Goal: Task Accomplishment & Management: Manage account settings

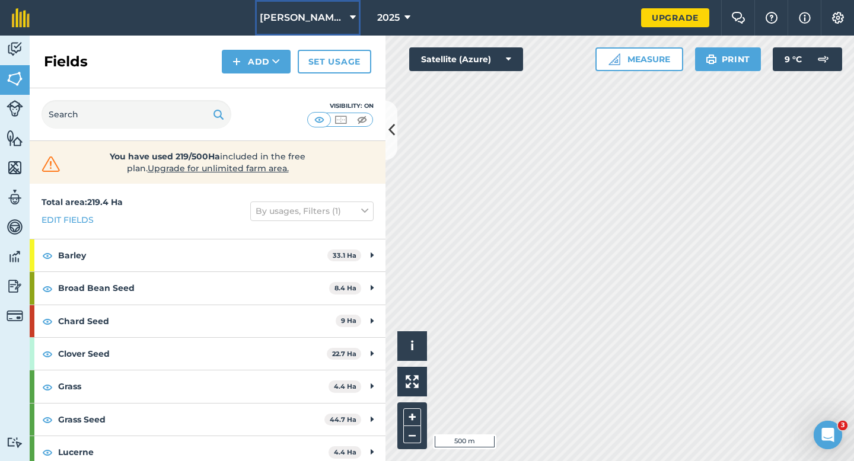
click at [319, 21] on span "[PERSON_NAME] Farming LTD" at bounding box center [302, 18] width 85 height 14
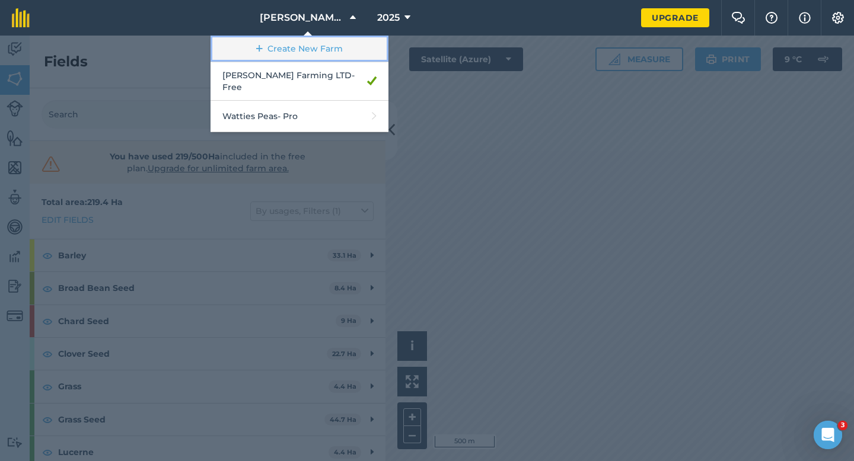
click at [321, 44] on link "Create New Farm" at bounding box center [300, 49] width 178 height 27
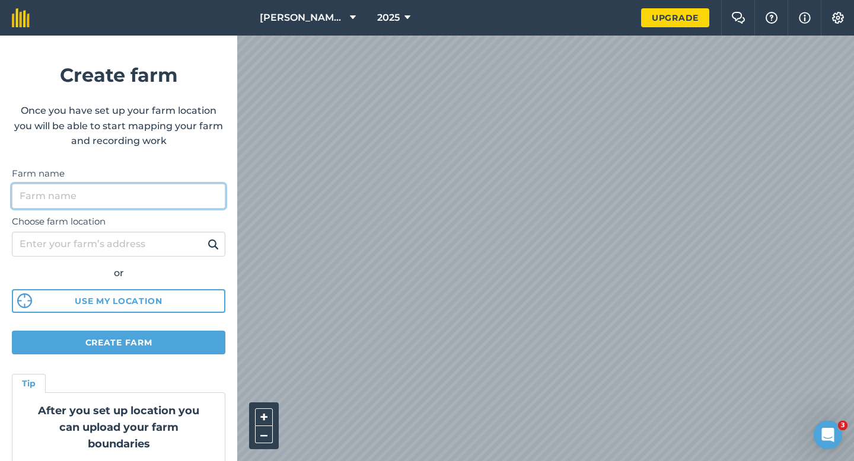
click at [213, 197] on input "Farm name" at bounding box center [119, 196] width 214 height 25
click at [212, 197] on input "CASE" at bounding box center [119, 196] width 214 height 25
type input "[PERSON_NAME] & Sons"
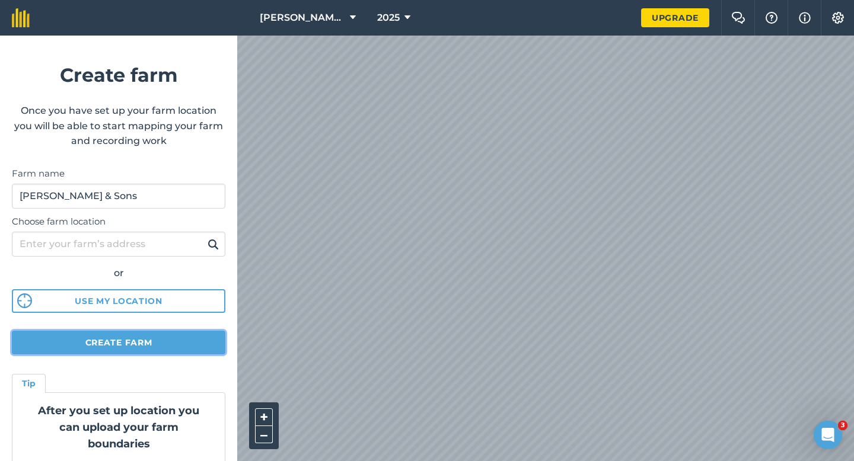
click at [218, 350] on button "Create farm" at bounding box center [119, 343] width 214 height 24
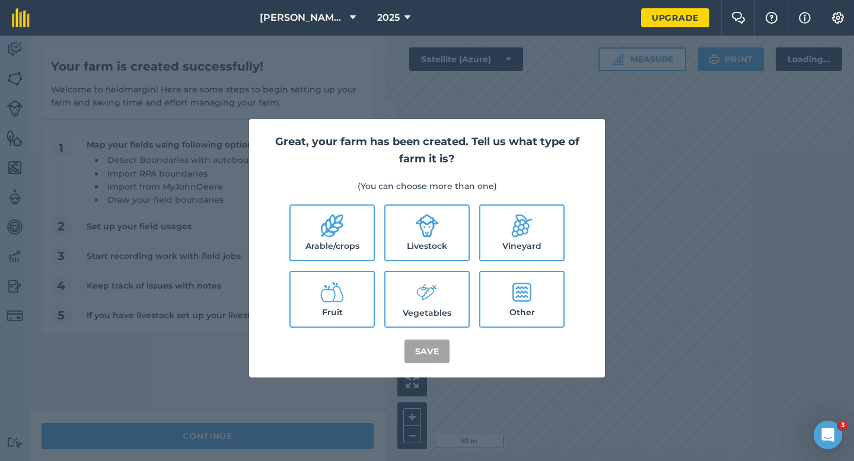
click at [328, 246] on label "Arable/crops" at bounding box center [332, 233] width 83 height 55
checkbox input "true"
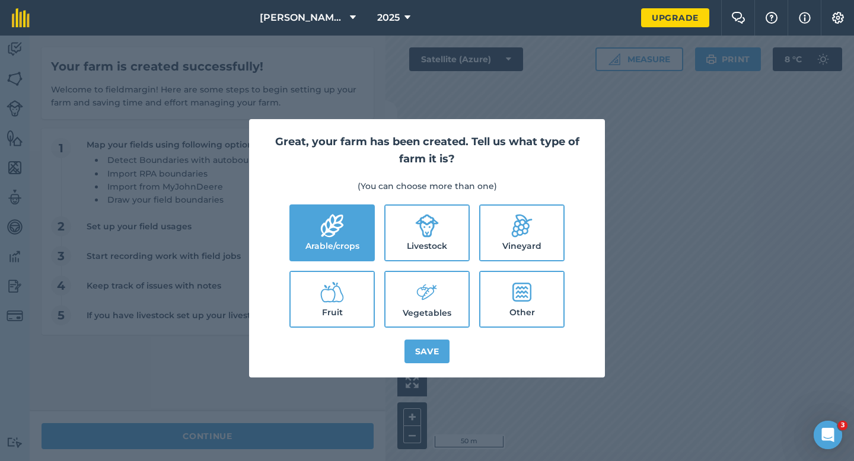
click at [420, 243] on label "Livestock" at bounding box center [427, 233] width 83 height 55
checkbox input "true"
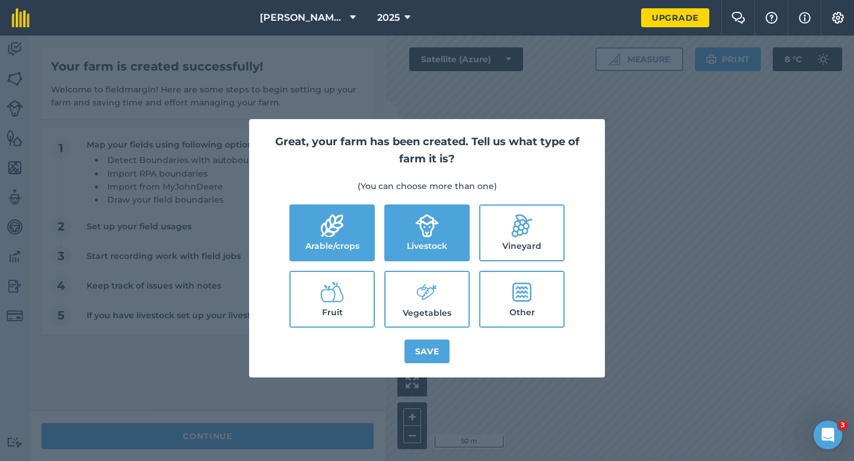
click at [425, 287] on icon at bounding box center [427, 293] width 24 height 26
checkbox input "true"
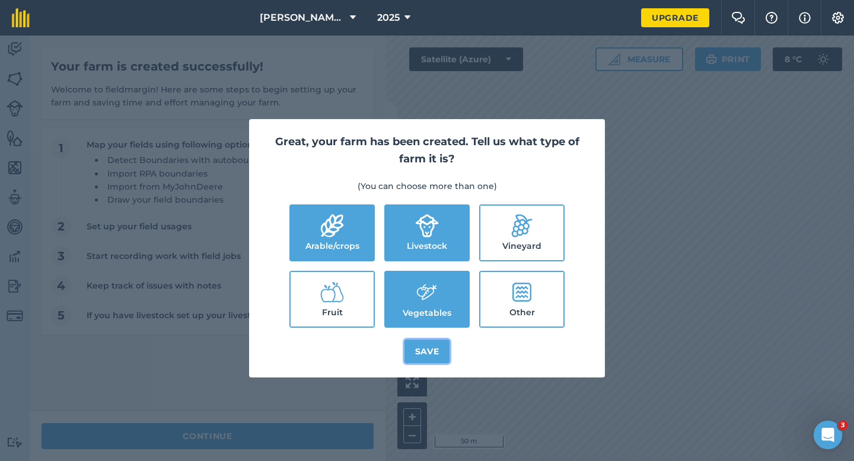
click at [432, 340] on button "Save" at bounding box center [428, 352] width 46 height 24
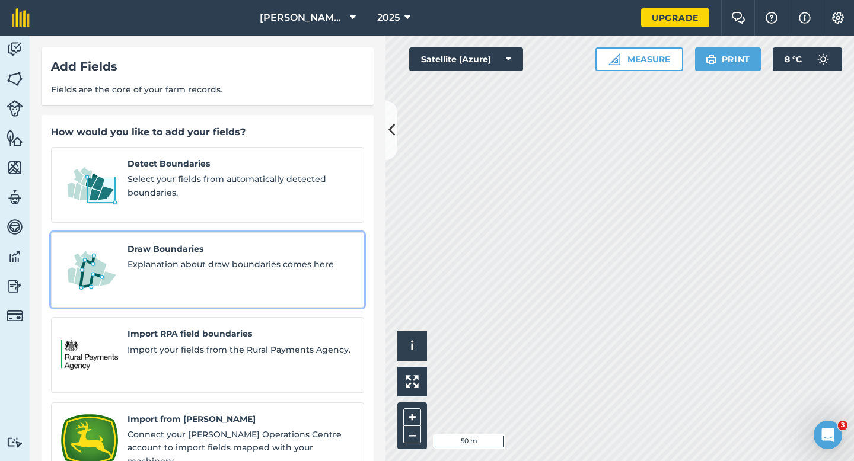
click at [195, 279] on link "Draw Boundaries Explanation about draw boundaries comes here" at bounding box center [207, 271] width 313 height 76
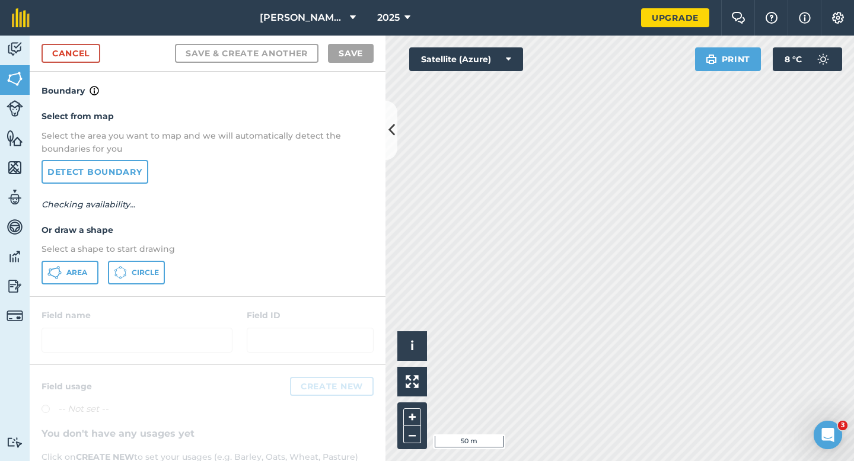
click at [89, 285] on div "Select from map Select the area you want to map and we will automatically detec…" at bounding box center [208, 197] width 356 height 198
click at [89, 280] on button "Area" at bounding box center [70, 273] width 57 height 24
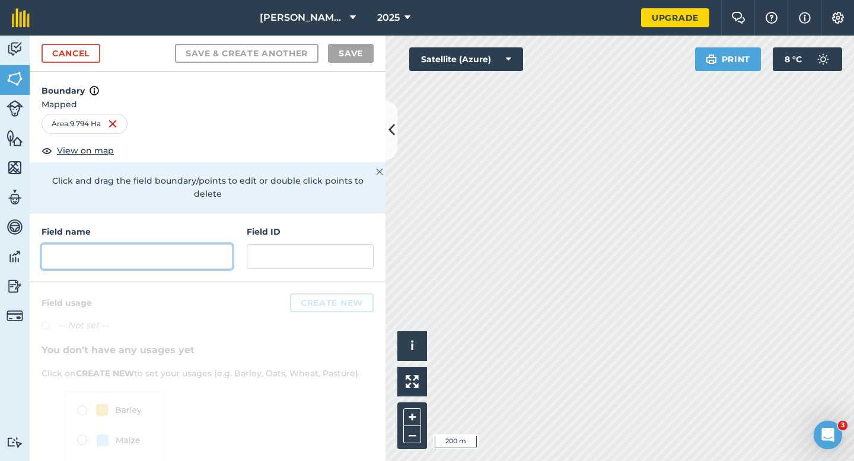
click at [198, 244] on input "text" at bounding box center [137, 256] width 191 height 25
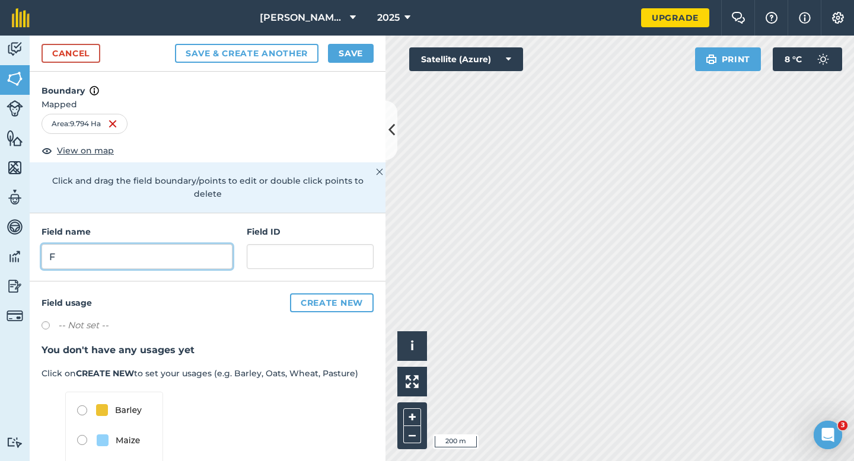
type input "F"
click at [341, 40] on div "Cancel Save & Create Another Save" at bounding box center [208, 54] width 356 height 36
click at [349, 60] on button "Save" at bounding box center [351, 53] width 46 height 19
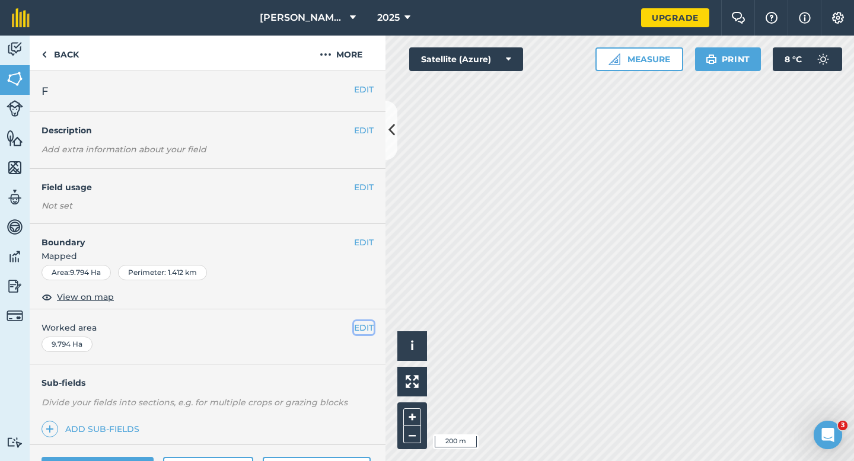
click at [368, 324] on button "EDIT" at bounding box center [364, 328] width 20 height 13
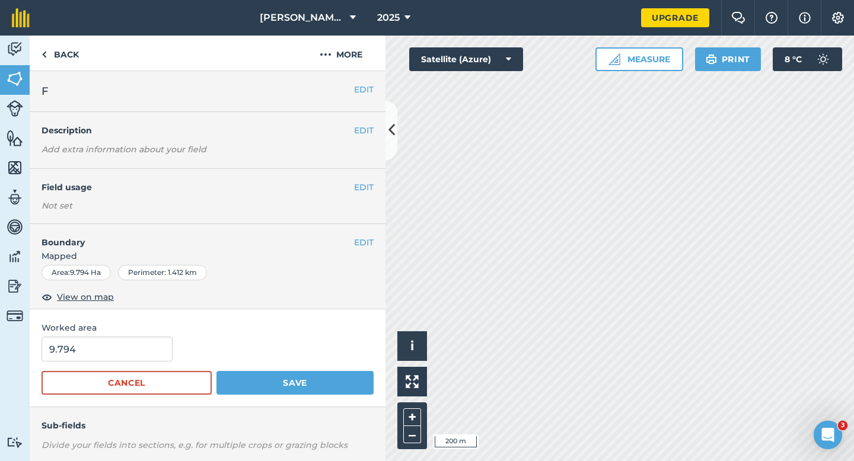
click at [157, 335] on div "Worked area 9.794 Cancel Save" at bounding box center [208, 359] width 356 height 98
click at [149, 340] on input "9.794" at bounding box center [107, 349] width 131 height 25
type input "10"
click at [217, 371] on button "Save" at bounding box center [295, 383] width 157 height 24
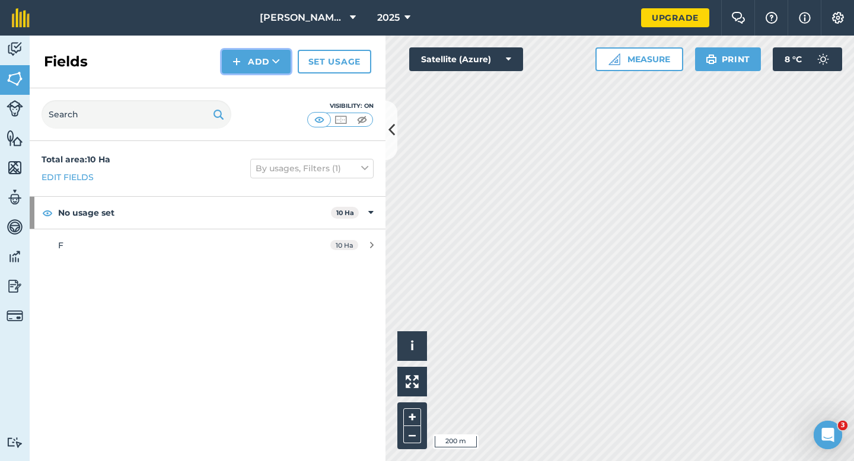
click at [263, 63] on button "Add" at bounding box center [256, 62] width 69 height 24
click at [263, 95] on link "Draw" at bounding box center [256, 88] width 65 height 26
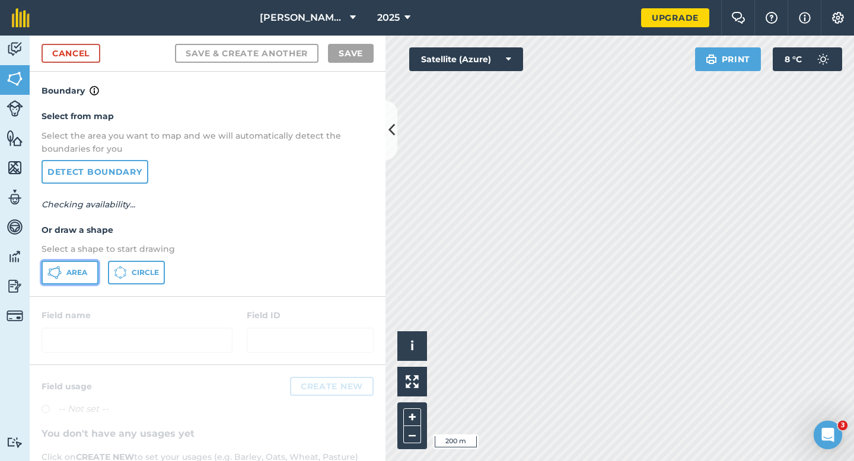
click at [73, 264] on button "Area" at bounding box center [70, 273] width 57 height 24
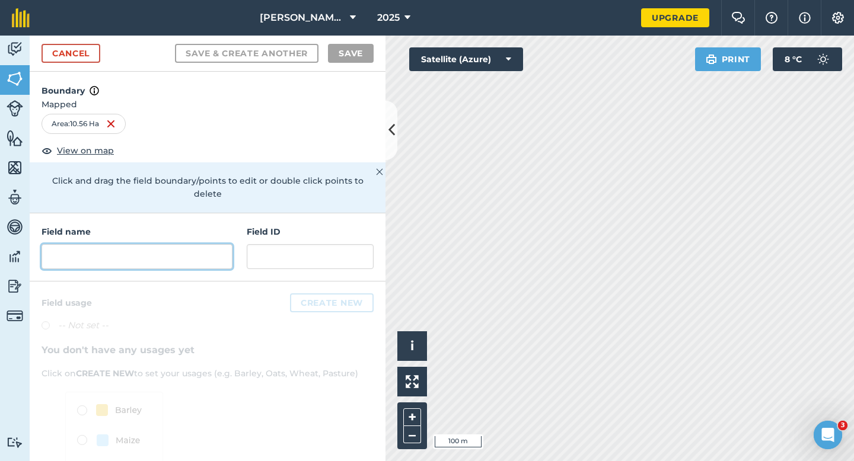
click at [156, 251] on input "text" at bounding box center [137, 256] width 191 height 25
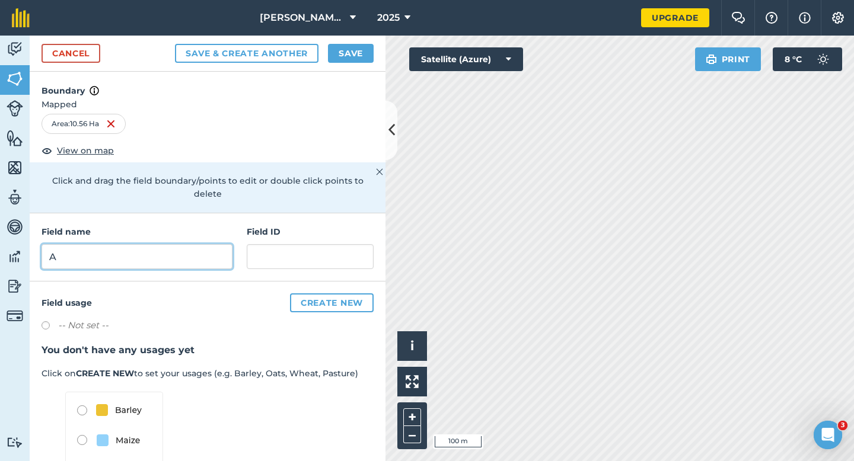
type input "A"
click at [352, 52] on button "Save" at bounding box center [351, 53] width 46 height 19
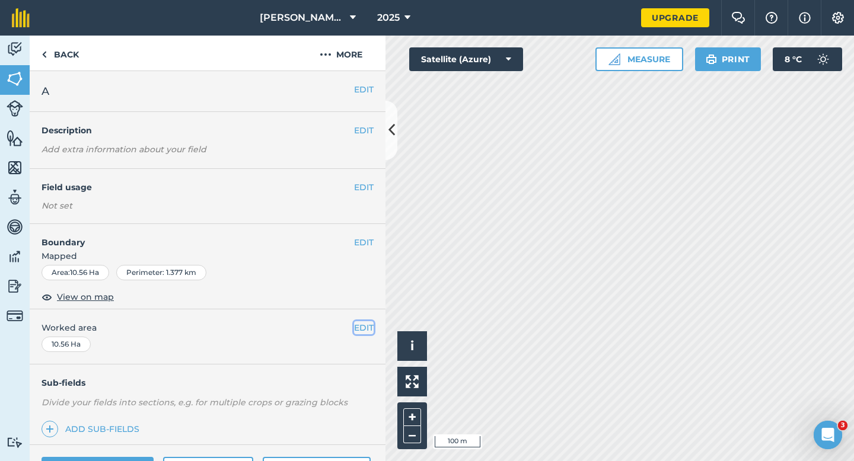
click at [366, 322] on button "EDIT" at bounding box center [364, 328] width 20 height 13
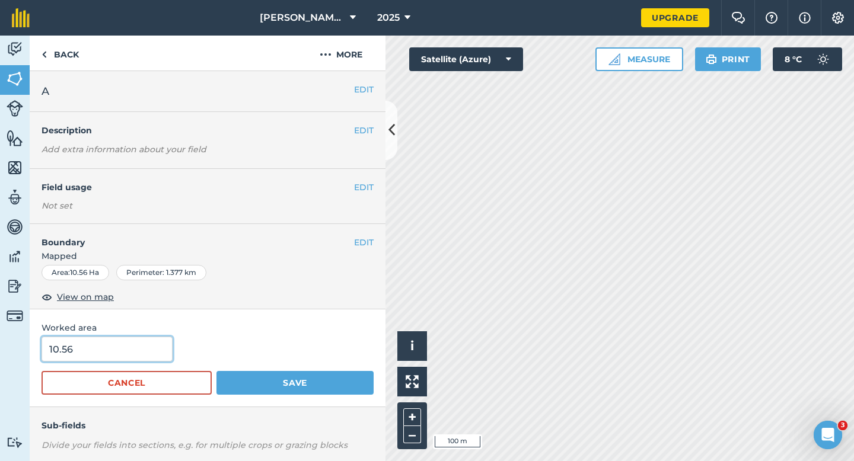
click at [138, 359] on input "10.56" at bounding box center [107, 349] width 131 height 25
type input "10.5"
click at [217, 371] on button "Save" at bounding box center [295, 383] width 157 height 24
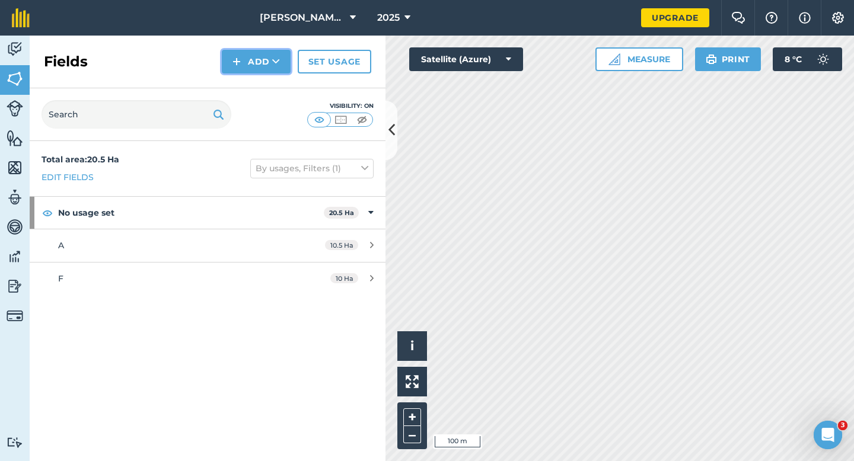
click at [240, 57] on img at bounding box center [237, 62] width 8 height 14
click at [247, 85] on link "Draw" at bounding box center [256, 88] width 65 height 26
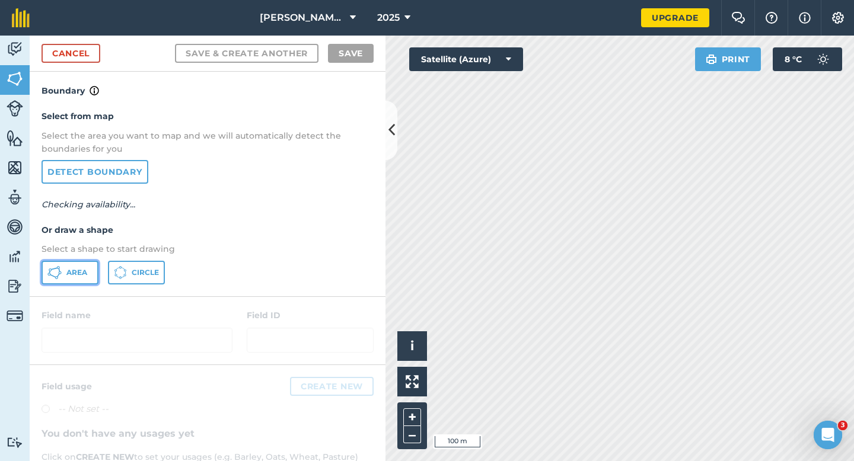
click at [82, 269] on span "Area" at bounding box center [76, 272] width 21 height 9
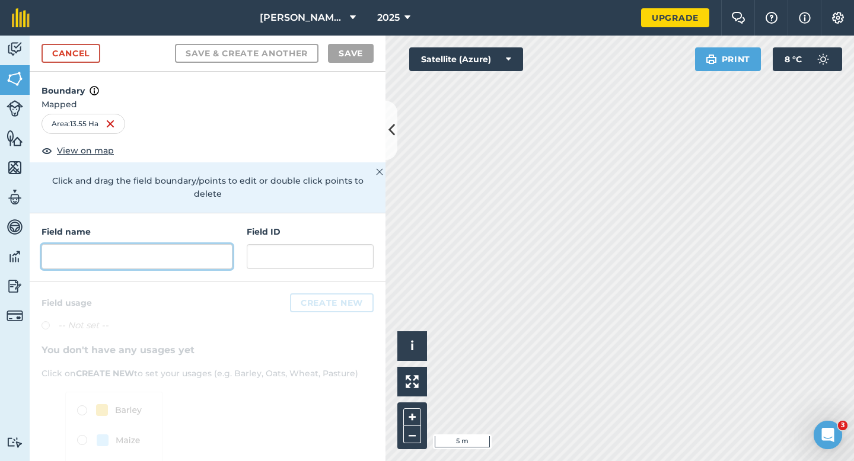
click at [204, 246] on input "text" at bounding box center [137, 256] width 191 height 25
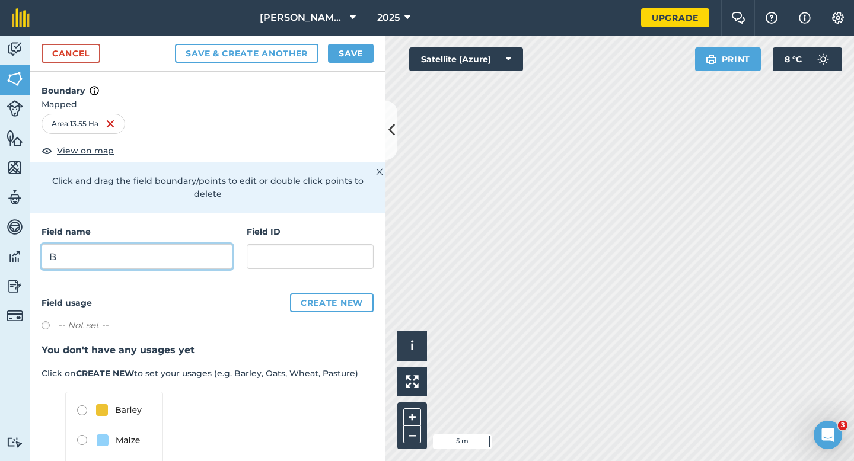
type input "B"
click at [332, 47] on button "Save" at bounding box center [351, 53] width 46 height 19
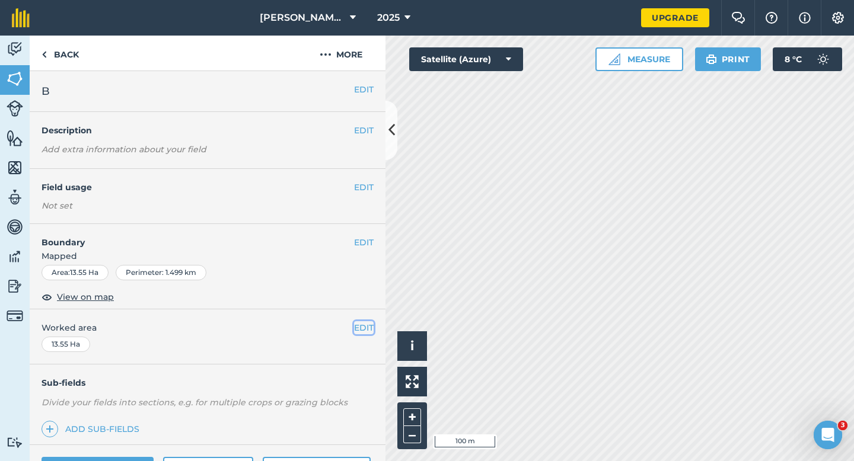
click at [360, 326] on button "EDIT" at bounding box center [364, 328] width 20 height 13
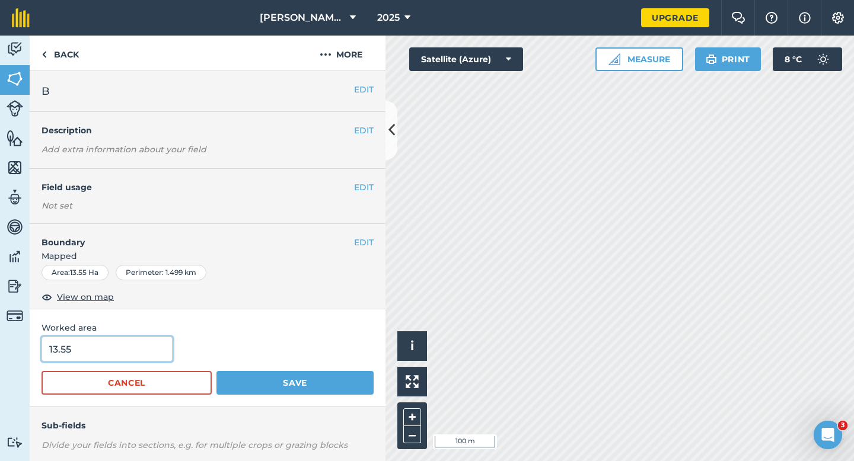
click at [112, 342] on input "13.55" at bounding box center [107, 349] width 131 height 25
click at [112, 361] on input "13.55" at bounding box center [107, 349] width 131 height 25
type input "13.5"
click at [217, 371] on button "Save" at bounding box center [295, 383] width 157 height 24
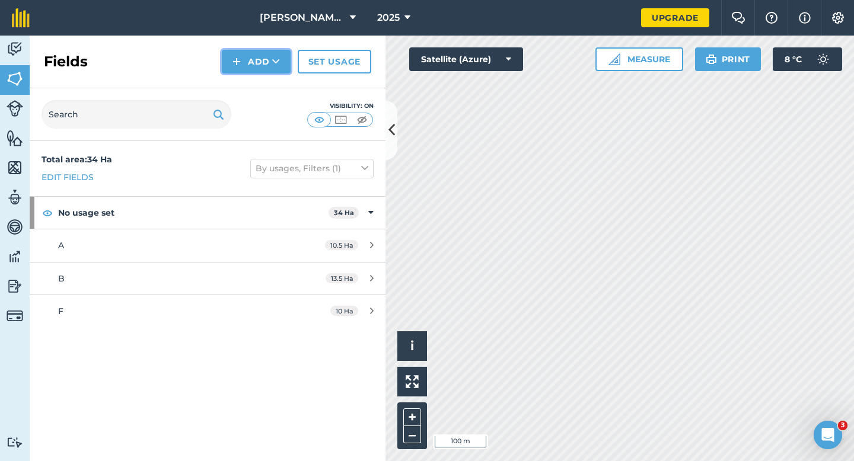
click at [250, 53] on button "Add" at bounding box center [256, 62] width 69 height 24
click at [253, 89] on link "Draw" at bounding box center [256, 88] width 65 height 26
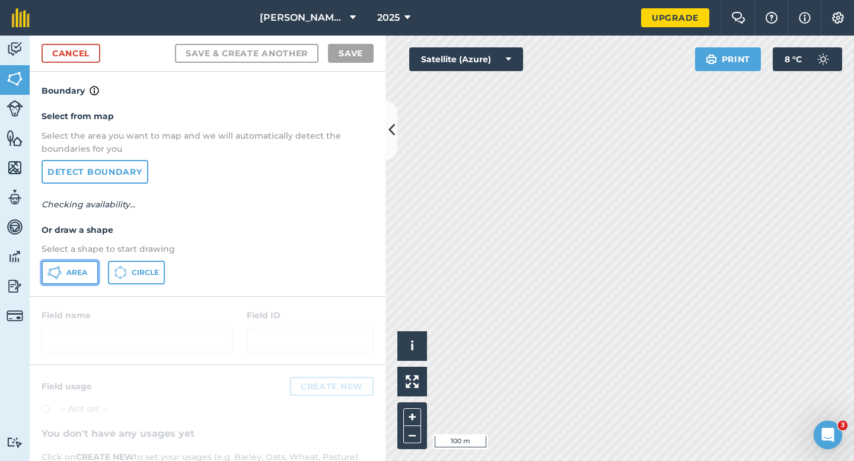
click at [66, 275] on button "Area" at bounding box center [70, 273] width 57 height 24
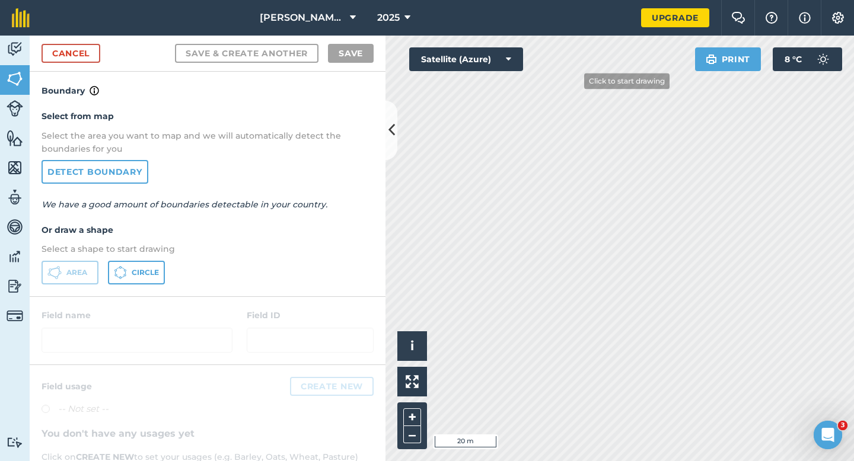
click at [380, 208] on div "Activity Fields Livestock Features Maps Team Vehicles Data Reporting Billing Tu…" at bounding box center [427, 249] width 854 height 426
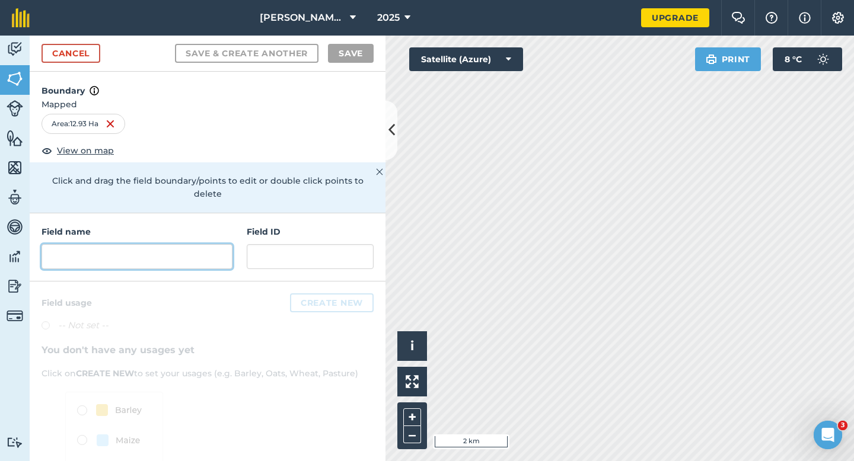
click at [168, 252] on input "text" at bounding box center [137, 256] width 191 height 25
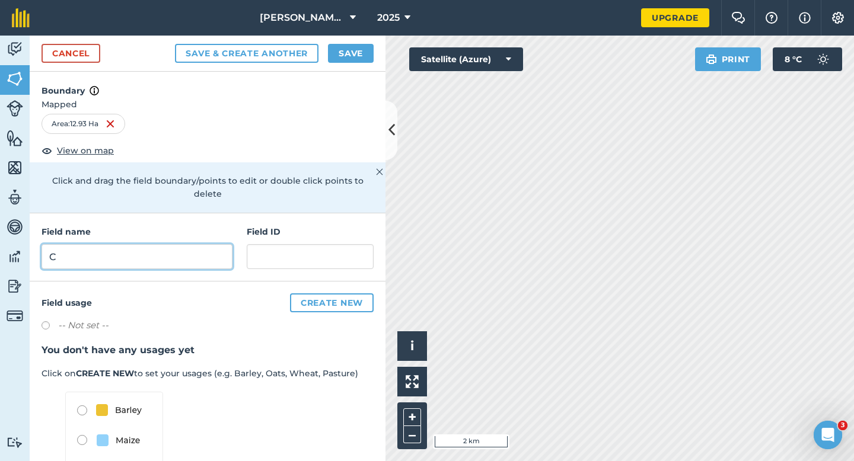
type input "C"
click at [355, 57] on button "Save" at bounding box center [351, 53] width 46 height 19
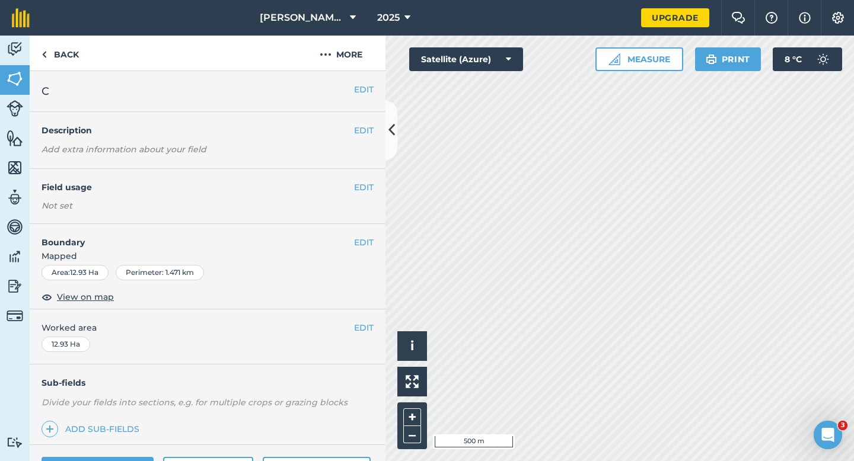
click at [363, 338] on div "EDIT Worked area 12.93 Ha" at bounding box center [208, 337] width 356 height 55
click at [363, 330] on button "EDIT" at bounding box center [364, 328] width 20 height 13
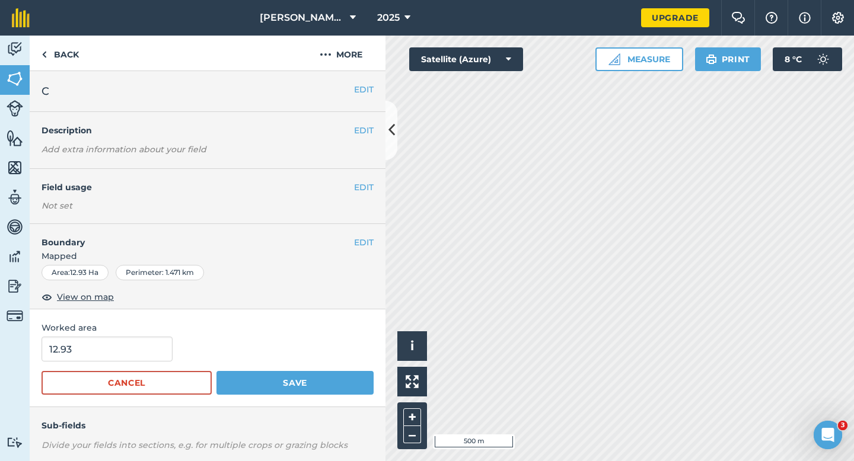
click at [145, 365] on form "12.93 Cancel Save" at bounding box center [208, 366] width 332 height 58
click at [145, 355] on input "12.93" at bounding box center [107, 349] width 131 height 25
type input "13"
click at [217, 371] on button "Save" at bounding box center [295, 383] width 157 height 24
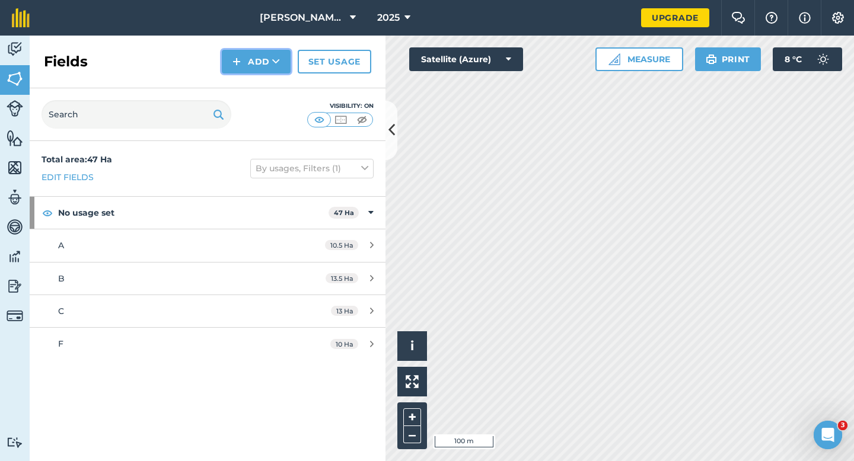
click at [256, 59] on button "Add" at bounding box center [256, 62] width 69 height 24
click at [256, 87] on link "Draw" at bounding box center [256, 88] width 65 height 26
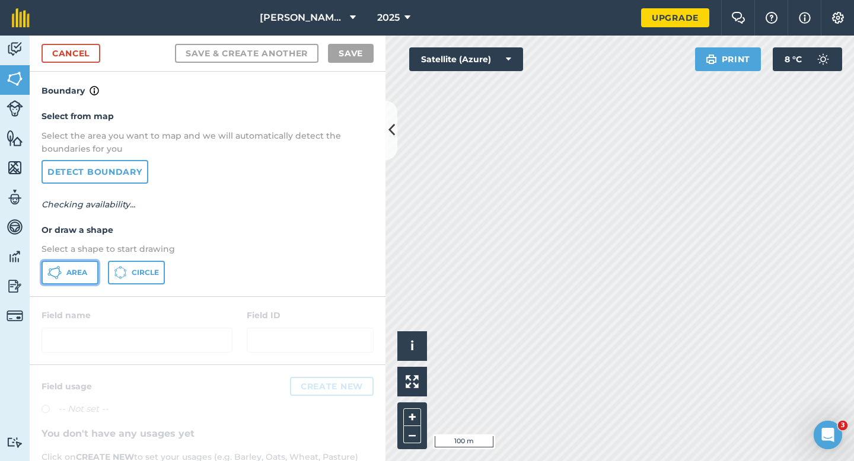
click at [93, 268] on button "Area" at bounding box center [70, 273] width 57 height 24
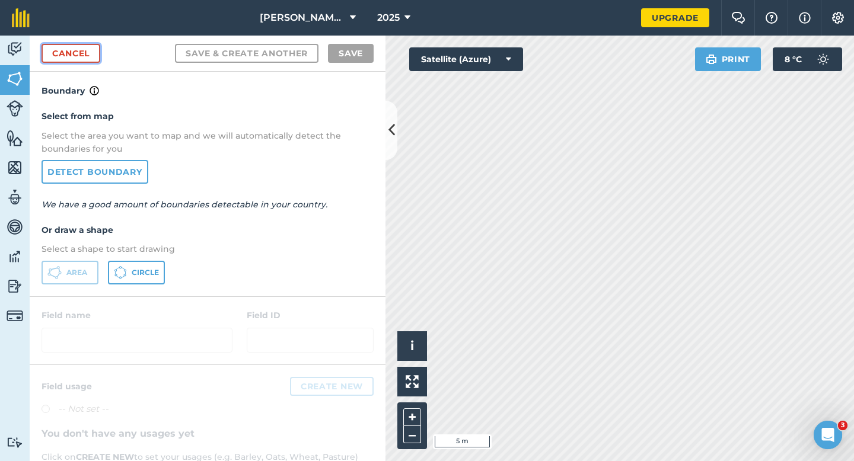
click at [93, 55] on link "Cancel" at bounding box center [71, 53] width 59 height 19
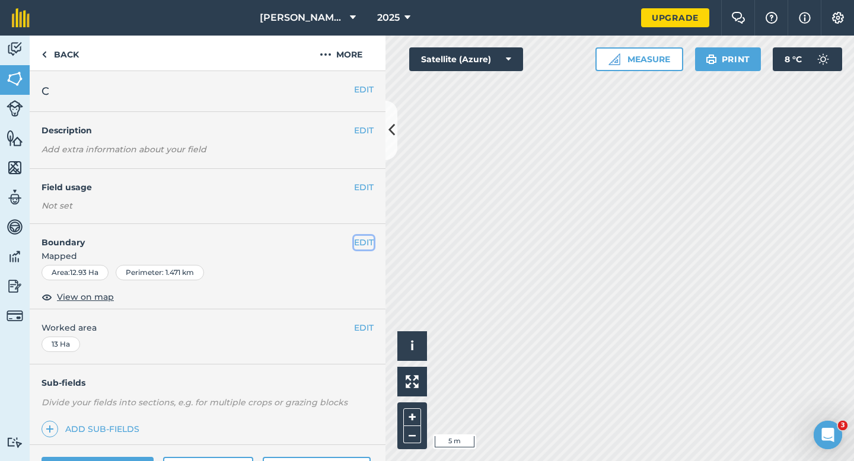
click at [359, 241] on button "EDIT" at bounding box center [364, 242] width 20 height 13
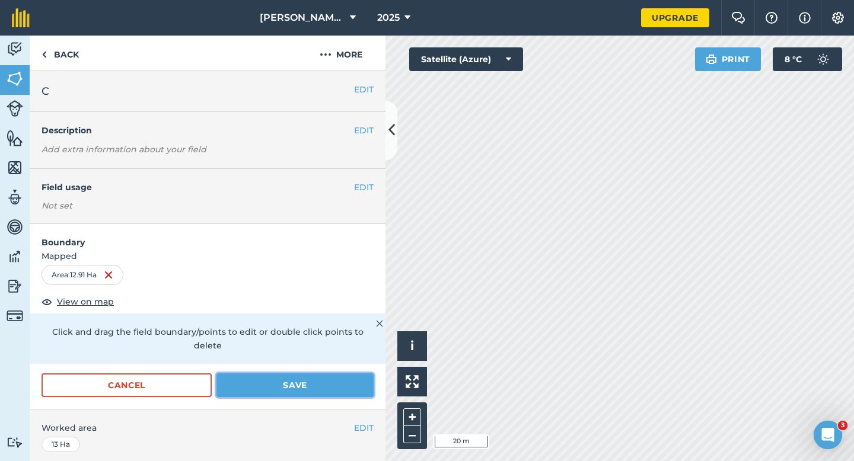
click at [345, 375] on button "Save" at bounding box center [295, 386] width 157 height 24
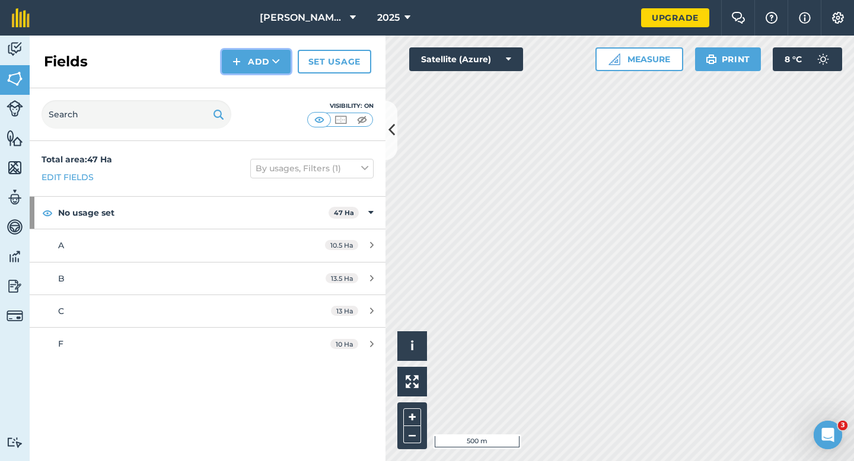
click at [243, 61] on button "Add" at bounding box center [256, 62] width 69 height 24
click at [244, 90] on link "Draw" at bounding box center [256, 88] width 65 height 26
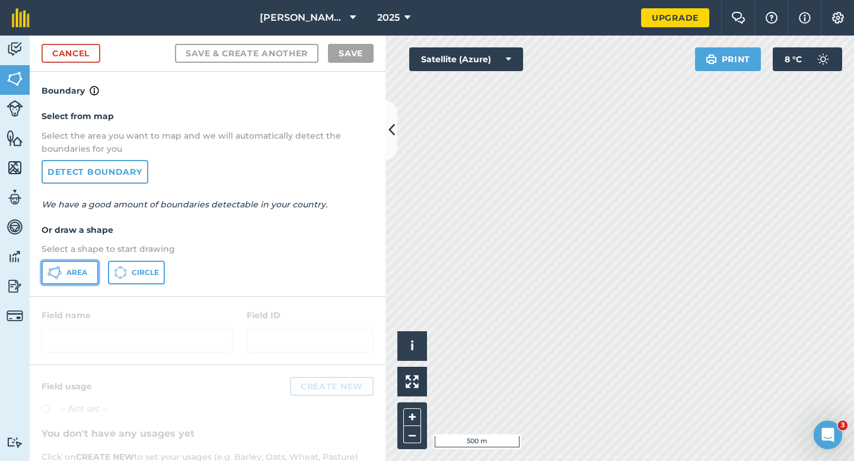
click at [81, 273] on span "Area" at bounding box center [76, 272] width 21 height 9
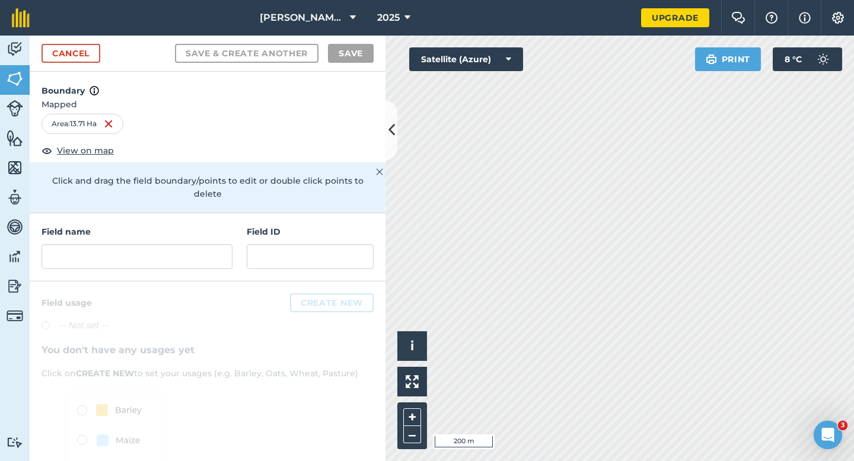
click at [187, 256] on div "Field name Field ID" at bounding box center [208, 248] width 356 height 68
click at [187, 245] on input "text" at bounding box center [137, 256] width 191 height 25
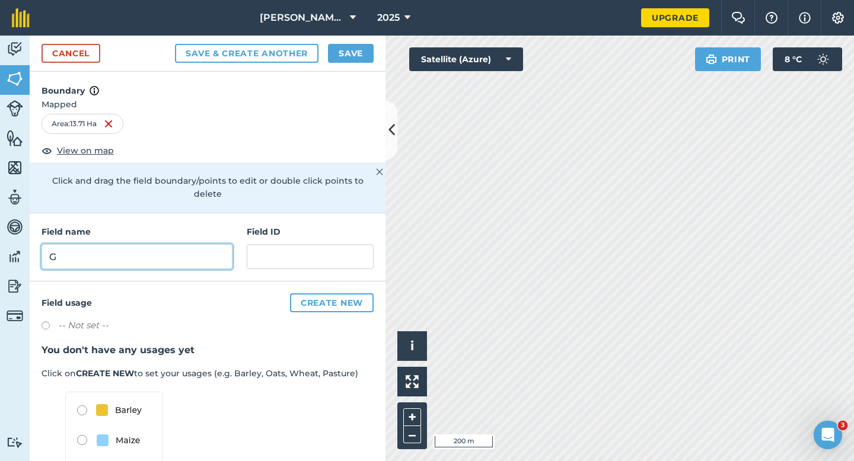
type input "G"
click at [344, 57] on button "Save" at bounding box center [351, 53] width 46 height 19
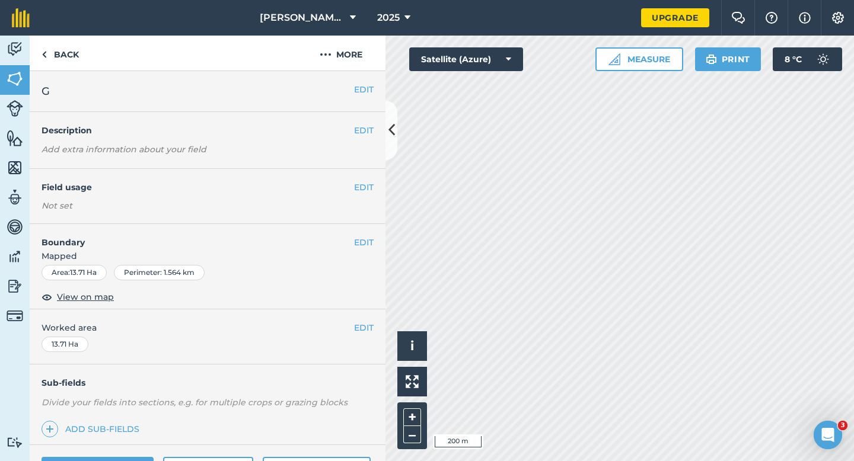
click at [360, 319] on div "EDIT Worked area 13.71 Ha" at bounding box center [208, 337] width 356 height 55
click at [355, 326] on button "EDIT" at bounding box center [364, 328] width 20 height 13
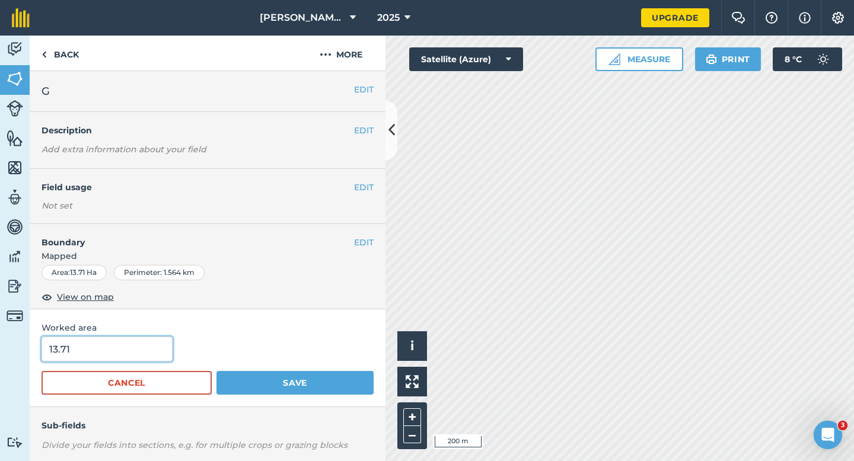
click at [143, 344] on input "13.71" at bounding box center [107, 349] width 131 height 25
type input "14"
click at [217, 371] on button "Save" at bounding box center [295, 383] width 157 height 24
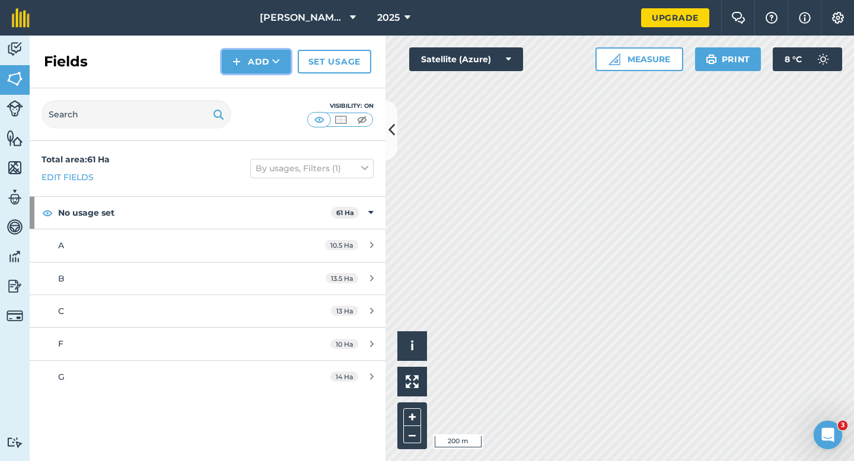
click at [241, 59] on img at bounding box center [237, 62] width 8 height 14
click at [241, 98] on link "Draw" at bounding box center [256, 88] width 65 height 26
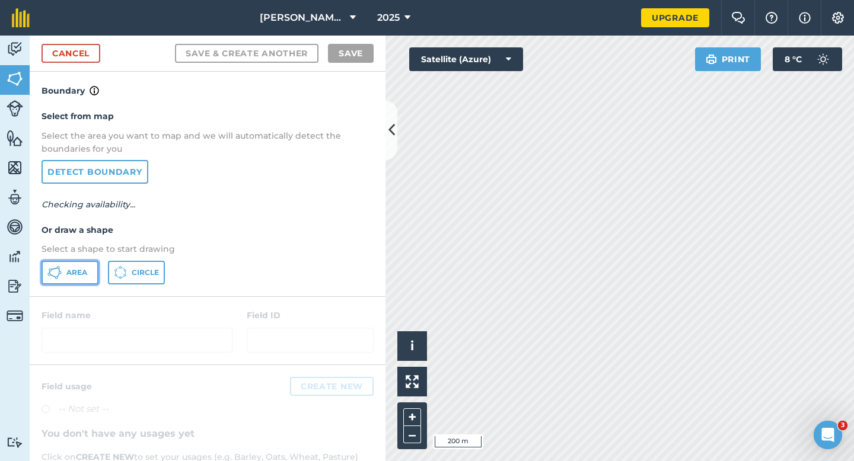
click at [64, 279] on button "Area" at bounding box center [70, 273] width 57 height 24
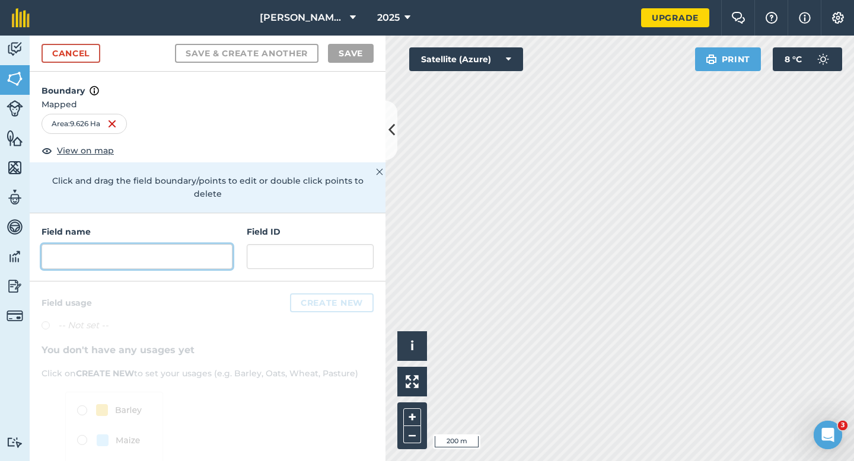
click at [206, 244] on input "text" at bounding box center [137, 256] width 191 height 25
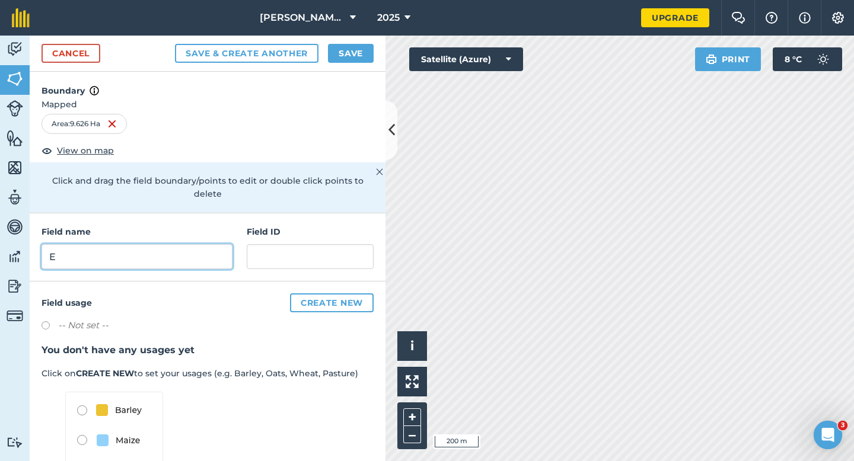
type input "E"
click at [352, 47] on button "Save" at bounding box center [351, 53] width 46 height 19
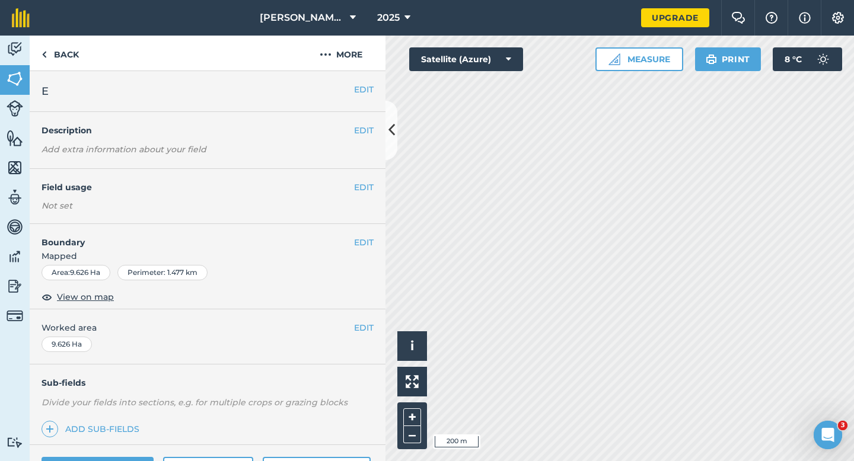
click at [359, 335] on div "EDIT Worked area 9.626 Ha" at bounding box center [208, 337] width 356 height 55
click at [360, 328] on button "EDIT" at bounding box center [364, 328] width 20 height 13
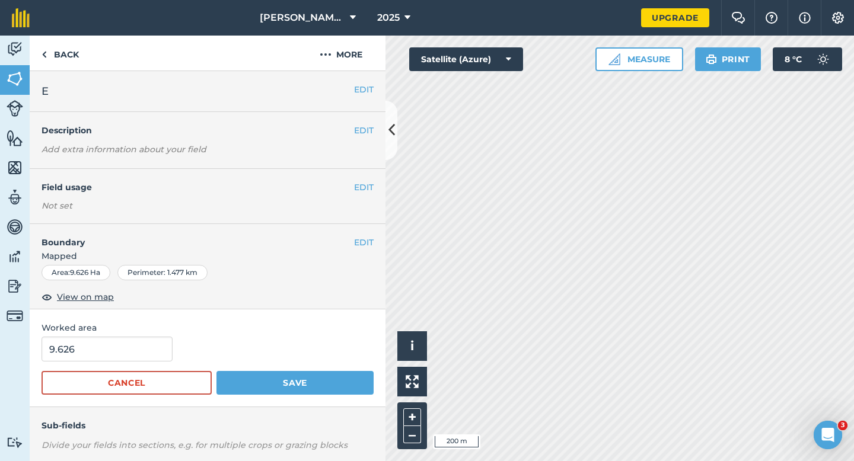
click at [130, 369] on form "9.626 Cancel Save" at bounding box center [208, 366] width 332 height 58
click at [130, 339] on input "9.626" at bounding box center [107, 349] width 131 height 25
type input "10"
click at [217, 371] on button "Save" at bounding box center [295, 383] width 157 height 24
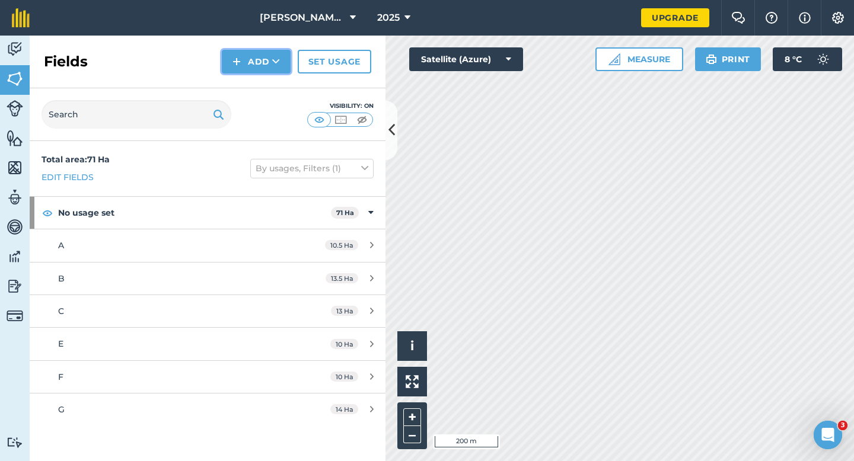
click at [242, 63] on button "Add" at bounding box center [256, 62] width 69 height 24
click at [243, 84] on link "Draw" at bounding box center [256, 88] width 65 height 26
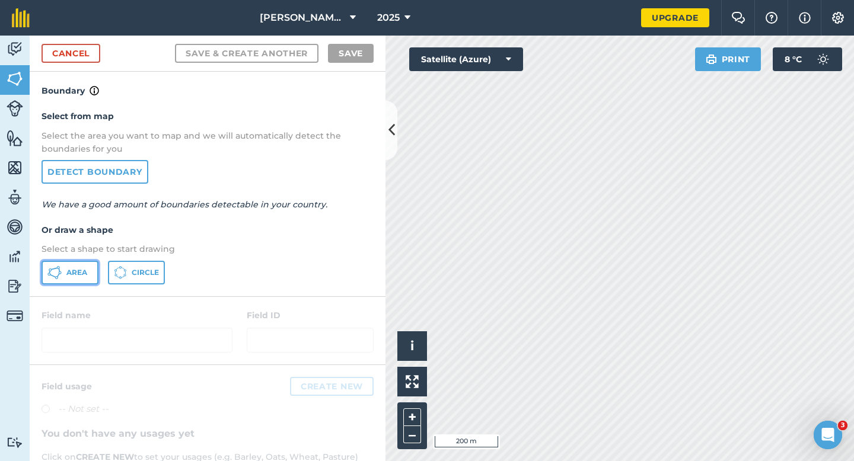
click at [93, 273] on button "Area" at bounding box center [70, 273] width 57 height 24
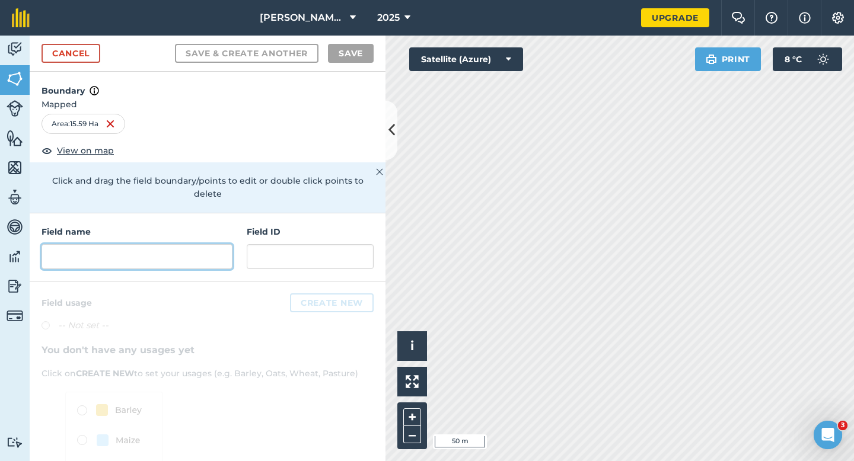
click at [158, 244] on input "text" at bounding box center [137, 256] width 191 height 25
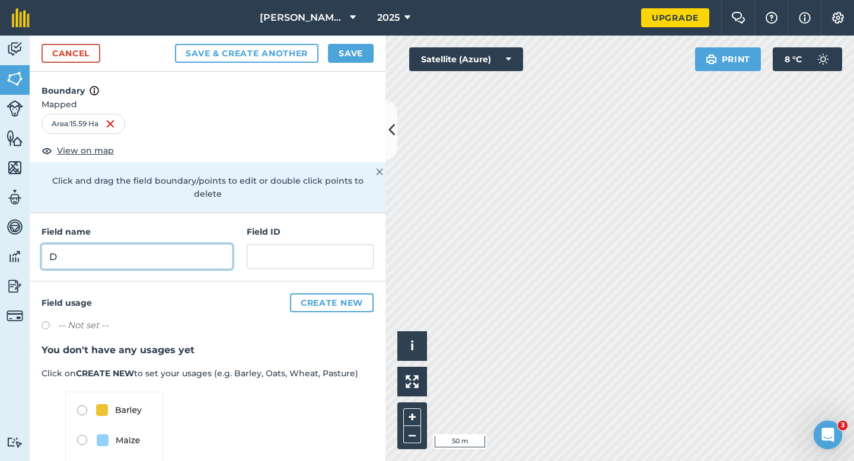
type input "D"
click at [341, 63] on div "Cancel Save & Create Another Save" at bounding box center [208, 54] width 356 height 36
click at [341, 55] on button "Save" at bounding box center [351, 53] width 46 height 19
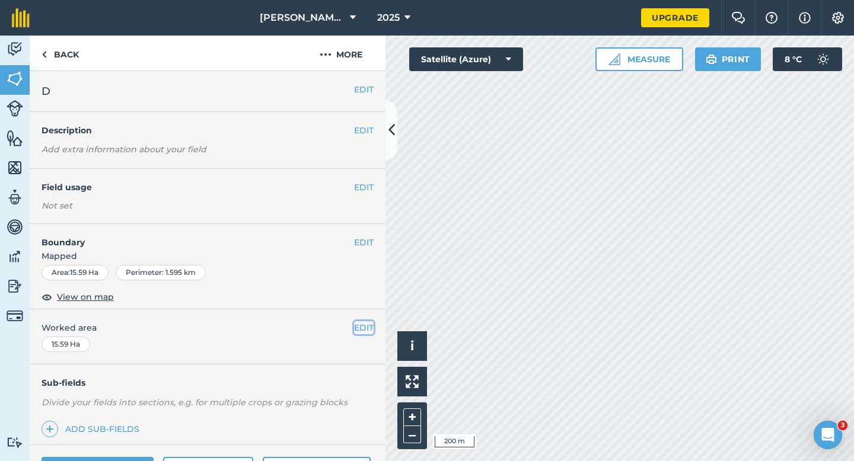
click at [362, 327] on button "EDIT" at bounding box center [364, 328] width 20 height 13
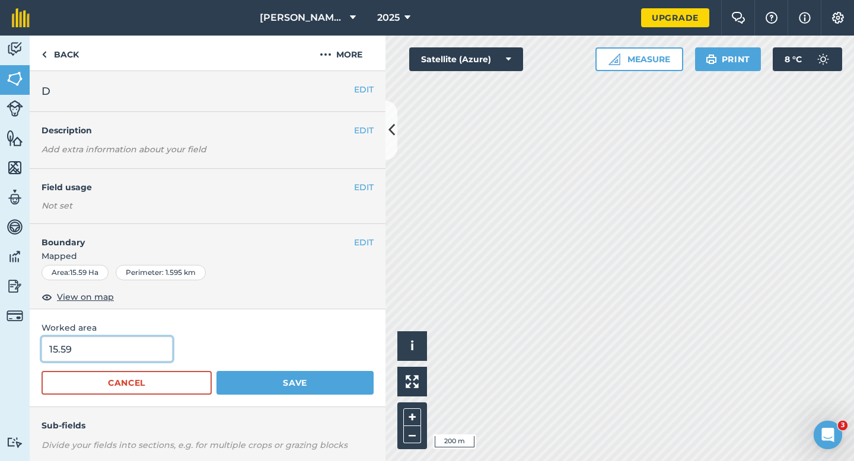
click at [146, 353] on input "15.59" at bounding box center [107, 349] width 131 height 25
type input "15.5"
click at [217, 371] on button "Save" at bounding box center [295, 383] width 157 height 24
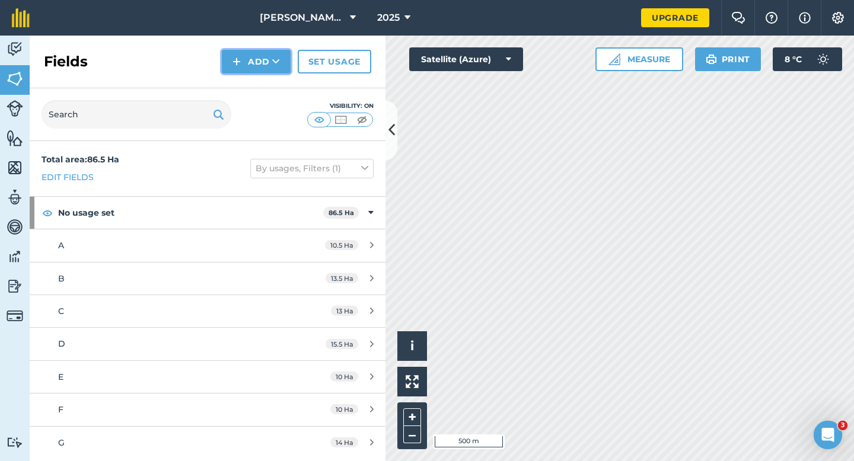
click at [240, 68] on img at bounding box center [237, 62] width 8 height 14
click at [245, 84] on link "Draw" at bounding box center [256, 88] width 65 height 26
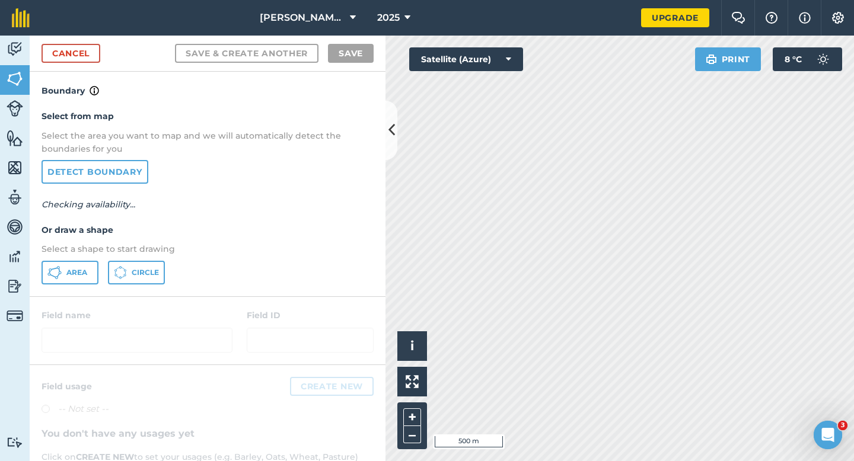
click at [79, 285] on div "Select from map Select the area you want to map and we will automatically detec…" at bounding box center [208, 197] width 356 height 198
click at [79, 277] on span "Area" at bounding box center [76, 272] width 21 height 9
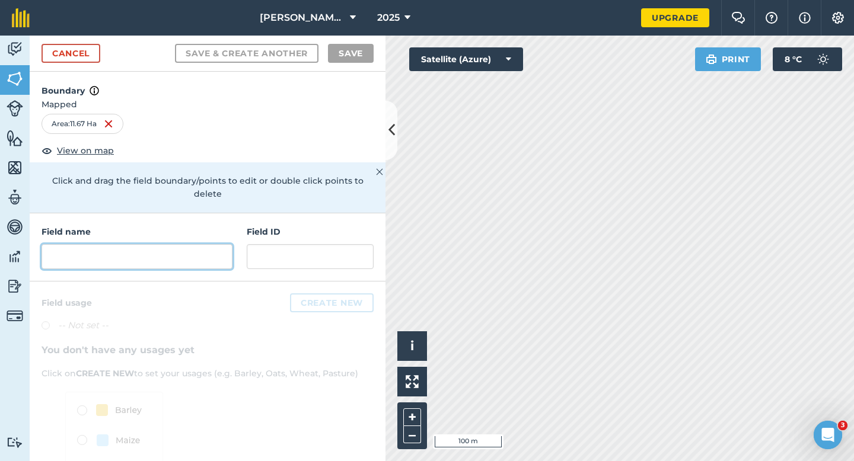
click at [194, 244] on input "text" at bounding box center [137, 256] width 191 height 25
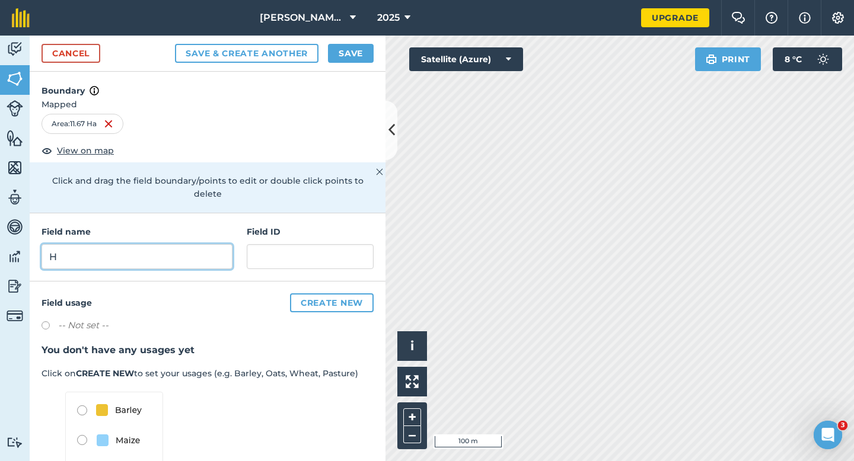
type input "H"
click at [335, 51] on button "Save" at bounding box center [351, 53] width 46 height 19
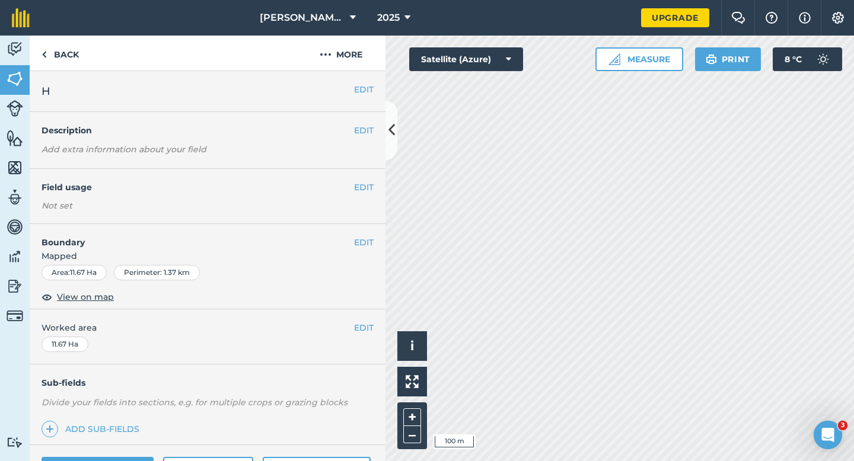
click at [369, 336] on div "EDIT Worked area 11.67 Ha" at bounding box center [208, 337] width 356 height 55
click at [368, 329] on button "EDIT" at bounding box center [364, 328] width 20 height 13
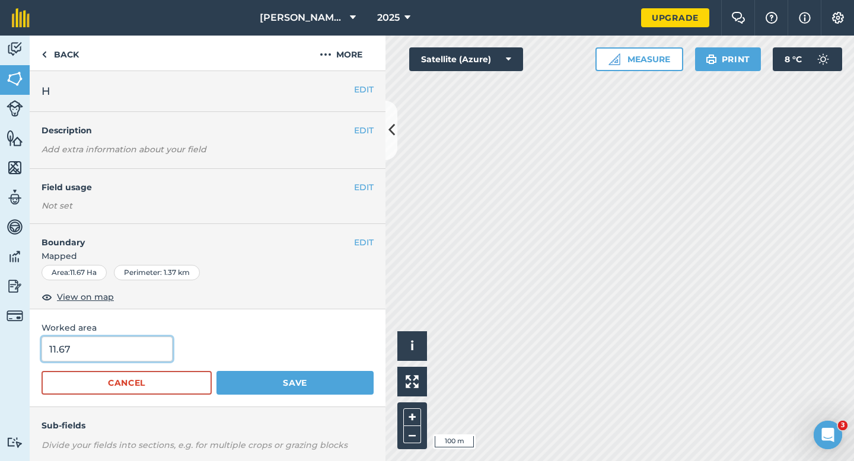
click at [146, 341] on input "11.67" at bounding box center [107, 349] width 131 height 25
type input "12"
click at [217, 371] on button "Save" at bounding box center [295, 383] width 157 height 24
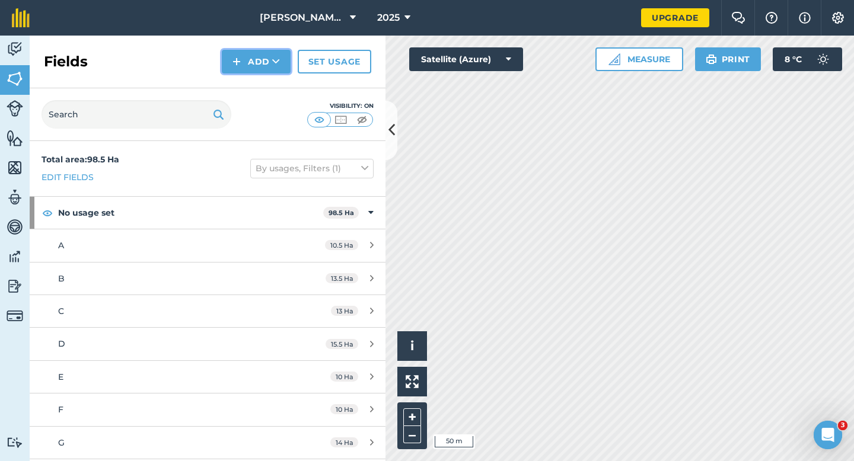
click at [249, 65] on button "Add" at bounding box center [256, 62] width 69 height 24
click at [249, 85] on link "Draw" at bounding box center [256, 88] width 65 height 26
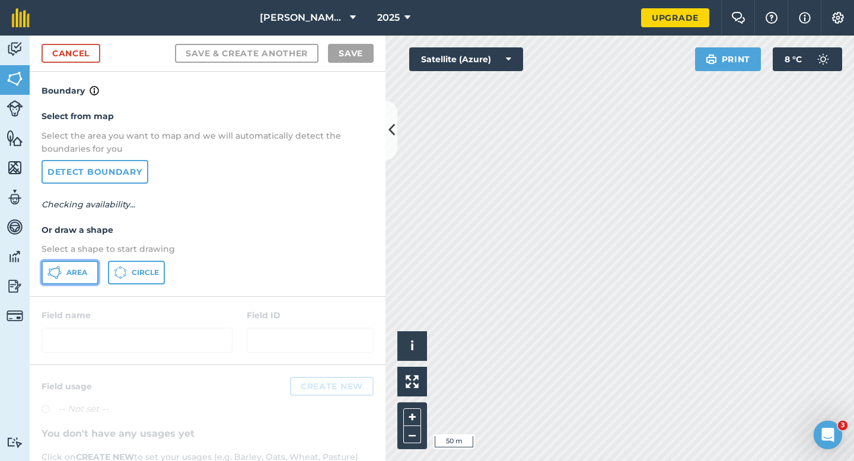
click at [92, 268] on button "Area" at bounding box center [70, 273] width 57 height 24
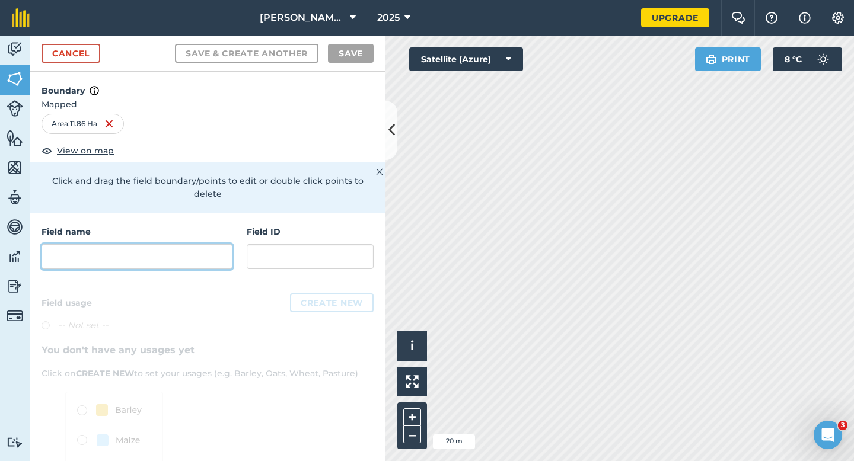
click at [202, 244] on input "text" at bounding box center [137, 256] width 191 height 25
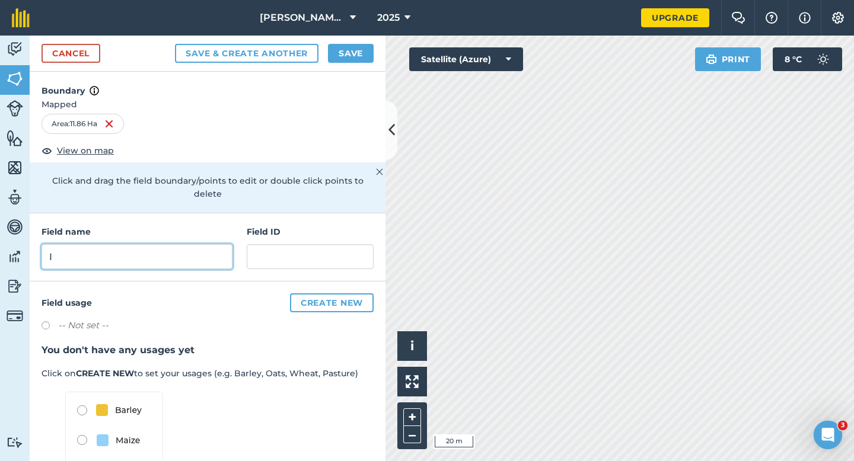
type input "I"
click at [361, 59] on button "Save" at bounding box center [351, 53] width 46 height 19
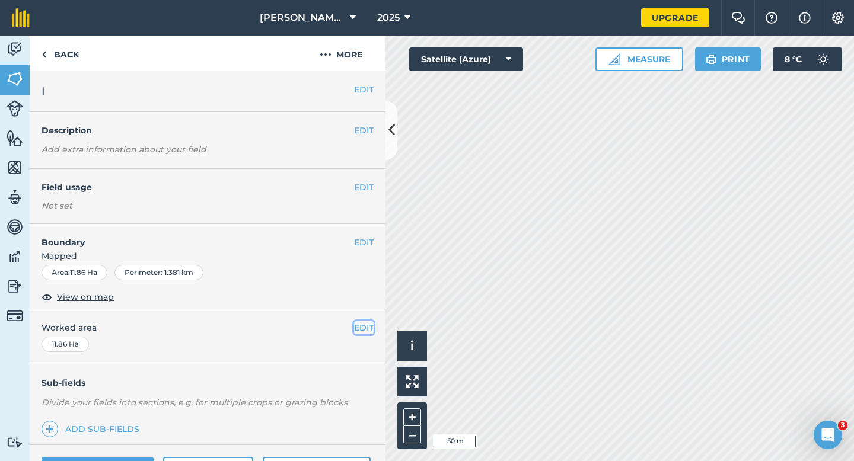
click at [361, 323] on button "EDIT" at bounding box center [364, 328] width 20 height 13
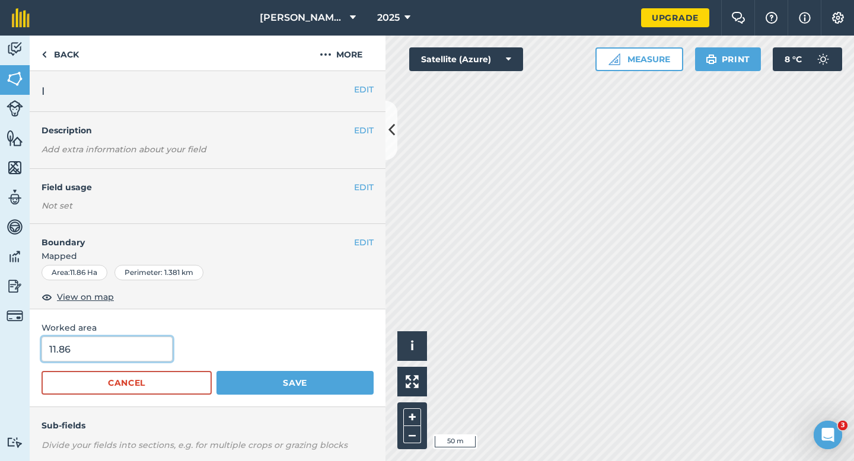
click at [155, 357] on input "11.86" at bounding box center [107, 349] width 131 height 25
type input "12"
click at [217, 371] on button "Save" at bounding box center [295, 383] width 157 height 24
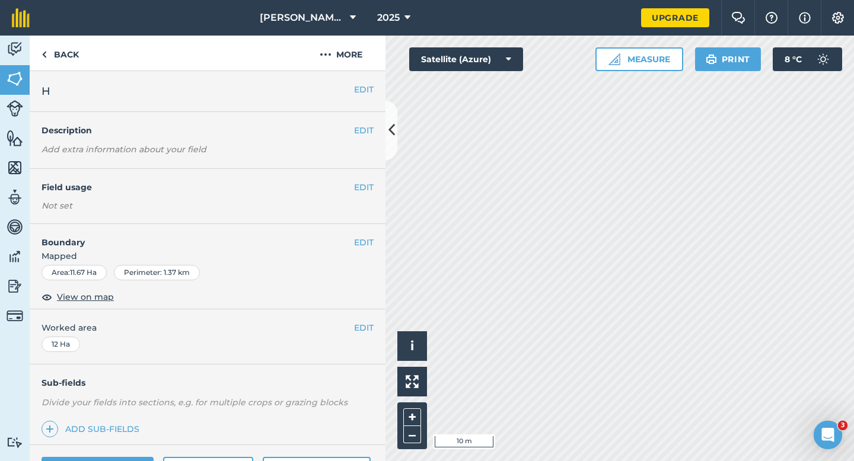
click at [352, 236] on h4 "Boundary" at bounding box center [192, 236] width 324 height 25
click at [356, 236] on button "EDIT" at bounding box center [364, 242] width 20 height 13
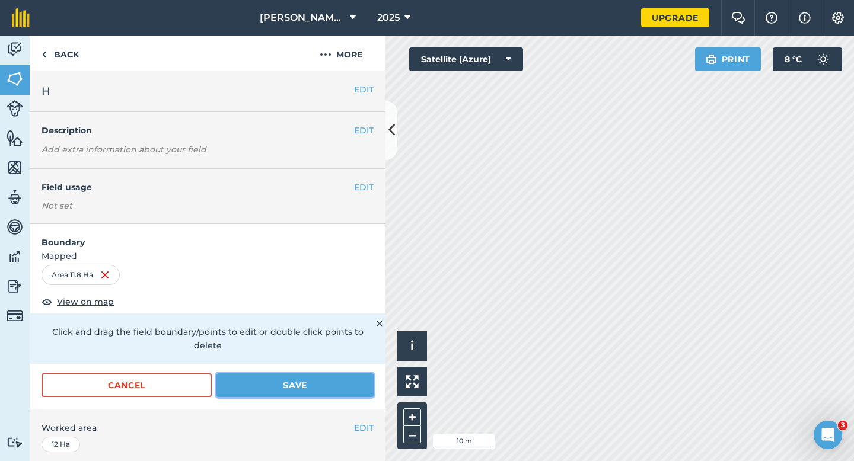
click at [361, 374] on button "Save" at bounding box center [295, 386] width 157 height 24
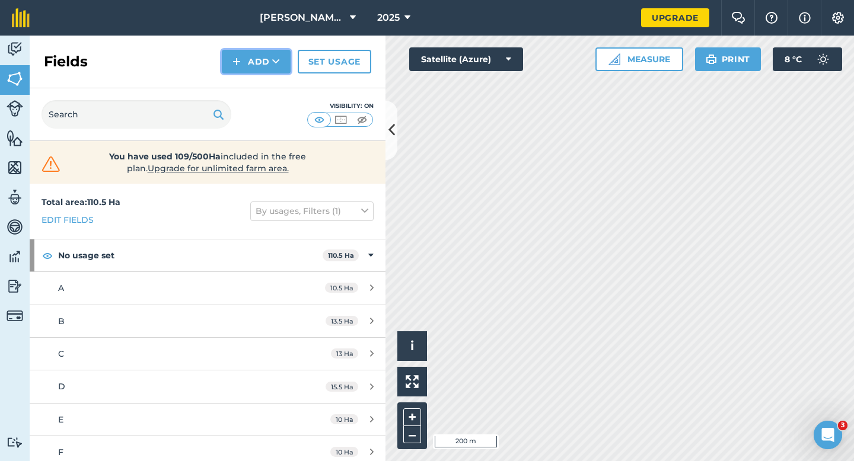
click at [250, 65] on button "Add" at bounding box center [256, 62] width 69 height 24
click at [250, 81] on link "Draw" at bounding box center [256, 88] width 65 height 26
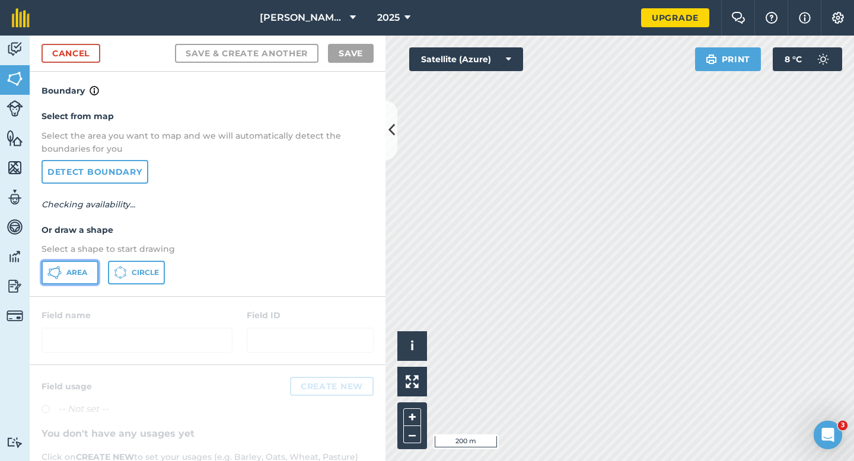
click at [90, 265] on button "Area" at bounding box center [70, 273] width 57 height 24
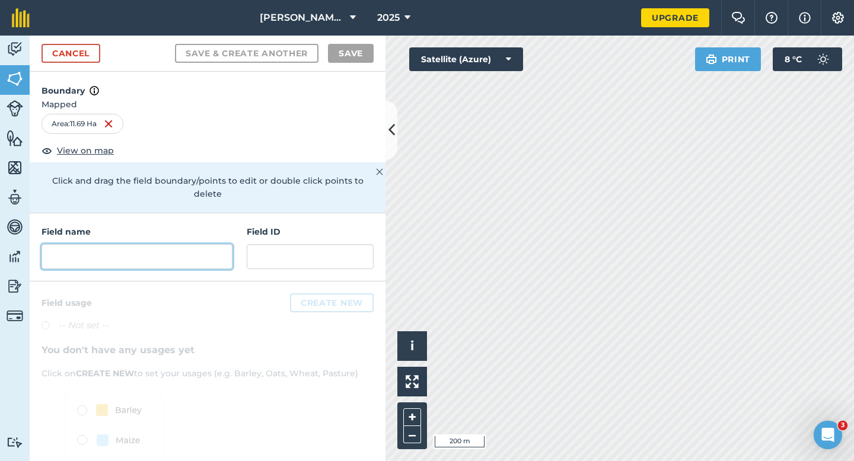
click at [224, 246] on input "text" at bounding box center [137, 256] width 191 height 25
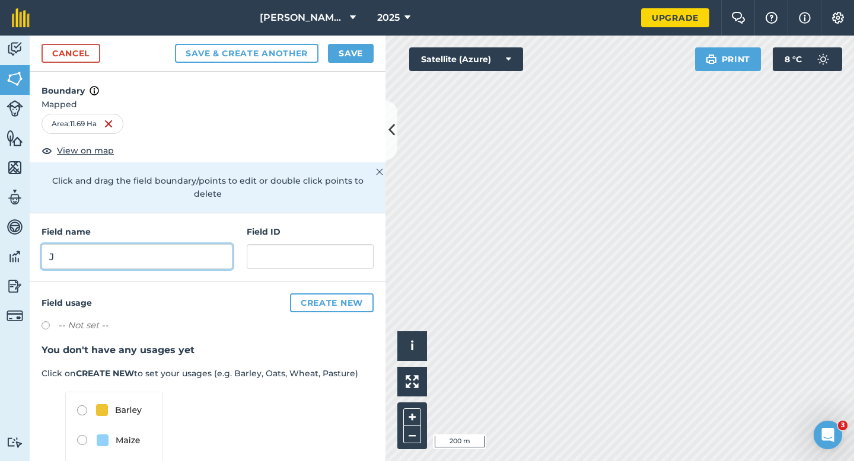
type input "J"
click at [358, 54] on button "Save" at bounding box center [351, 53] width 46 height 19
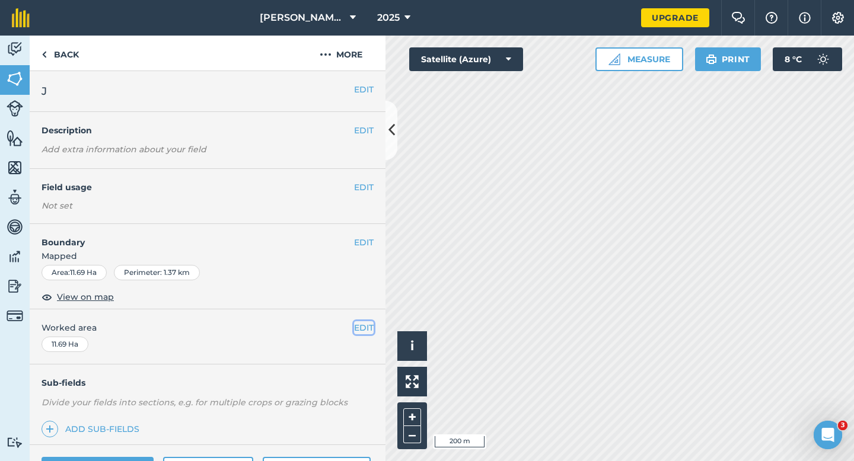
click at [361, 330] on button "EDIT" at bounding box center [364, 328] width 20 height 13
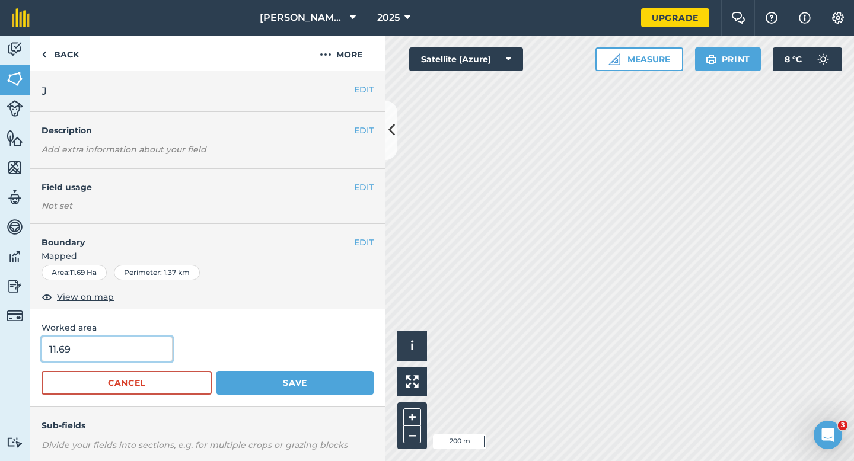
click at [126, 356] on input "11.69" at bounding box center [107, 349] width 131 height 25
type input "12"
click at [217, 371] on button "Save" at bounding box center [295, 383] width 157 height 24
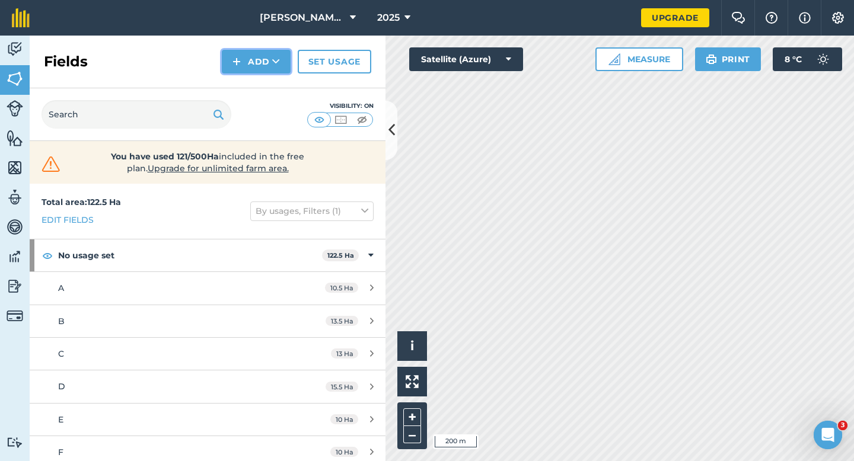
click at [243, 72] on button "Add" at bounding box center [256, 62] width 69 height 24
click at [245, 85] on link "Draw" at bounding box center [256, 88] width 65 height 26
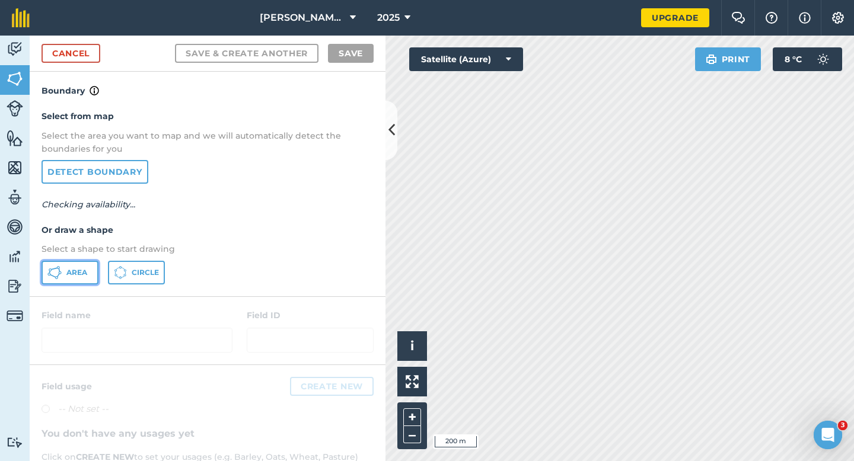
click at [86, 272] on span "Area" at bounding box center [76, 272] width 21 height 9
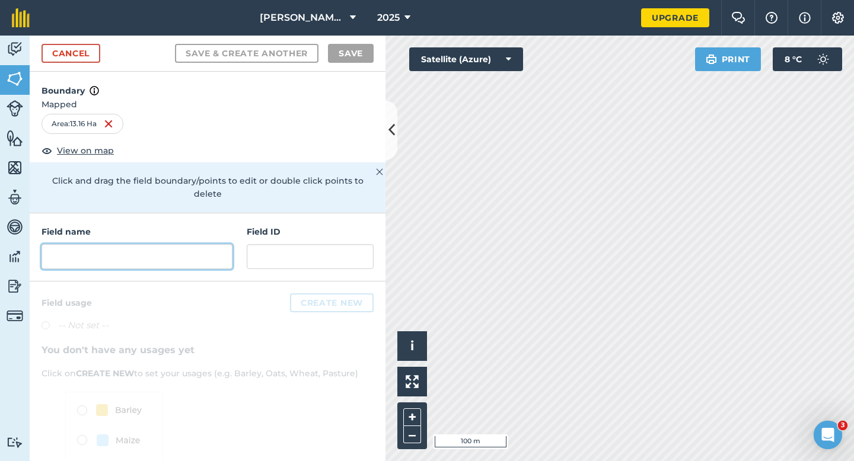
click at [197, 245] on input "text" at bounding box center [137, 256] width 191 height 25
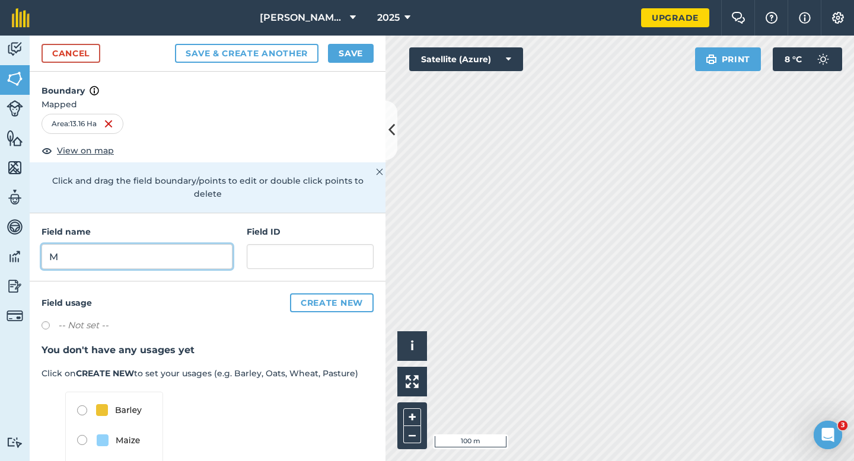
type input "M"
click at [352, 42] on div "Cancel Save & Create Another Save" at bounding box center [208, 54] width 356 height 36
click at [352, 51] on button "Save" at bounding box center [351, 53] width 46 height 19
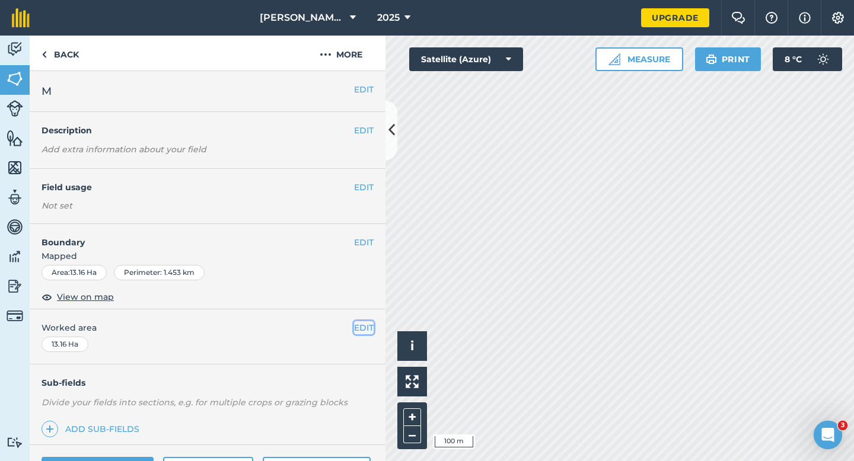
click at [366, 329] on button "EDIT" at bounding box center [364, 328] width 20 height 13
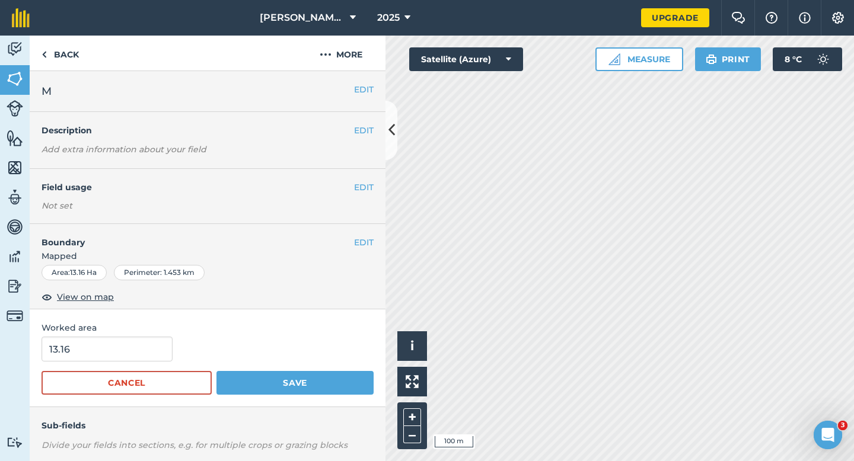
click at [171, 337] on div "13.16" at bounding box center [208, 349] width 332 height 25
click at [159, 337] on input "13.16" at bounding box center [107, 349] width 131 height 25
type input "13"
click at [217, 371] on button "Save" at bounding box center [295, 383] width 157 height 24
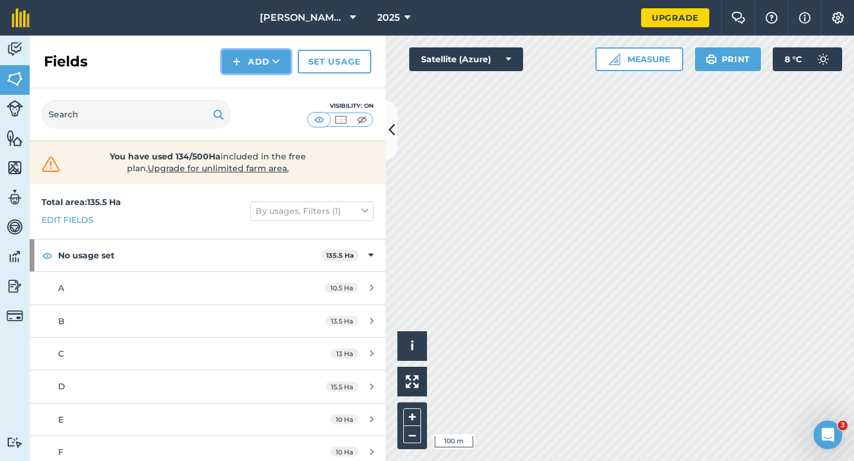
click at [225, 69] on button "Add" at bounding box center [256, 62] width 69 height 24
click at [248, 80] on link "Draw" at bounding box center [256, 88] width 65 height 26
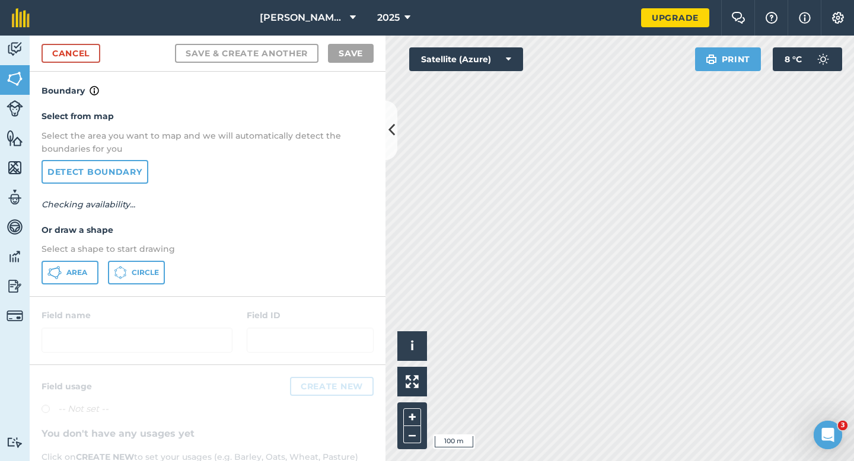
click at [86, 257] on div "Select from map Select the area you want to map and we will automatically detec…" at bounding box center [208, 197] width 356 height 198
click at [84, 269] on span "Area" at bounding box center [76, 272] width 21 height 9
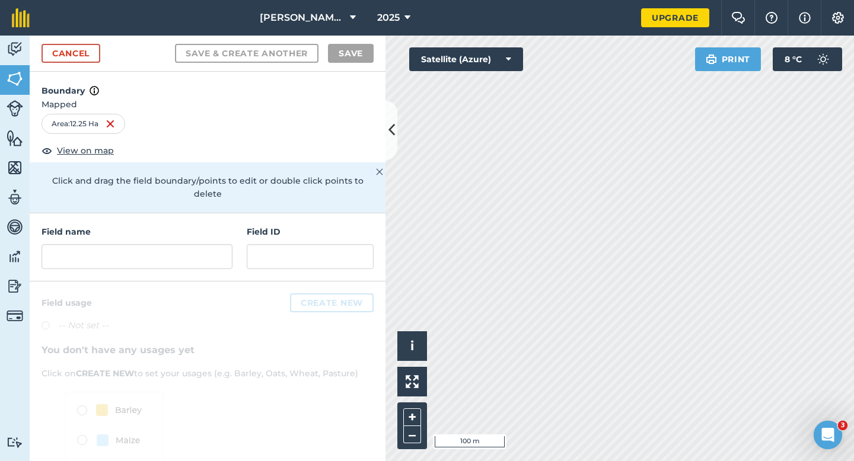
click at [218, 264] on div "Field name Field ID" at bounding box center [208, 248] width 356 height 68
click at [211, 250] on input "text" at bounding box center [137, 256] width 191 height 25
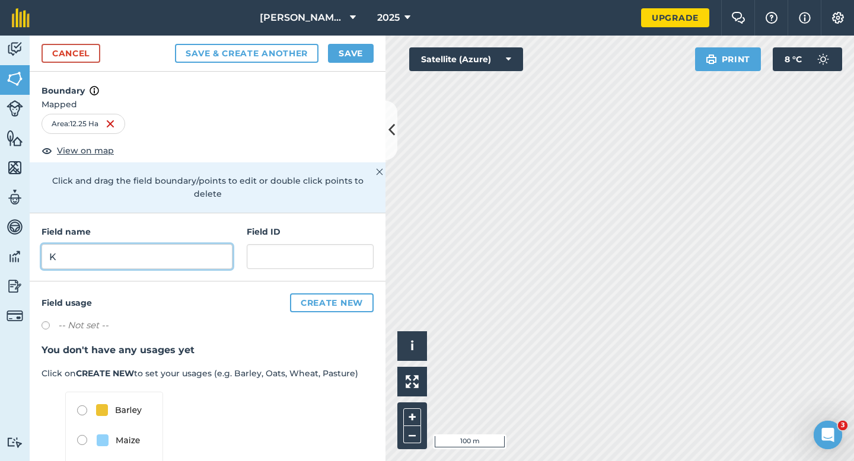
type input "K"
click at [359, 51] on button "Save" at bounding box center [351, 53] width 46 height 19
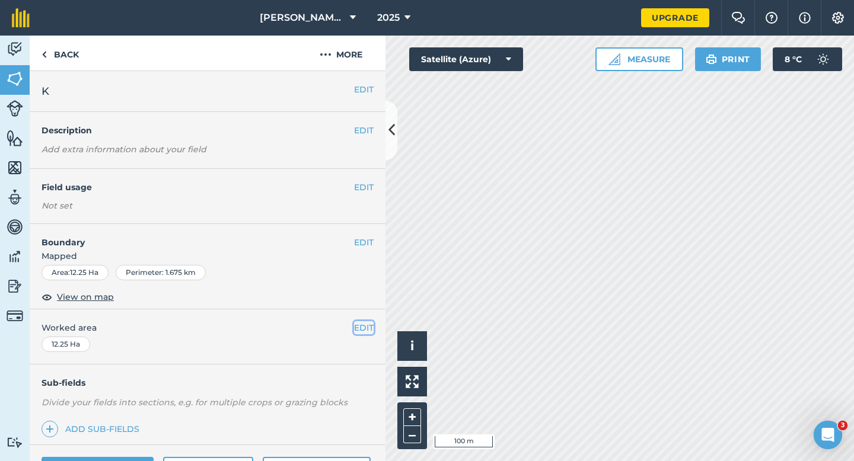
click at [366, 322] on button "EDIT" at bounding box center [364, 328] width 20 height 13
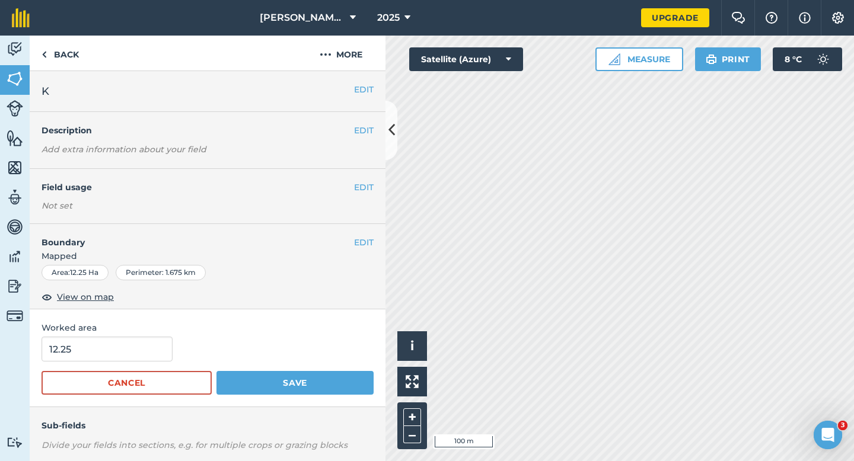
click at [137, 369] on form "12.25 Cancel Save" at bounding box center [208, 366] width 332 height 58
click at [137, 356] on input "12.25" at bounding box center [107, 349] width 131 height 25
type input "12.3"
click at [217, 371] on button "Save" at bounding box center [295, 383] width 157 height 24
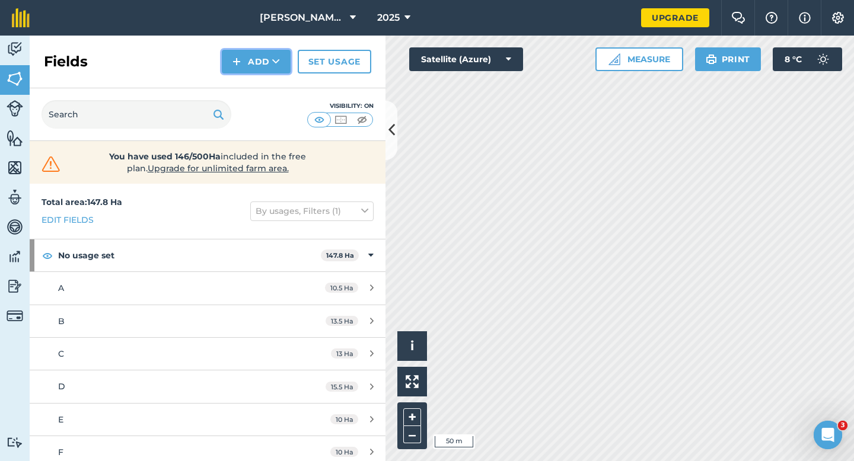
click at [258, 61] on button "Add" at bounding box center [256, 62] width 69 height 24
click at [258, 81] on link "Draw" at bounding box center [256, 88] width 65 height 26
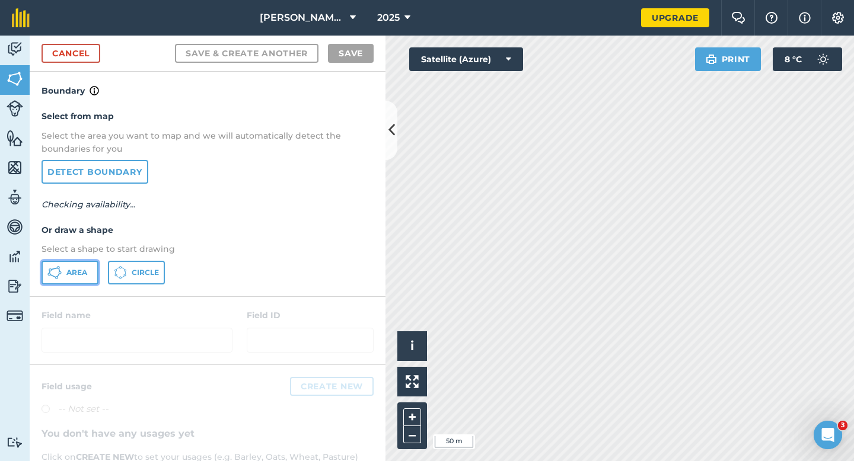
click at [85, 266] on button "Area" at bounding box center [70, 273] width 57 height 24
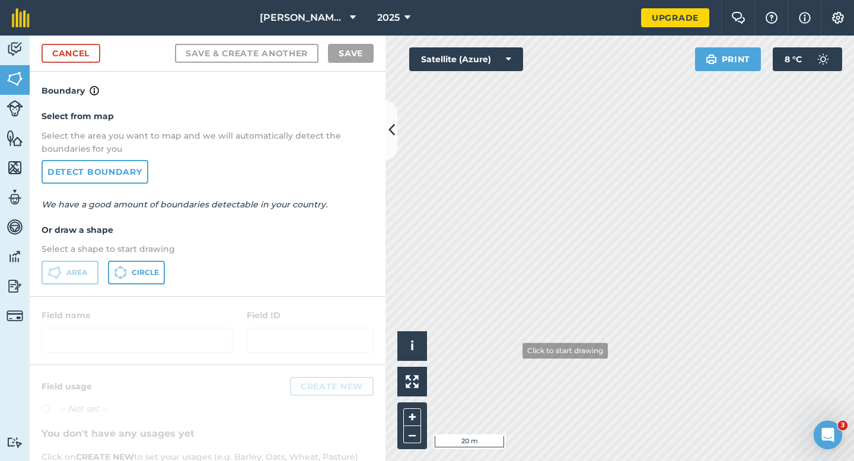
click at [378, 326] on div "Activity Fields Livestock Features Maps Team Vehicles Data Reporting Billing Tu…" at bounding box center [427, 249] width 854 height 426
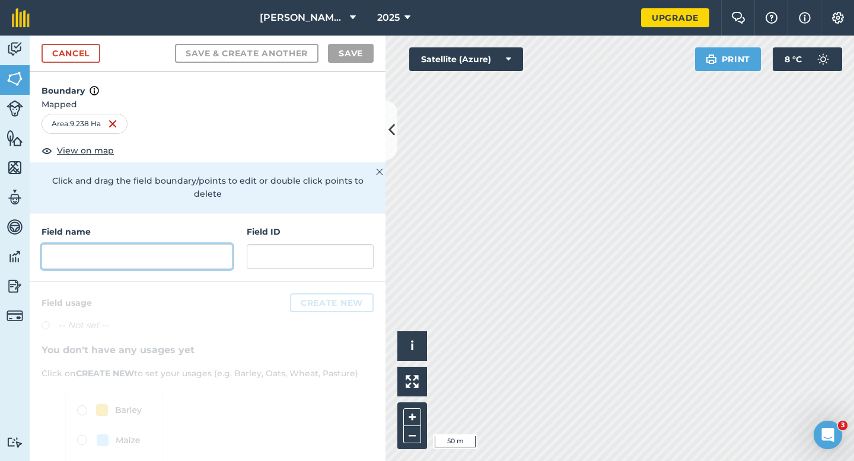
click at [198, 246] on input "text" at bounding box center [137, 256] width 191 height 25
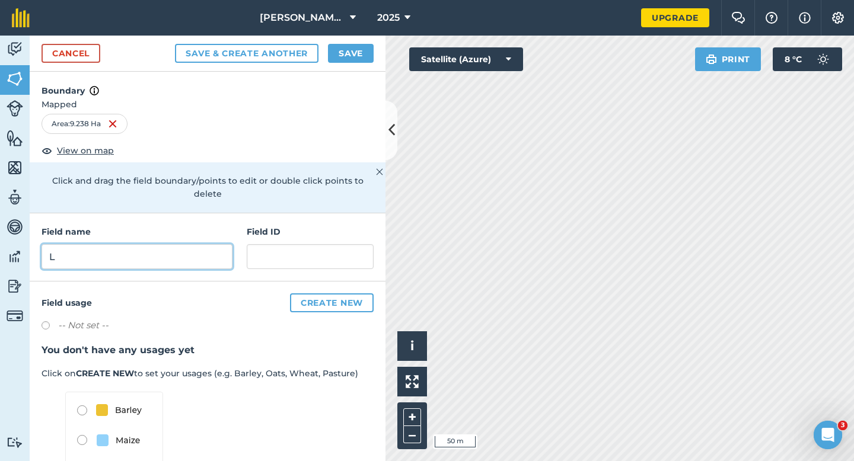
type input "L"
click at [354, 51] on button "Save" at bounding box center [351, 53] width 46 height 19
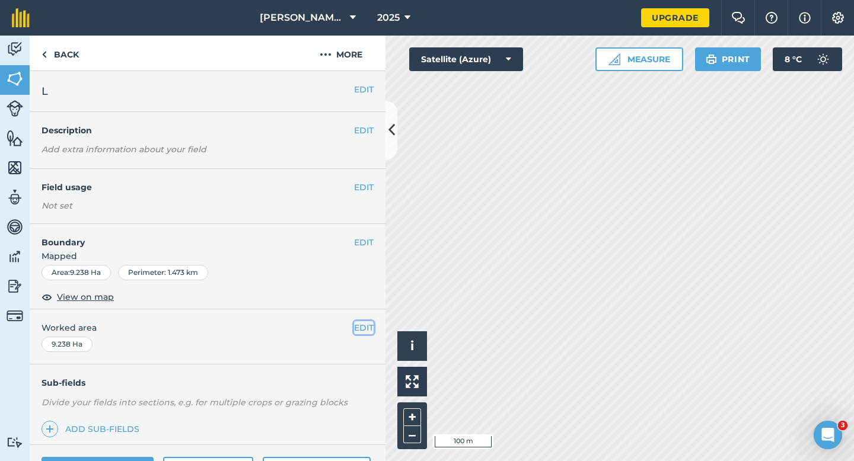
click at [365, 329] on button "EDIT" at bounding box center [364, 328] width 20 height 13
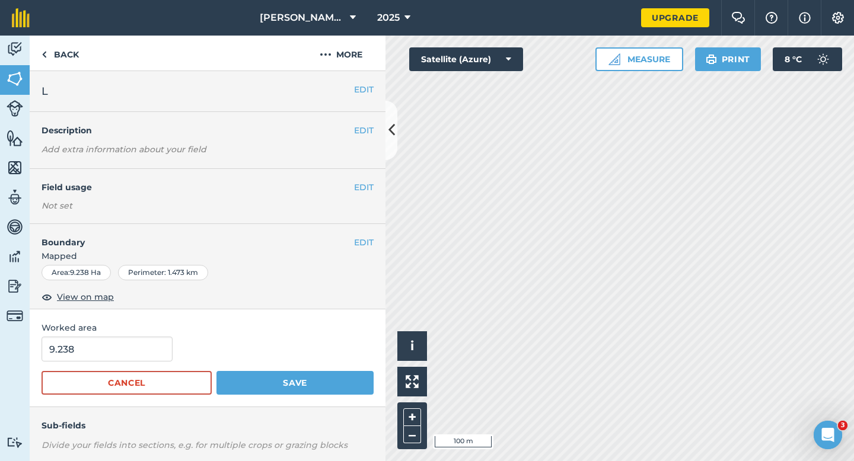
click at [134, 364] on form "9.238 Cancel Save" at bounding box center [208, 366] width 332 height 58
click at [134, 355] on input "9.238" at bounding box center [107, 349] width 131 height 25
type input "9.3"
click at [217, 371] on button "Save" at bounding box center [295, 383] width 157 height 24
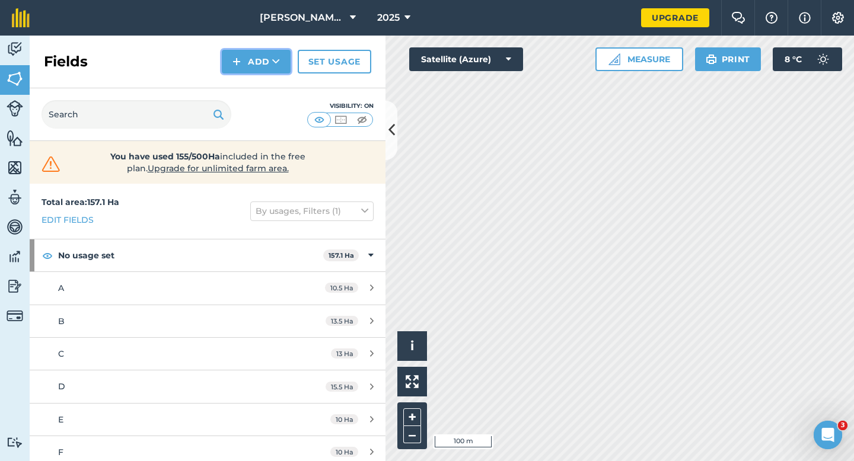
click at [263, 61] on button "Add" at bounding box center [256, 62] width 69 height 24
click at [263, 82] on link "Draw" at bounding box center [256, 88] width 65 height 26
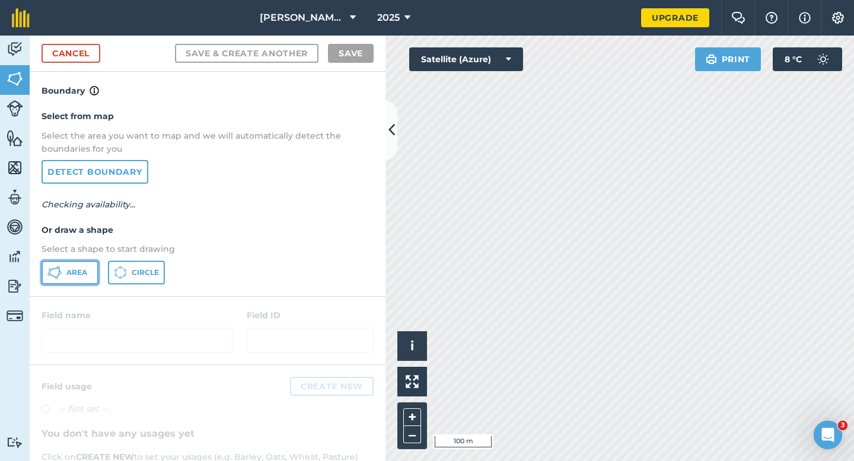
click at [87, 266] on button "Area" at bounding box center [70, 273] width 57 height 24
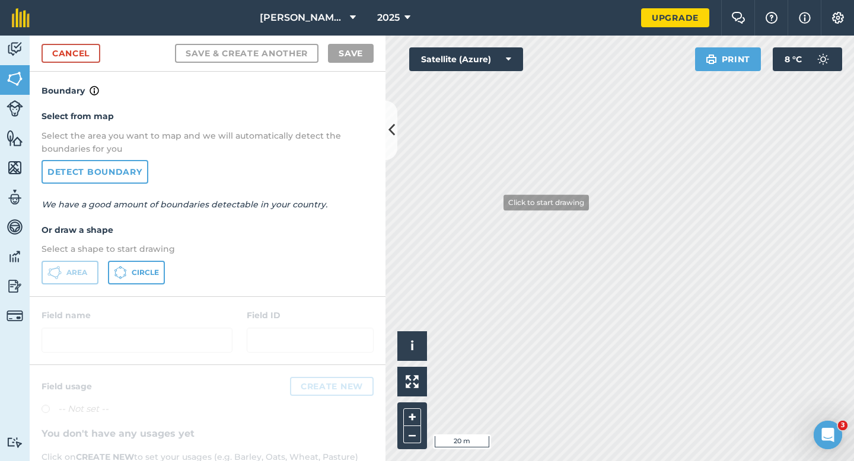
click at [504, 53] on div "Click to start drawing i © 2025 TomTom, Microsoft 20 m + – Satellite (Azure) Pr…" at bounding box center [620, 249] width 469 height 426
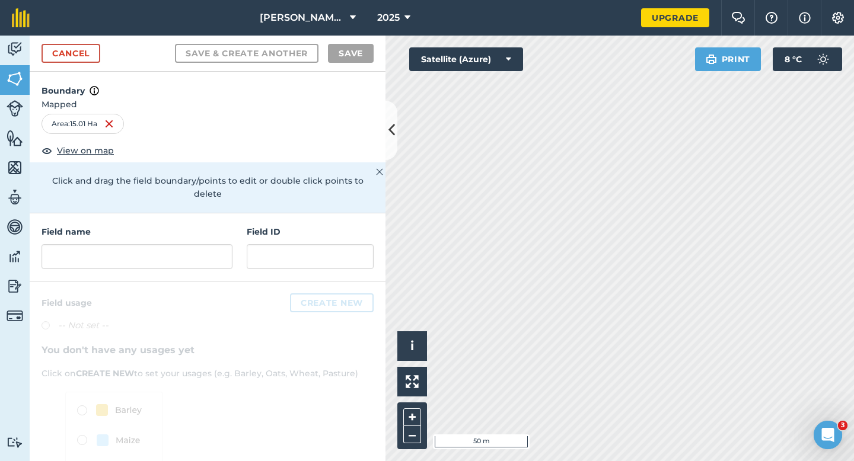
click at [219, 256] on div "Field name Field ID" at bounding box center [208, 248] width 356 height 68
click at [219, 244] on input "text" at bounding box center [137, 256] width 191 height 25
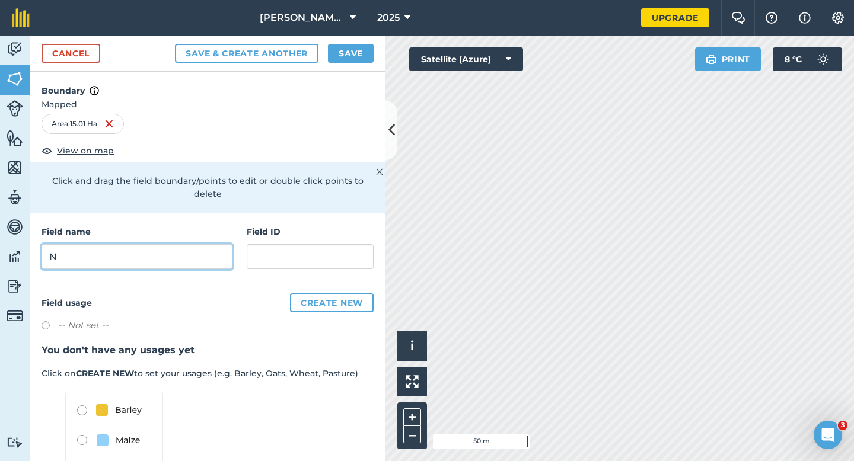
type input "N"
click at [349, 45] on button "Save" at bounding box center [351, 53] width 46 height 19
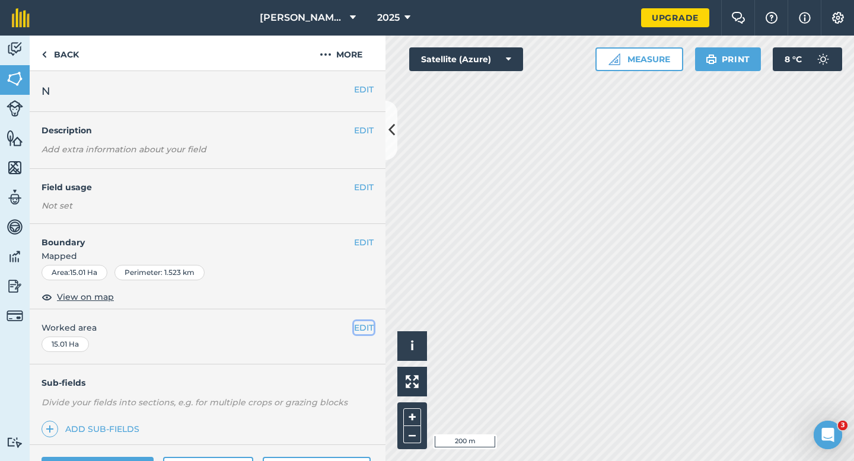
click at [371, 327] on button "EDIT" at bounding box center [364, 328] width 20 height 13
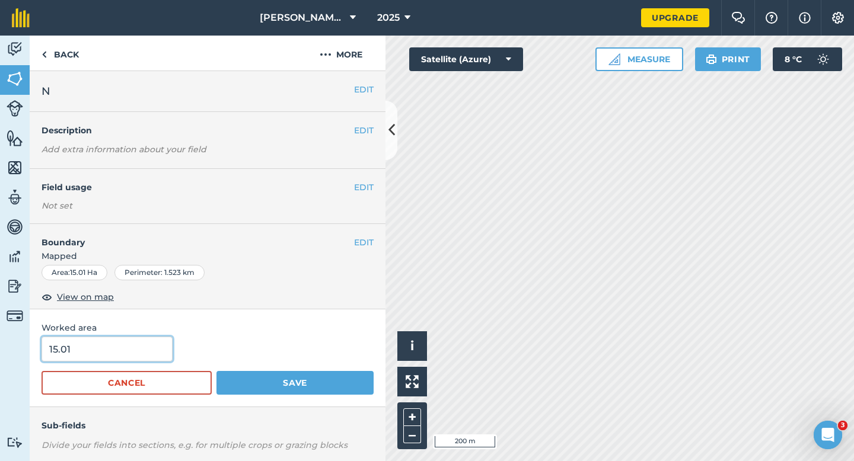
click at [161, 342] on input "15.01" at bounding box center [107, 349] width 131 height 25
type input "15"
click at [217, 371] on button "Save" at bounding box center [295, 383] width 157 height 24
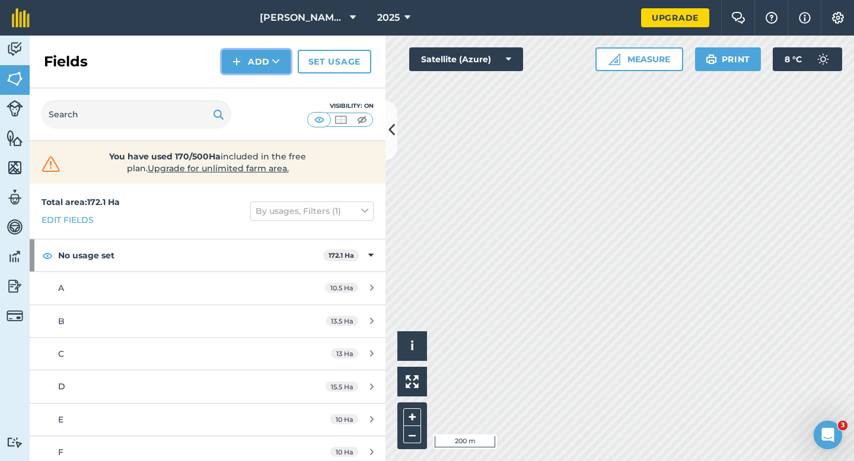
click at [242, 52] on button "Add" at bounding box center [256, 62] width 69 height 24
click at [247, 91] on link "Draw" at bounding box center [256, 88] width 65 height 26
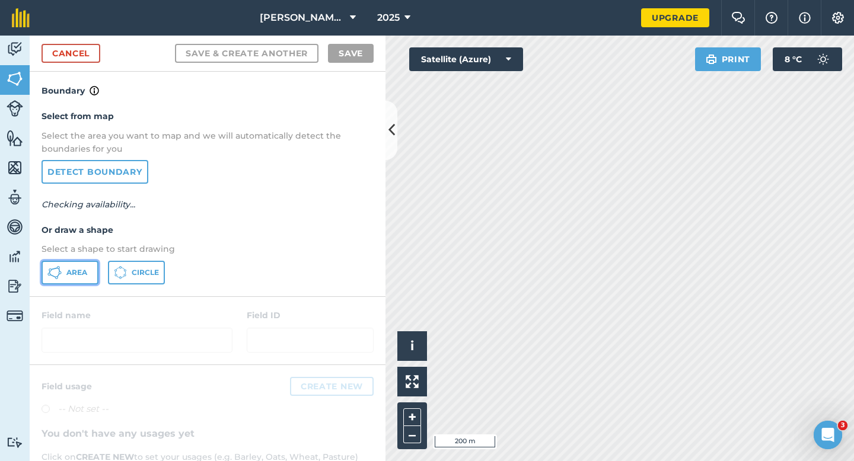
click at [61, 280] on button "Area" at bounding box center [70, 273] width 57 height 24
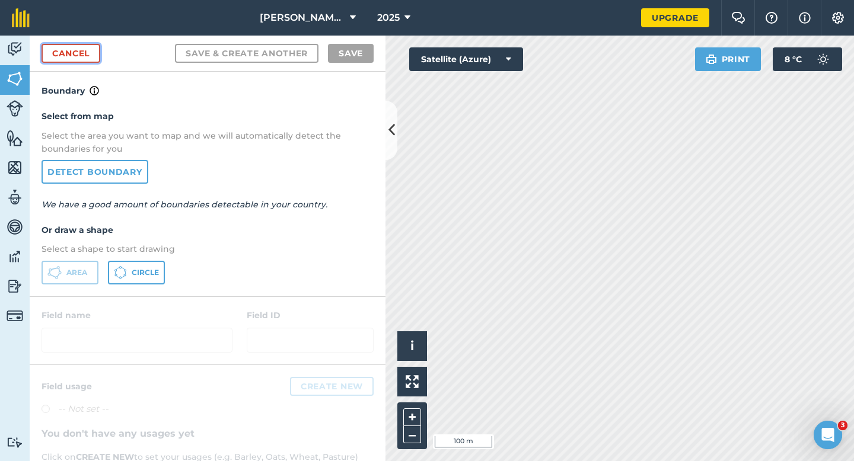
click at [55, 53] on link "Cancel" at bounding box center [71, 53] width 59 height 19
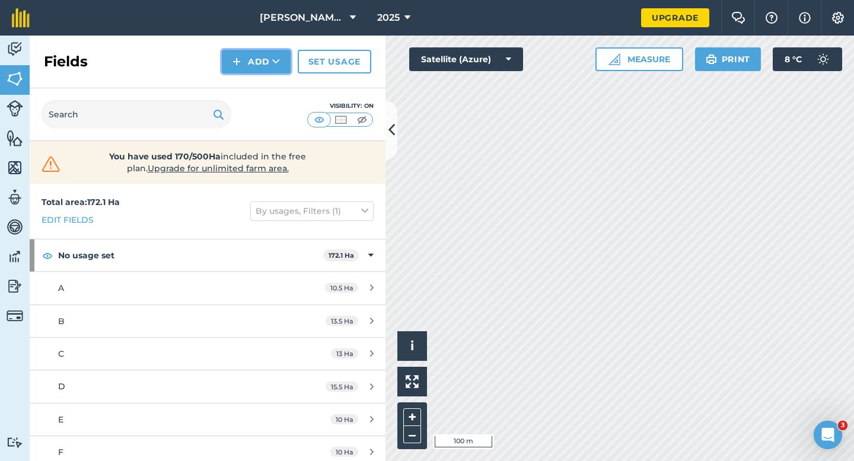
click at [263, 61] on button "Add" at bounding box center [256, 62] width 69 height 24
click at [263, 85] on link "Draw" at bounding box center [256, 88] width 65 height 26
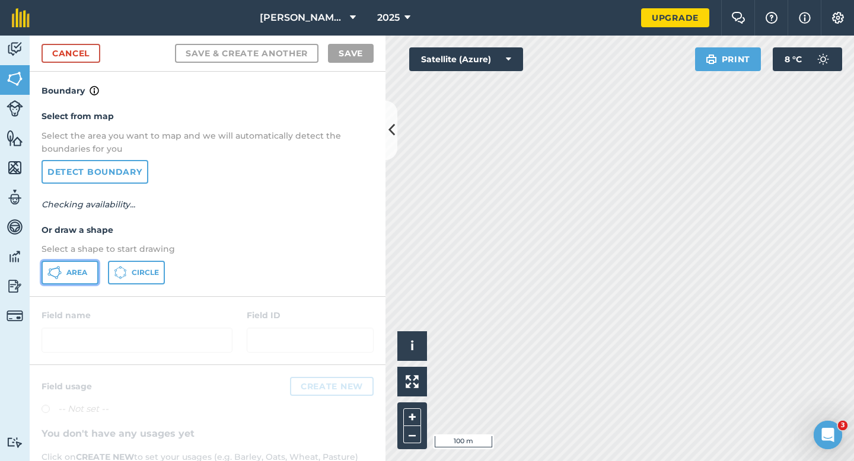
click at [83, 269] on span "Area" at bounding box center [76, 272] width 21 height 9
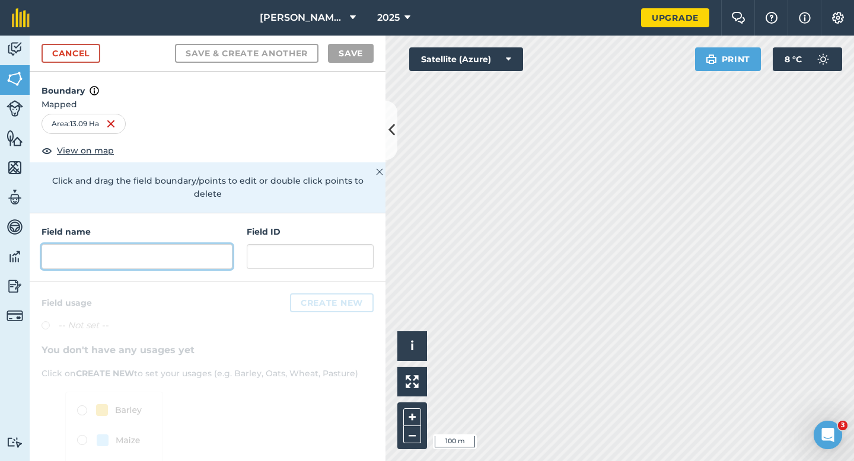
click at [208, 244] on input "text" at bounding box center [137, 256] width 191 height 25
click at [192, 244] on input "text" at bounding box center [137, 256] width 191 height 25
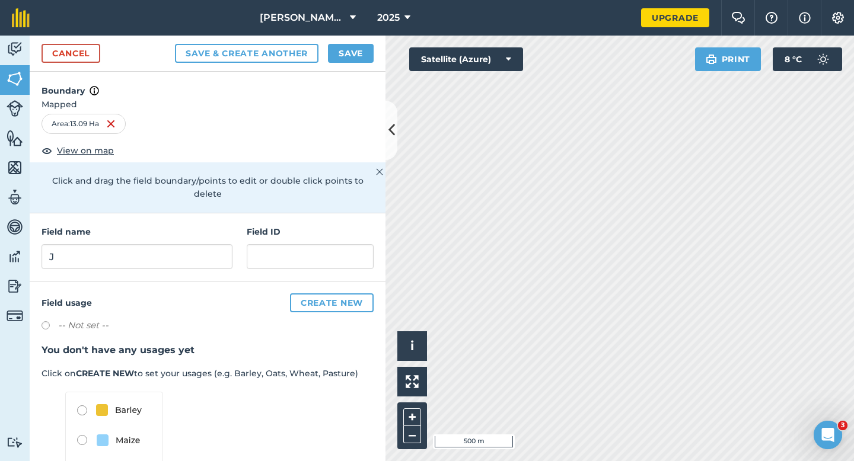
click at [192, 214] on div "Field name J Field ID" at bounding box center [208, 248] width 356 height 68
click at [191, 244] on input "J" at bounding box center [137, 256] width 191 height 25
type input "U"
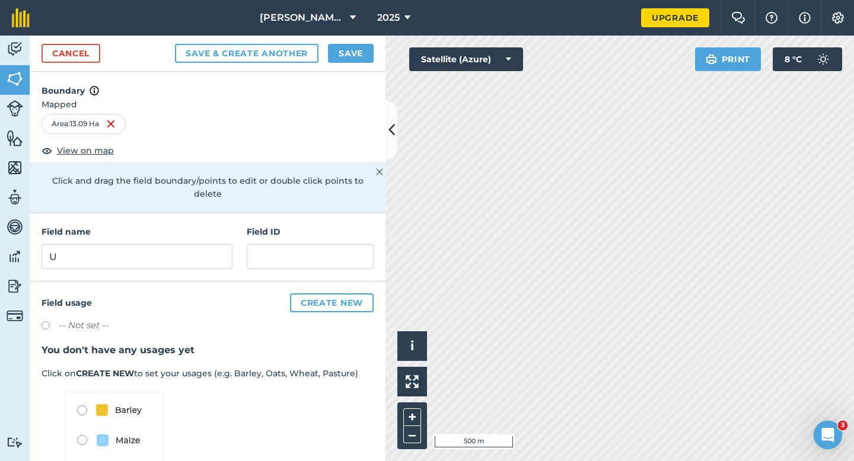
click at [340, 66] on div "Cancel Save & Create Another Save" at bounding box center [208, 54] width 356 height 36
click at [342, 55] on button "Save" at bounding box center [351, 53] width 46 height 19
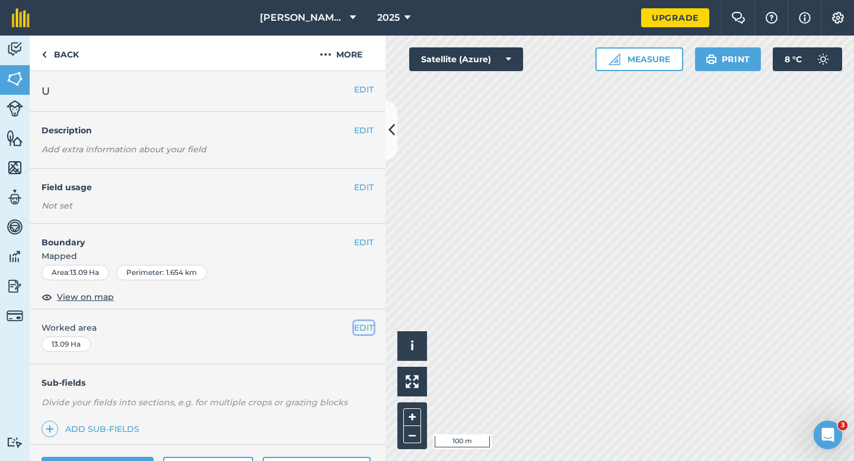
click at [370, 329] on button "EDIT" at bounding box center [364, 328] width 20 height 13
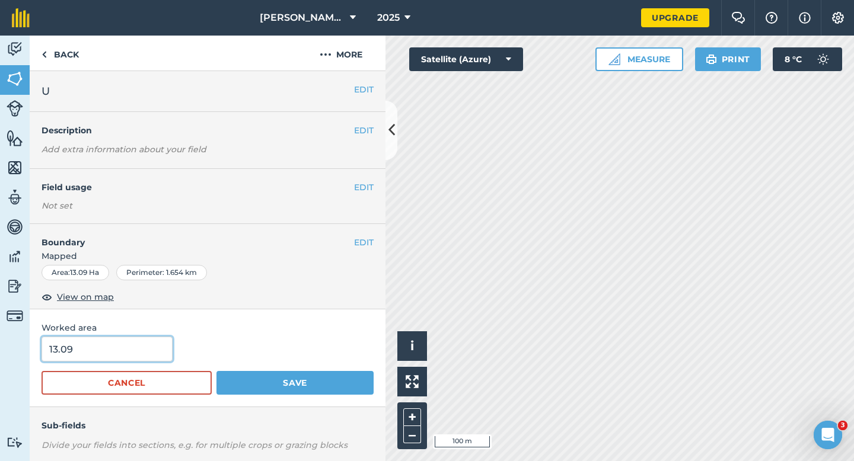
click at [139, 346] on input "13.09" at bounding box center [107, 349] width 131 height 25
type input "13"
click at [217, 371] on button "Save" at bounding box center [295, 383] width 157 height 24
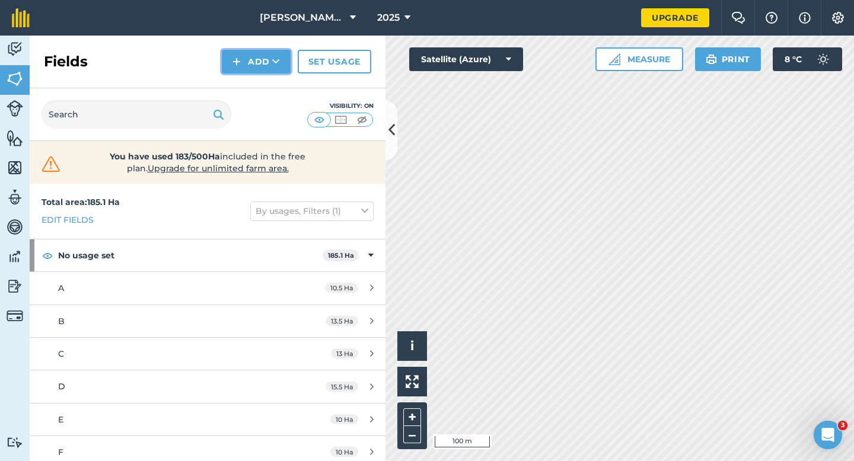
click at [248, 57] on button "Add" at bounding box center [256, 62] width 69 height 24
click at [248, 80] on link "Draw" at bounding box center [256, 88] width 65 height 26
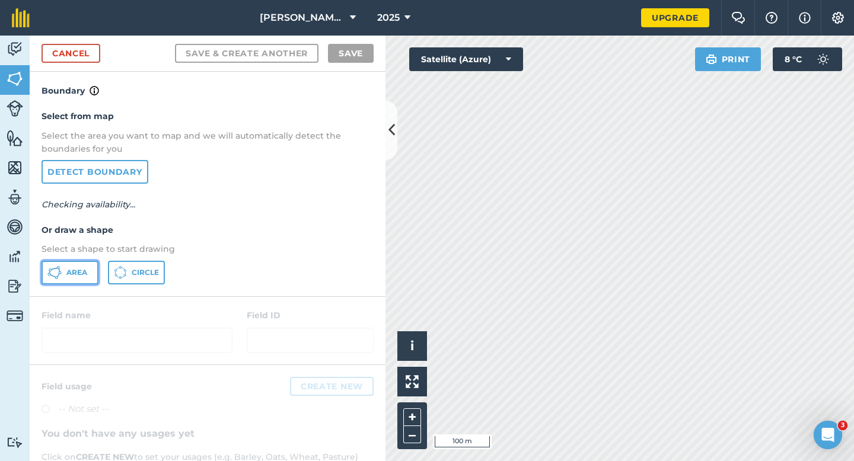
click at [78, 272] on span "Area" at bounding box center [76, 272] width 21 height 9
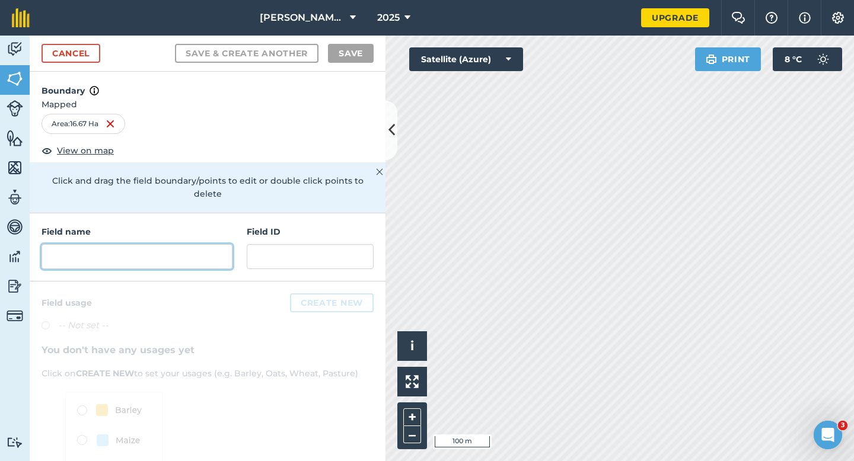
click at [209, 253] on input "text" at bounding box center [137, 256] width 191 height 25
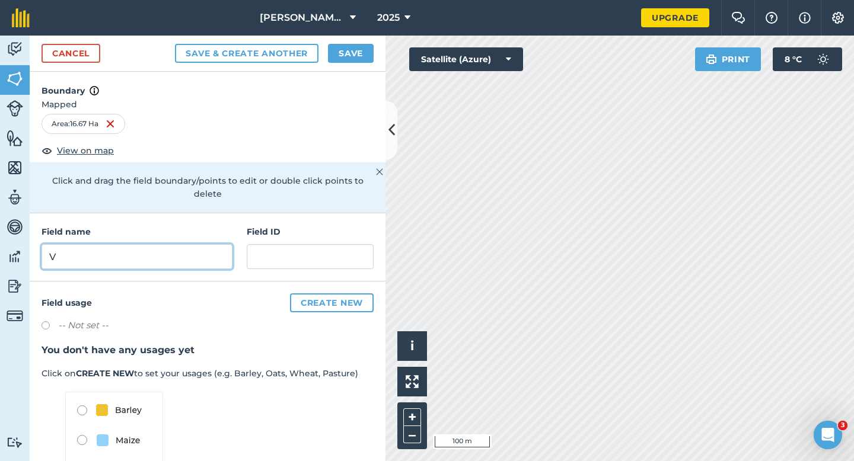
type input "V"
click at [340, 64] on div "Cancel Save & Create Another Save" at bounding box center [208, 54] width 356 height 36
click at [340, 55] on button "Save" at bounding box center [351, 53] width 46 height 19
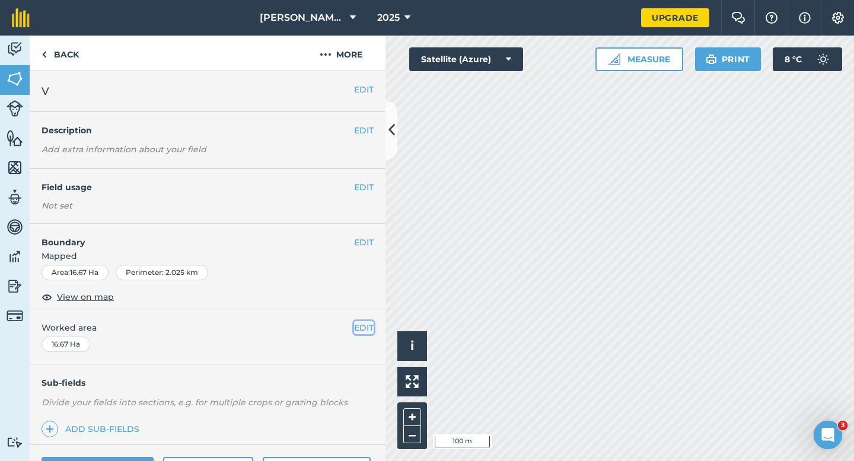
click at [356, 331] on button "EDIT" at bounding box center [364, 328] width 20 height 13
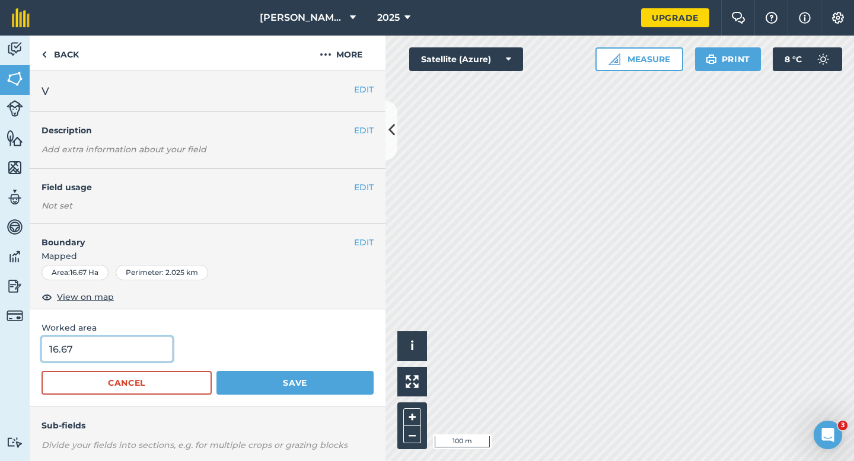
click at [125, 360] on input "16.67" at bounding box center [107, 349] width 131 height 25
type input "17"
click at [217, 371] on button "Save" at bounding box center [295, 383] width 157 height 24
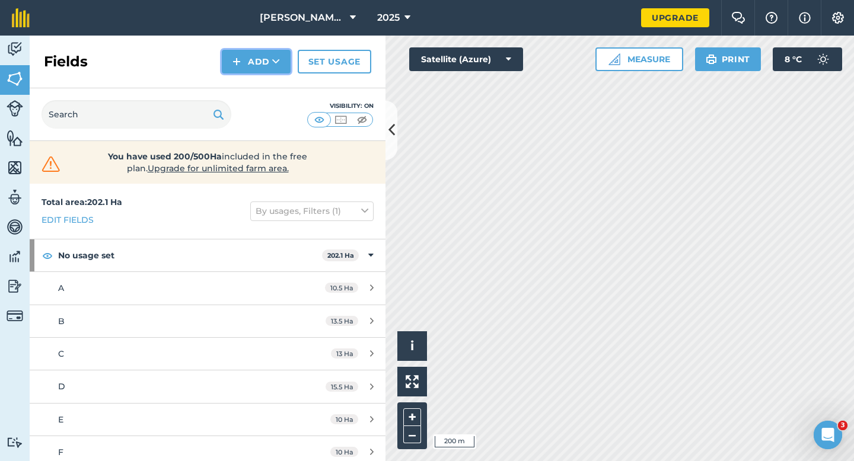
click at [257, 63] on button "Add" at bounding box center [256, 62] width 69 height 24
click at [247, 68] on button "Add" at bounding box center [256, 62] width 69 height 24
click at [247, 84] on link "Draw" at bounding box center [256, 88] width 65 height 26
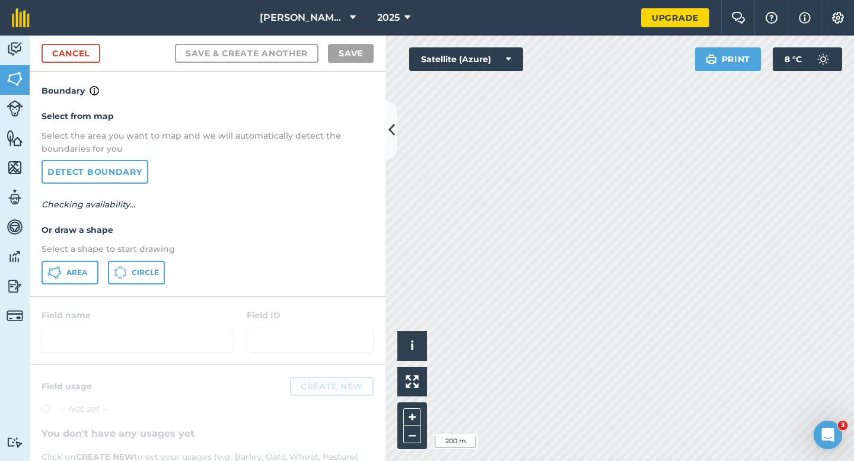
click at [79, 285] on div "Select from map Select the area you want to map and we will automatically detec…" at bounding box center [208, 197] width 356 height 198
click at [80, 280] on button "Area" at bounding box center [70, 273] width 57 height 24
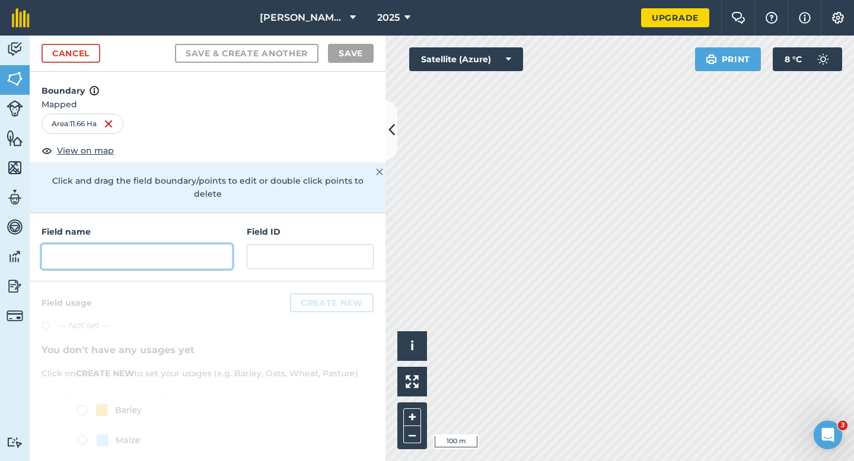
click at [212, 251] on input "text" at bounding box center [137, 256] width 191 height 25
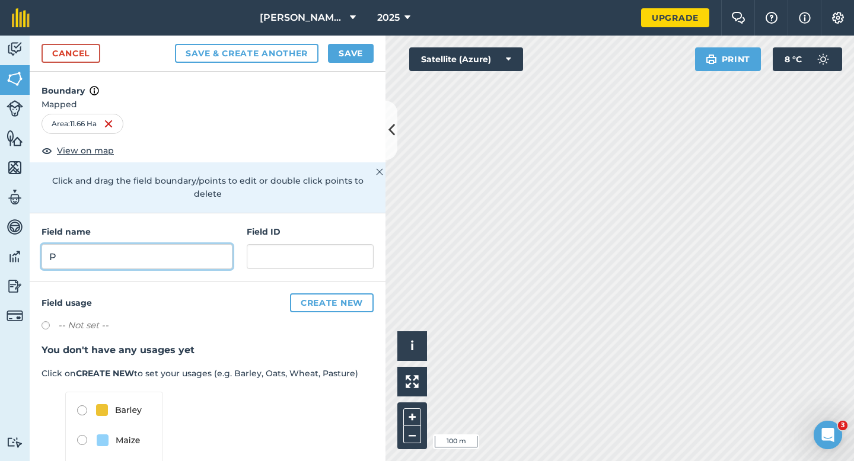
type input "P"
click at [352, 49] on button "Save" at bounding box center [351, 53] width 46 height 19
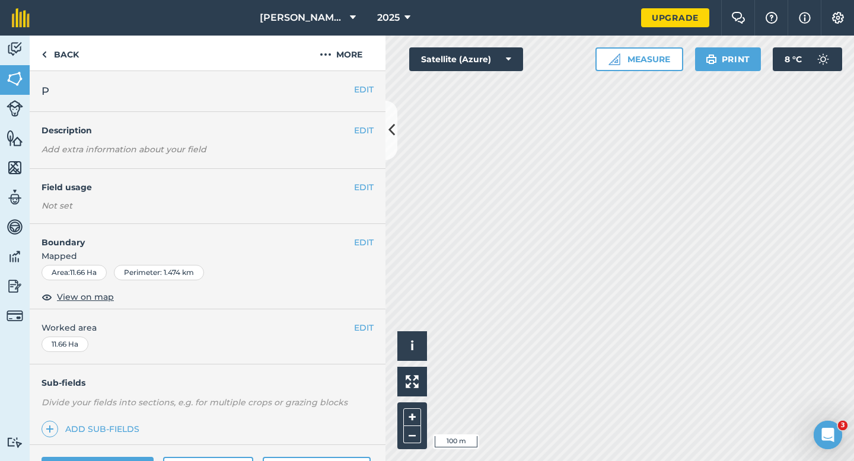
click at [362, 337] on div "EDIT Worked area 11.66 Ha" at bounding box center [208, 337] width 356 height 55
click at [362, 332] on button "EDIT" at bounding box center [364, 328] width 20 height 13
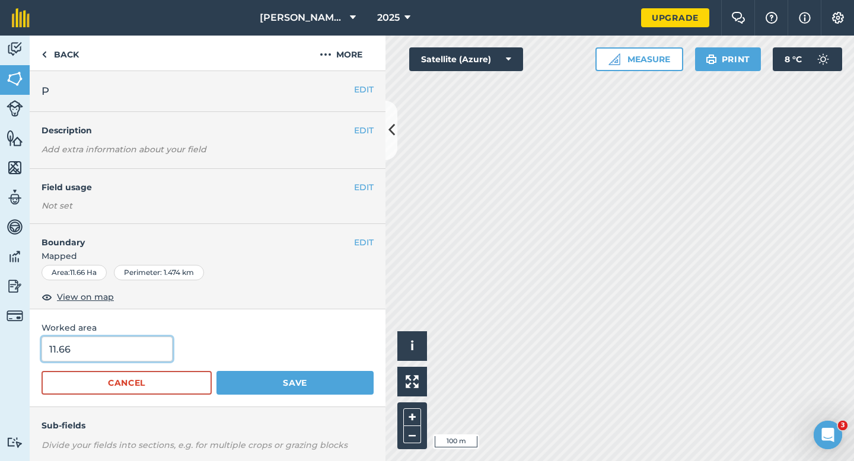
click at [109, 360] on input "11.66" at bounding box center [107, 349] width 131 height 25
type input "12"
click at [217, 371] on button "Save" at bounding box center [295, 383] width 157 height 24
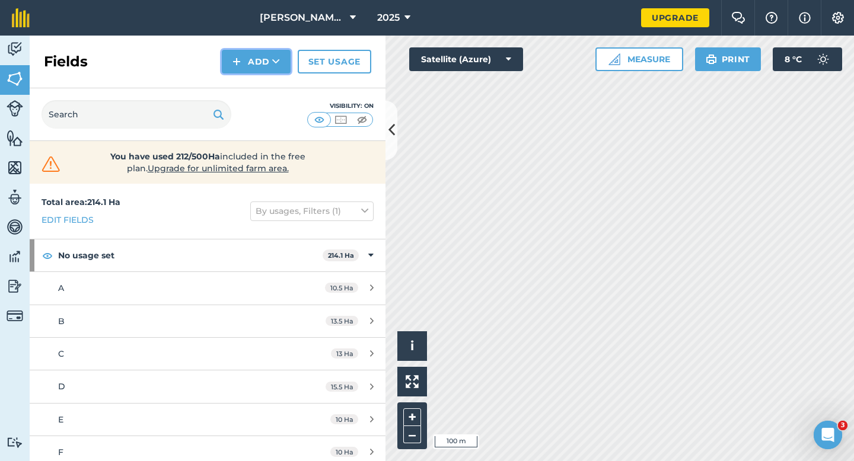
click at [248, 57] on button "Add" at bounding box center [256, 62] width 69 height 24
click at [248, 77] on link "Draw" at bounding box center [256, 88] width 65 height 26
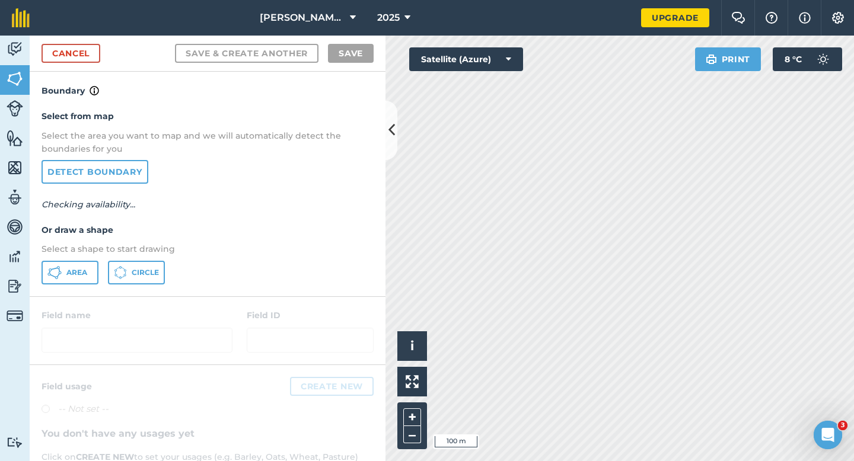
click at [103, 276] on div "Area Circle" at bounding box center [208, 273] width 332 height 24
click at [94, 276] on button "Area" at bounding box center [70, 273] width 57 height 24
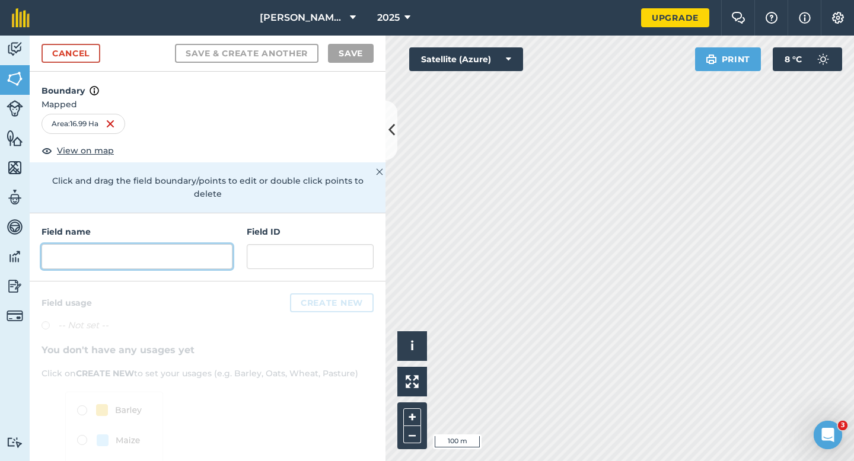
click at [186, 244] on input "text" at bounding box center [137, 256] width 191 height 25
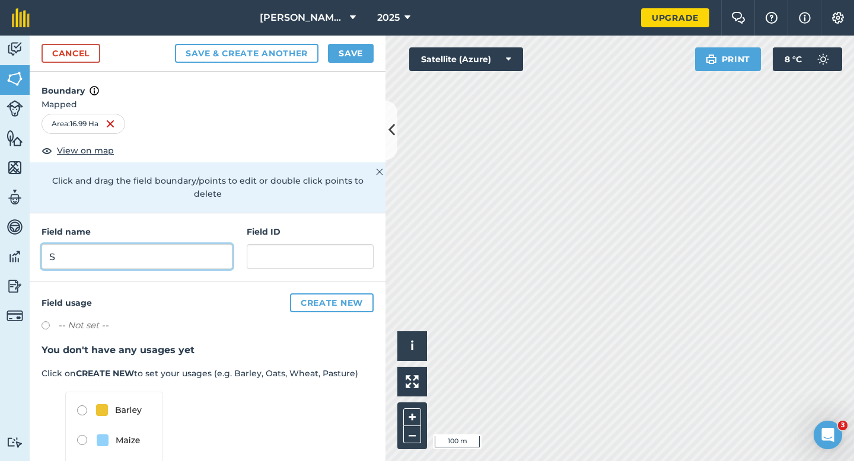
type input "S"
click at [333, 52] on button "Save" at bounding box center [351, 53] width 46 height 19
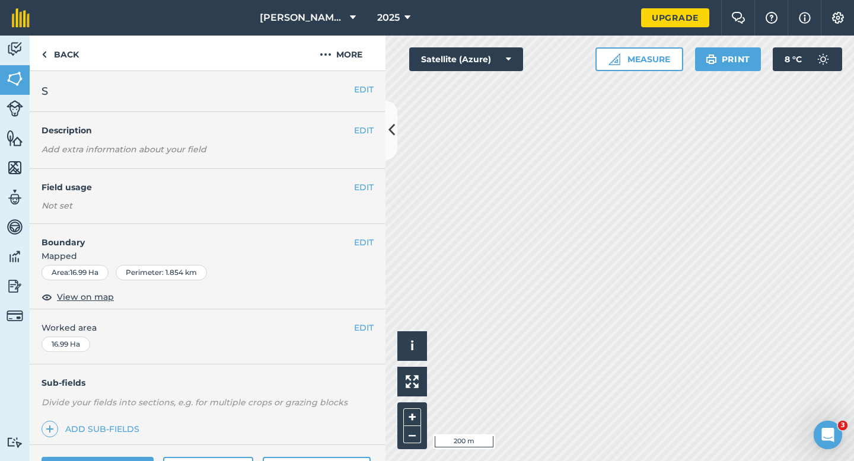
click at [359, 318] on div "EDIT Worked area 16.99 Ha" at bounding box center [208, 337] width 356 height 55
click at [359, 322] on button "EDIT" at bounding box center [364, 328] width 20 height 13
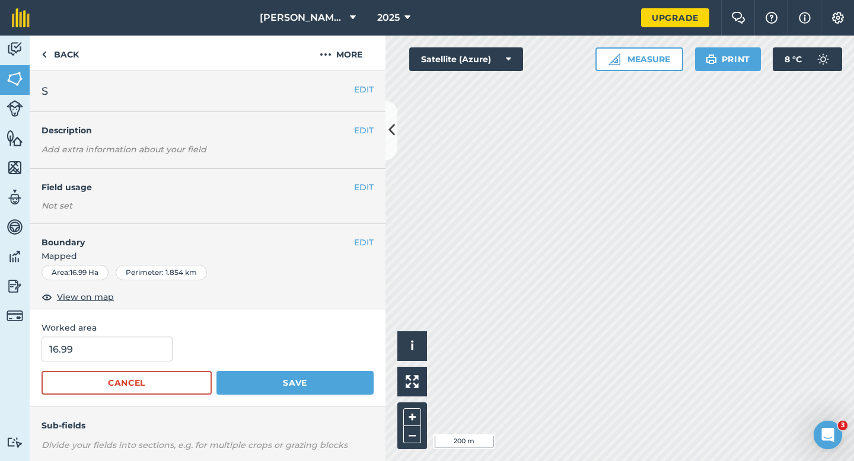
click at [125, 331] on span "Worked area" at bounding box center [208, 328] width 332 height 13
click at [125, 345] on input "16.99" at bounding box center [107, 349] width 131 height 25
type input "17"
click at [217, 371] on button "Save" at bounding box center [295, 383] width 157 height 24
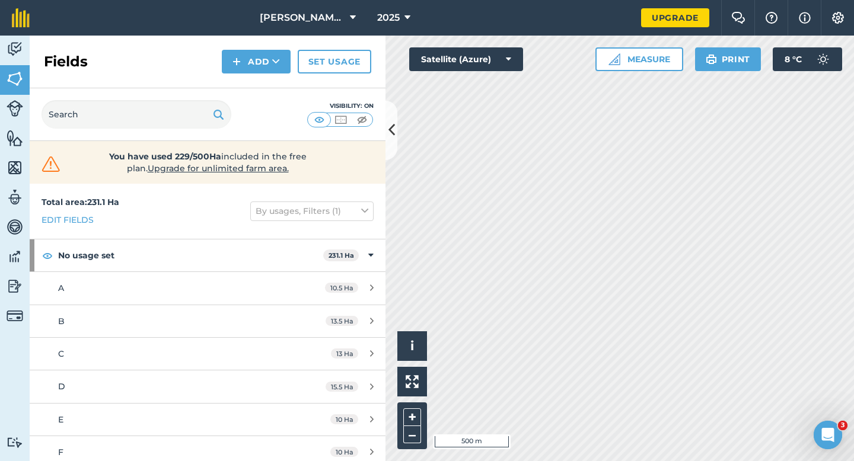
click at [256, 74] on div "Fields Add Set usage" at bounding box center [208, 62] width 356 height 53
click at [256, 67] on button "Add" at bounding box center [256, 62] width 69 height 24
click at [256, 82] on link "Draw" at bounding box center [256, 88] width 65 height 26
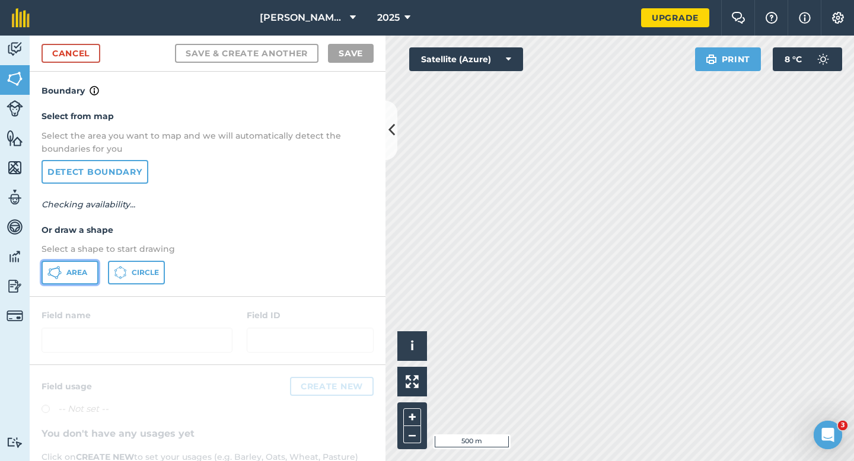
click at [67, 269] on span "Area" at bounding box center [76, 272] width 21 height 9
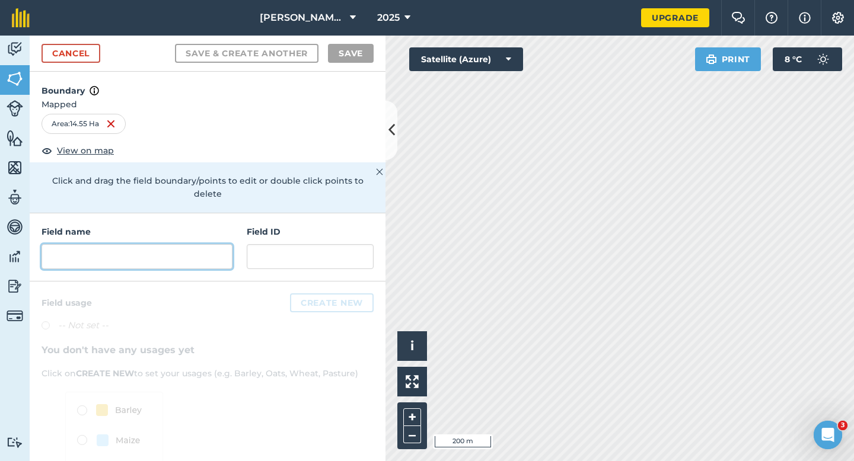
click at [218, 244] on input "text" at bounding box center [137, 256] width 191 height 25
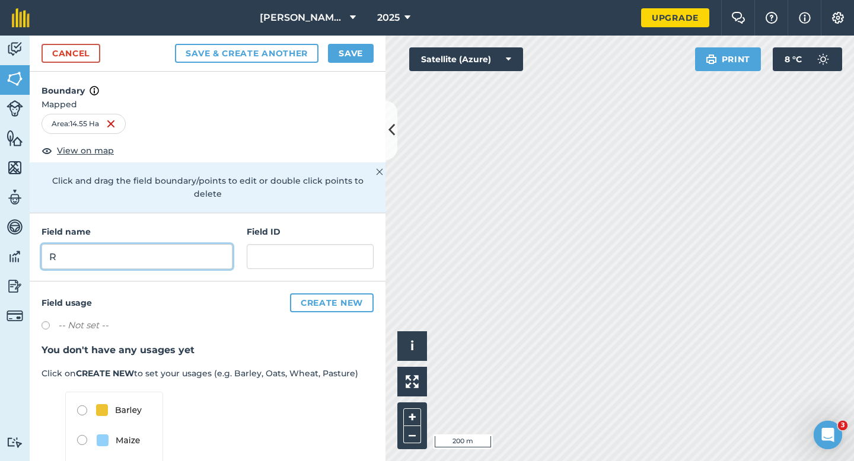
type input "R"
click at [343, 52] on button "Save" at bounding box center [351, 53] width 46 height 19
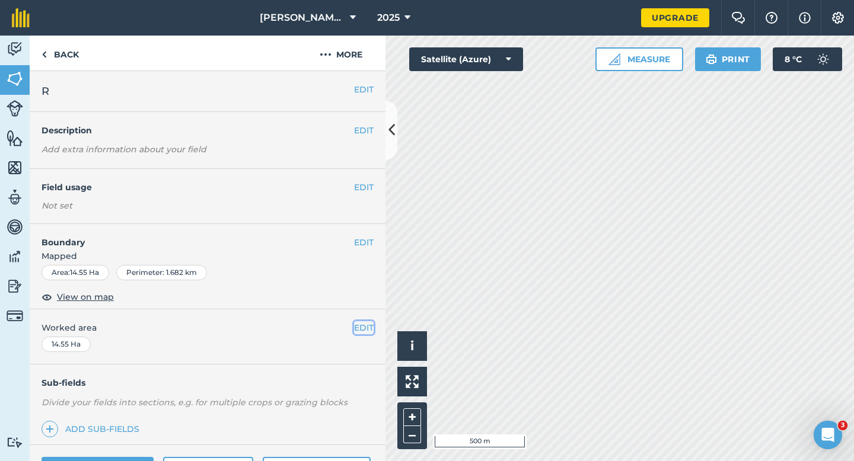
click at [365, 333] on button "EDIT" at bounding box center [364, 328] width 20 height 13
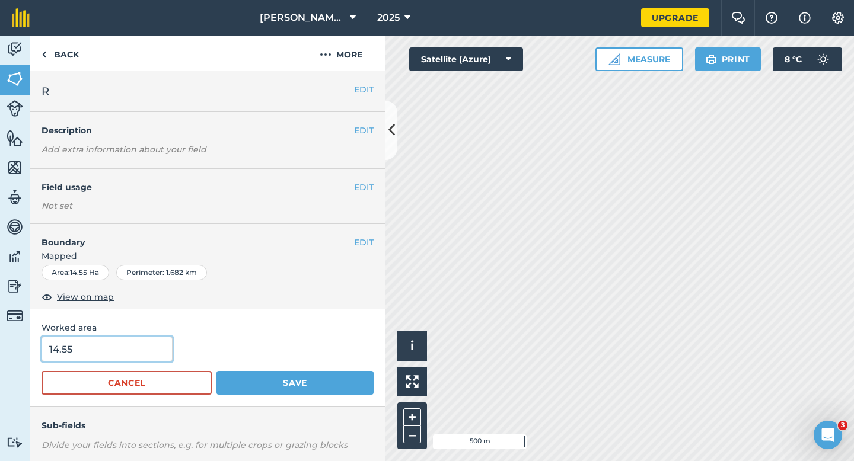
click at [161, 349] on input "14.55" at bounding box center [107, 349] width 131 height 25
type input "15"
click at [217, 371] on button "Save" at bounding box center [295, 383] width 157 height 24
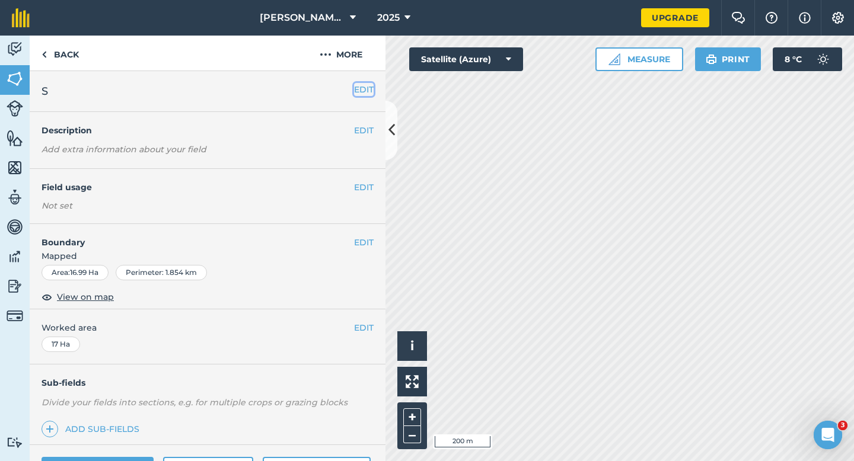
click at [364, 90] on button "EDIT" at bounding box center [364, 89] width 20 height 13
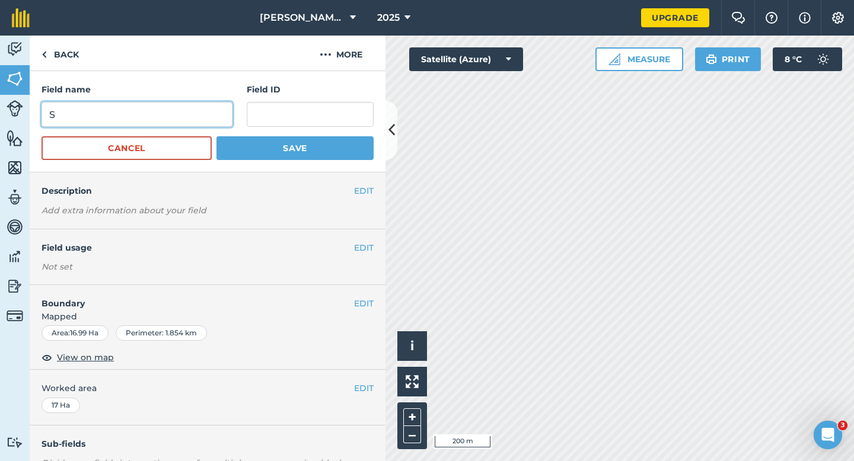
click at [221, 116] on input "S" at bounding box center [137, 114] width 191 height 25
type input "T"
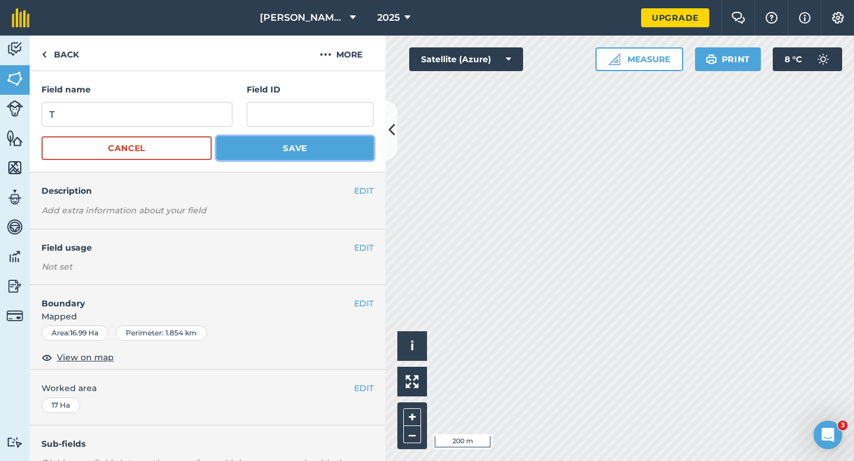
click at [300, 150] on button "Save" at bounding box center [295, 148] width 157 height 24
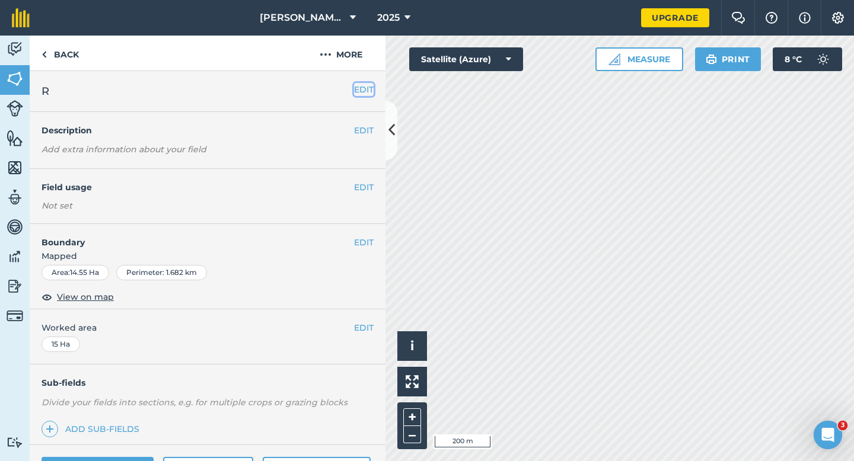
click at [361, 84] on button "EDIT" at bounding box center [364, 89] width 20 height 13
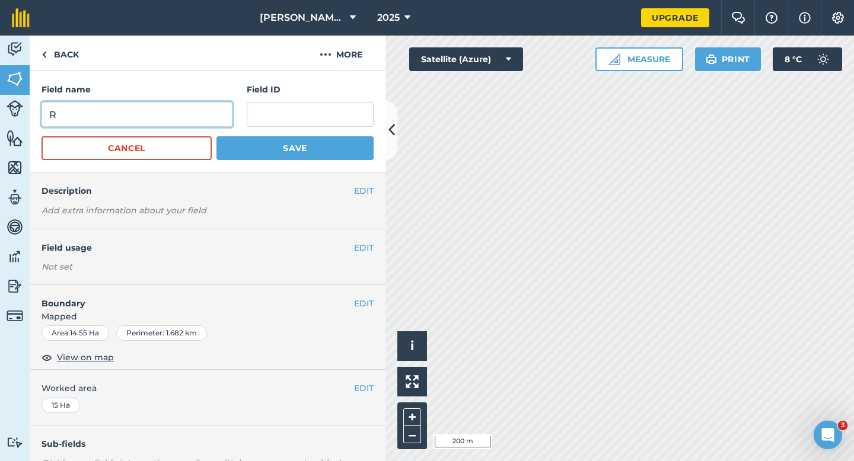
click at [223, 119] on input "R" at bounding box center [137, 114] width 191 height 25
type input "S"
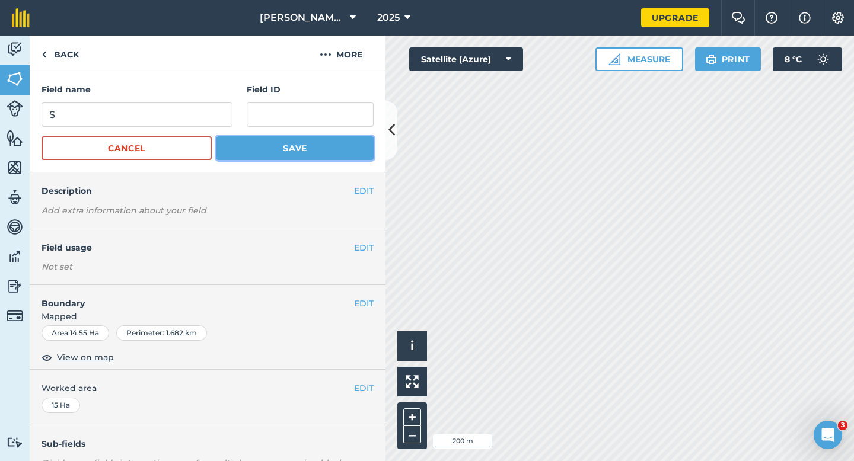
click at [323, 145] on button "Save" at bounding box center [295, 148] width 157 height 24
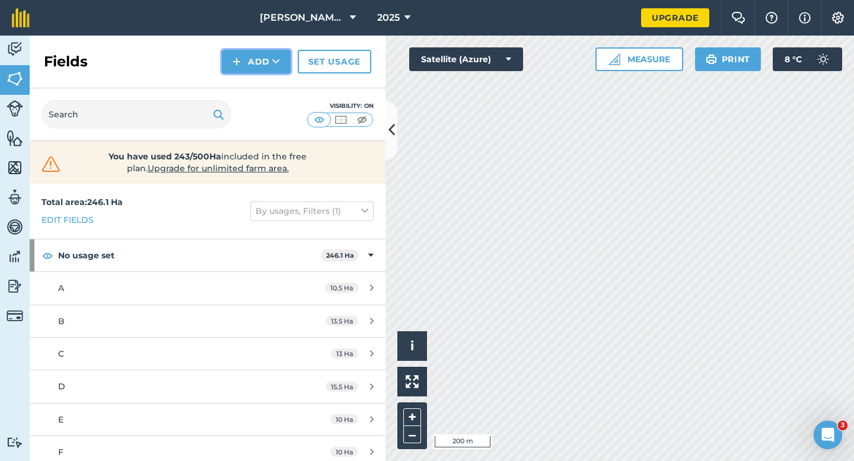
click at [247, 65] on button "Add" at bounding box center [256, 62] width 69 height 24
click at [254, 91] on link "Draw" at bounding box center [256, 88] width 65 height 26
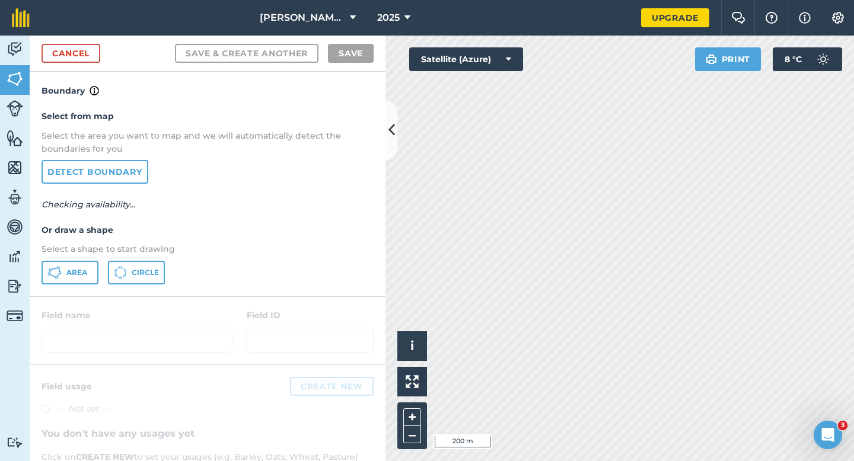
click at [59, 287] on div "Select from map Select the area you want to map and we will automatically detec…" at bounding box center [208, 197] width 356 height 198
click at [64, 284] on button "Area" at bounding box center [70, 273] width 57 height 24
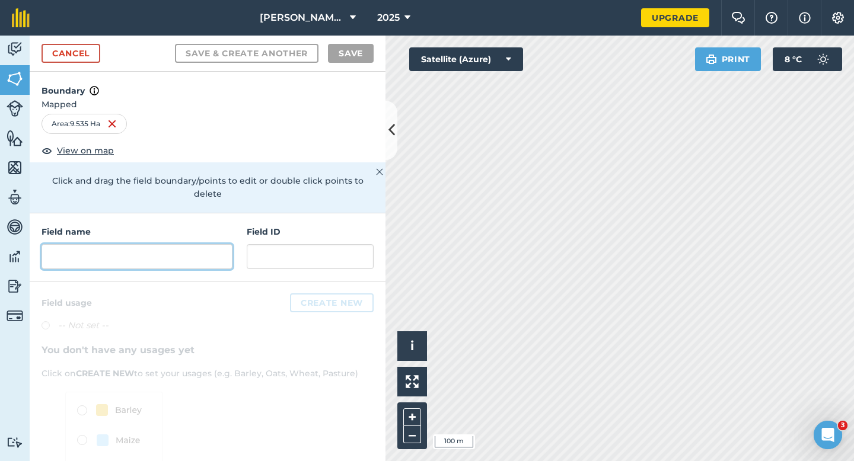
click at [180, 244] on input "text" at bounding box center [137, 256] width 191 height 25
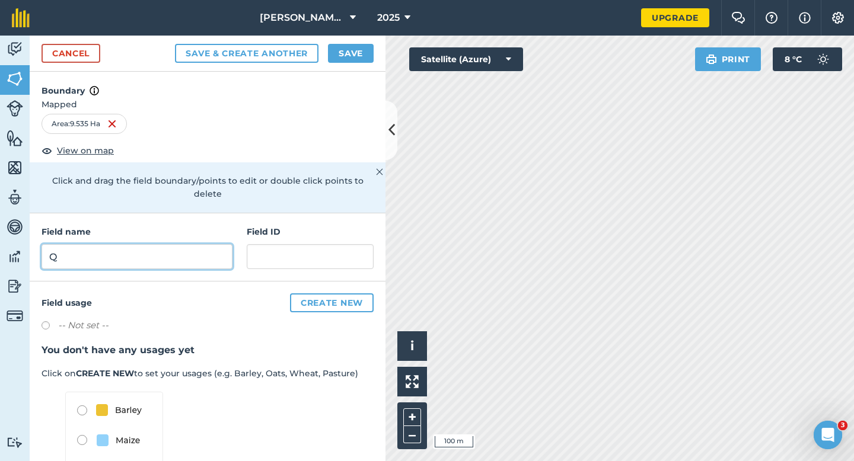
click at [180, 244] on input "Q" at bounding box center [137, 256] width 191 height 25
type input "Q"
click at [221, 183] on p "Click and drag the field boundary/points to edit or double click points to dele…" at bounding box center [208, 187] width 332 height 27
click at [345, 46] on button "Save" at bounding box center [351, 53] width 46 height 19
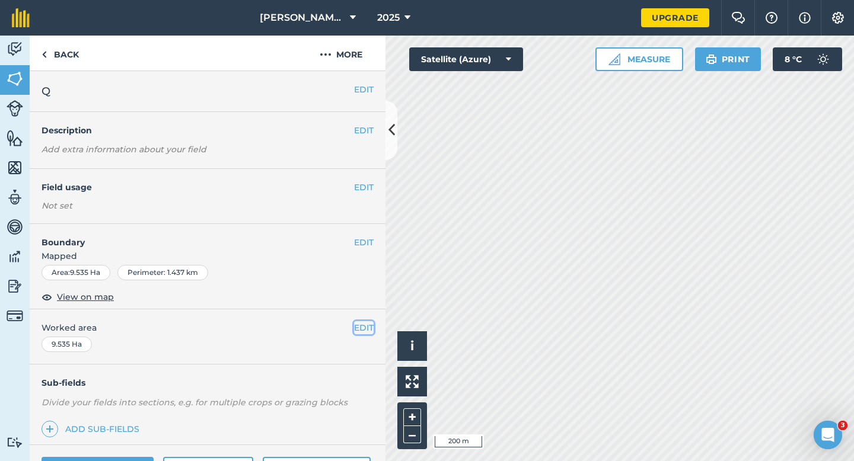
click at [367, 333] on button "EDIT" at bounding box center [364, 328] width 20 height 13
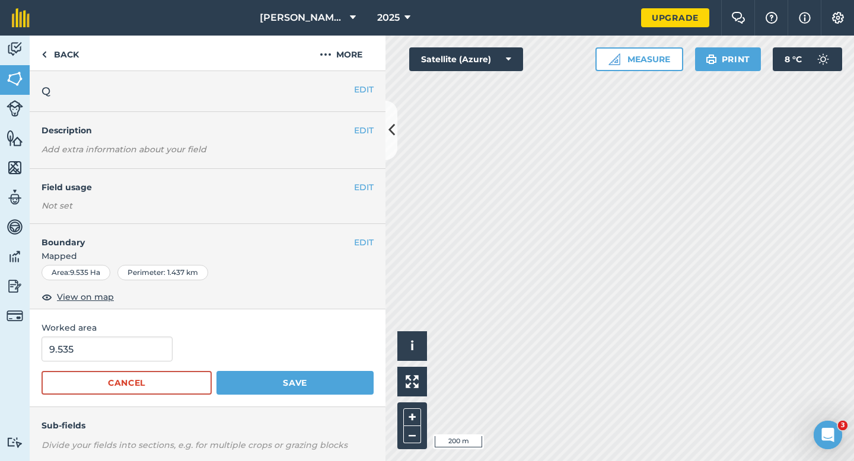
click at [123, 365] on form "9.535 Cancel Save" at bounding box center [208, 366] width 332 height 58
click at [123, 354] on input "9.535" at bounding box center [107, 349] width 131 height 25
type input "10"
click at [217, 371] on button "Save" at bounding box center [295, 383] width 157 height 24
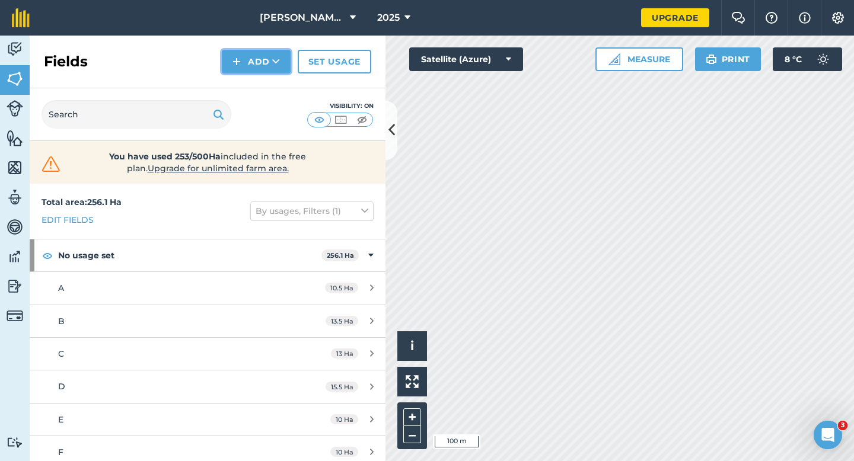
click at [252, 60] on button "Add" at bounding box center [256, 62] width 69 height 24
click at [262, 82] on link "Draw" at bounding box center [256, 88] width 65 height 26
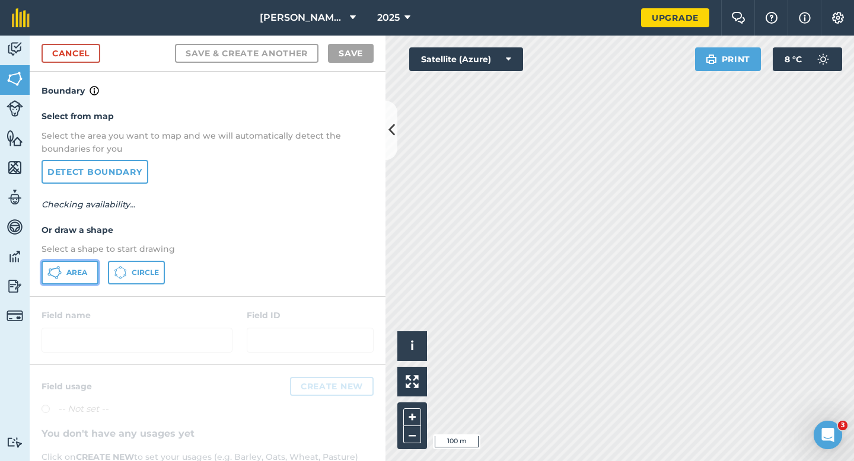
click at [91, 261] on button "Area" at bounding box center [70, 273] width 57 height 24
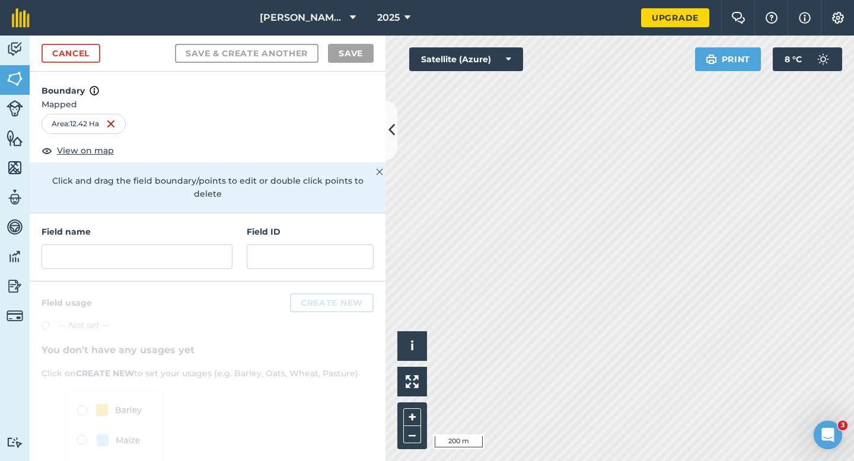
click at [221, 230] on div "Field name" at bounding box center [137, 247] width 191 height 44
click at [219, 244] on div at bounding box center [137, 256] width 191 height 25
click at [219, 244] on input "text" at bounding box center [137, 256] width 191 height 25
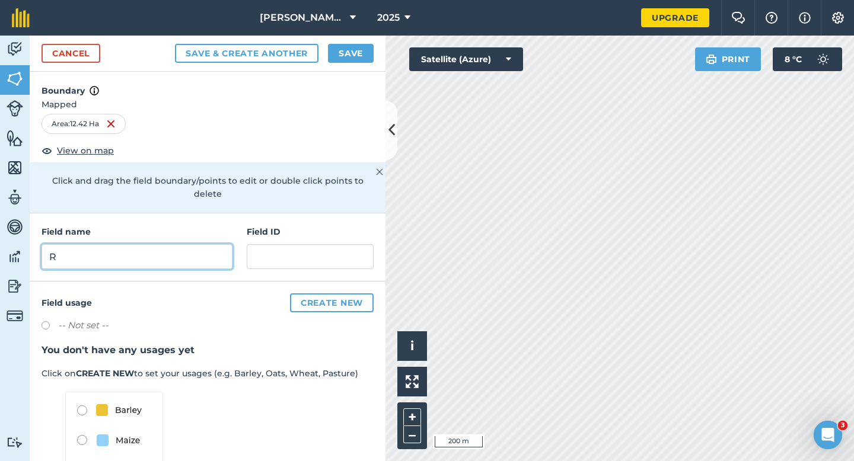
type input "R"
click at [359, 54] on button "Save" at bounding box center [351, 53] width 46 height 19
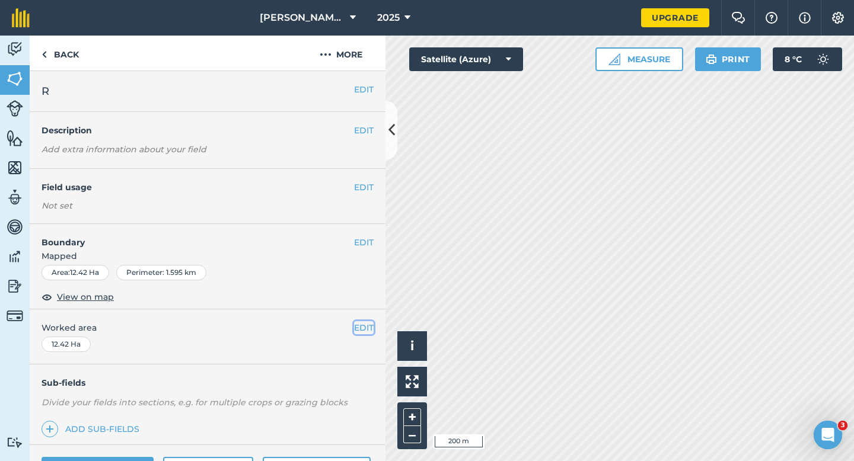
click at [360, 327] on button "EDIT" at bounding box center [364, 328] width 20 height 13
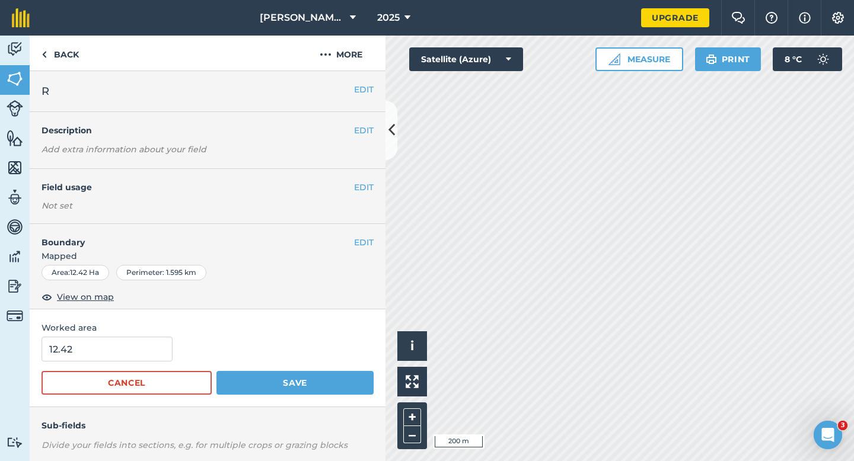
click at [133, 362] on form "12.42 Cancel Save" at bounding box center [208, 366] width 332 height 58
click at [135, 361] on input "12.42" at bounding box center [107, 349] width 131 height 25
type input "12.4"
click at [217, 371] on button "Save" at bounding box center [295, 383] width 157 height 24
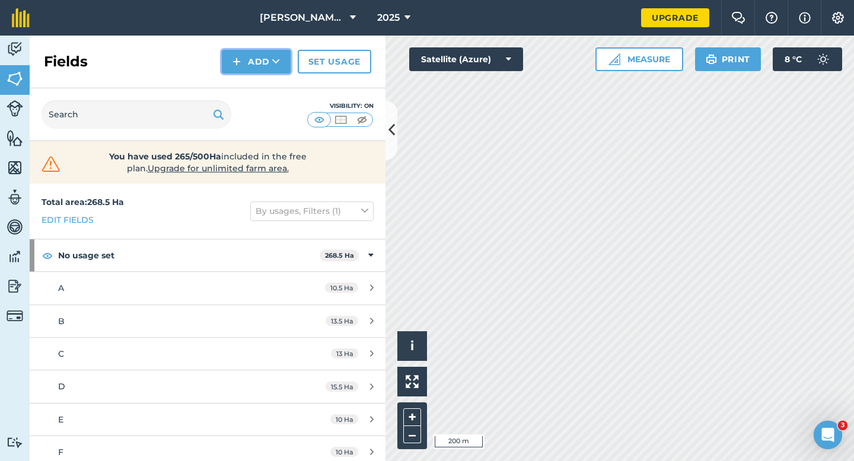
click at [249, 70] on button "Add" at bounding box center [256, 62] width 69 height 24
click at [249, 84] on link "Draw" at bounding box center [256, 88] width 65 height 26
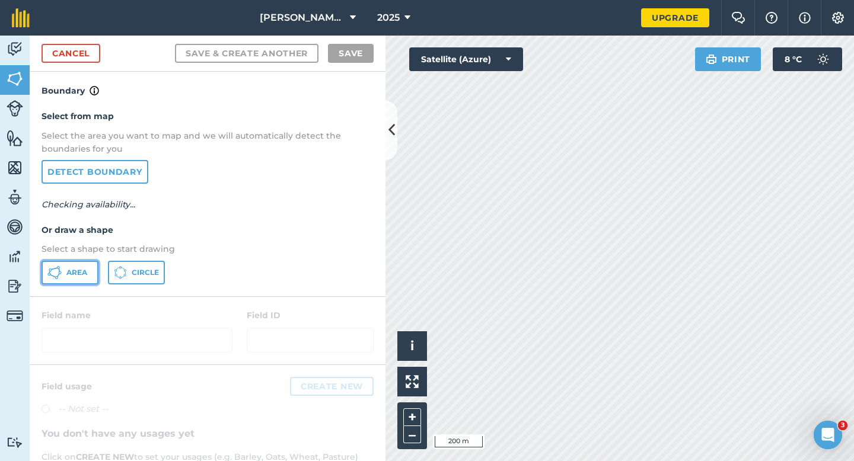
click at [65, 275] on button "Area" at bounding box center [70, 273] width 57 height 24
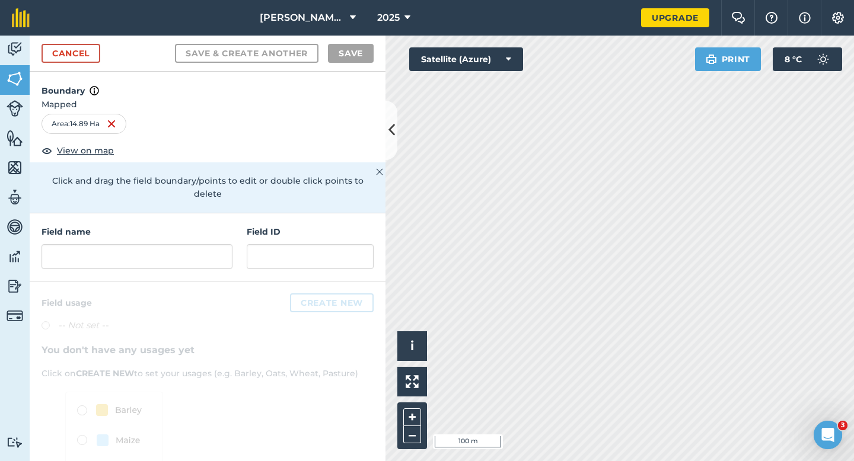
click at [204, 230] on div "Field name" at bounding box center [137, 247] width 191 height 44
click at [204, 244] on input "text" at bounding box center [137, 256] width 191 height 25
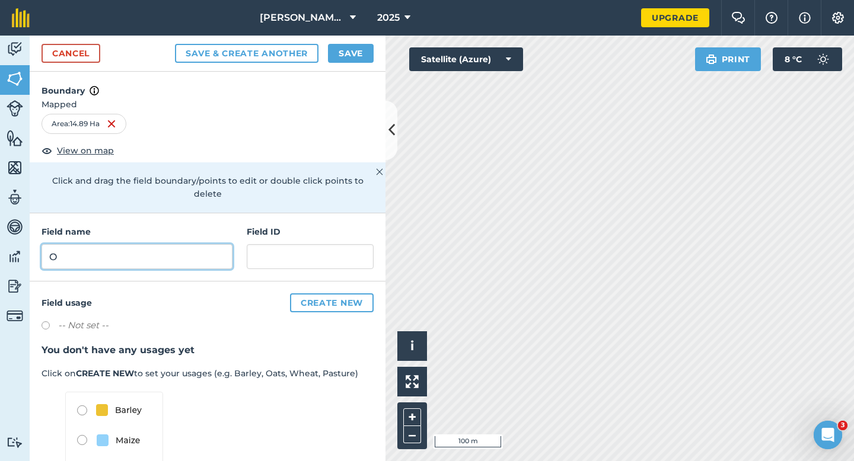
type input "O"
click at [364, 51] on button "Save" at bounding box center [351, 53] width 46 height 19
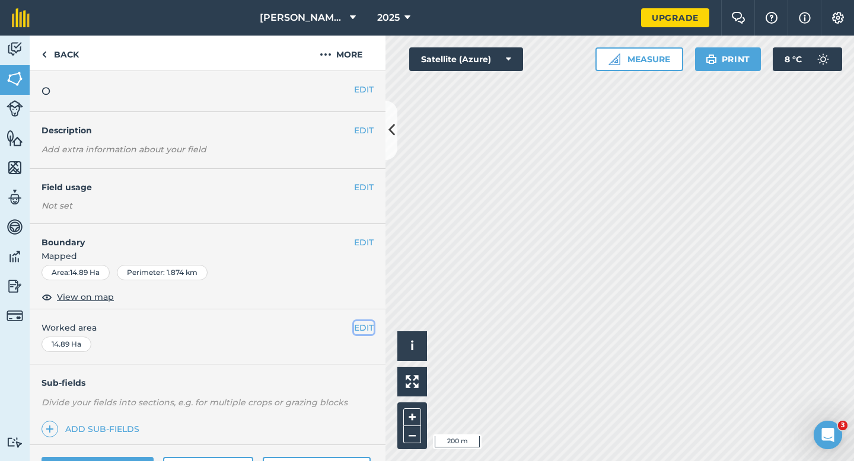
click at [362, 329] on button "EDIT" at bounding box center [364, 328] width 20 height 13
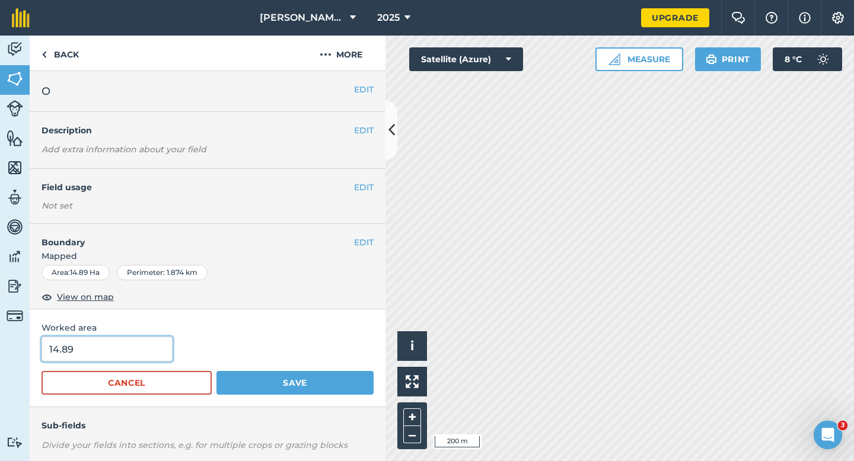
click at [155, 342] on input "14.89" at bounding box center [107, 349] width 131 height 25
type input "15"
click at [217, 371] on button "Save" at bounding box center [295, 383] width 157 height 24
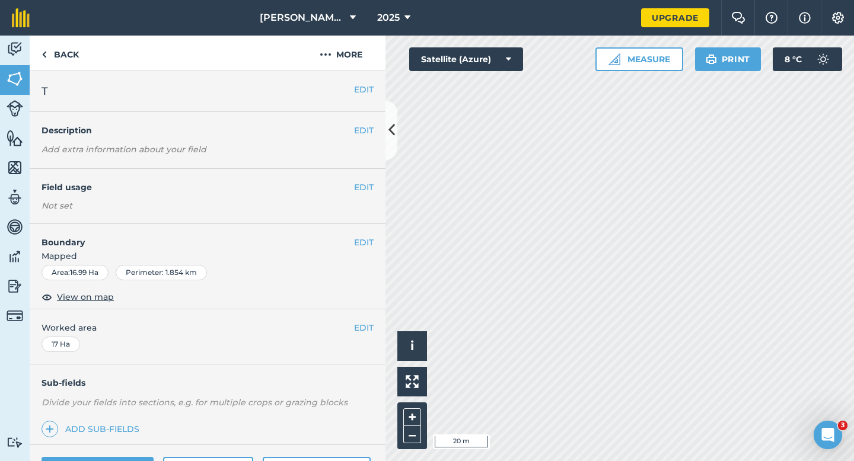
click at [363, 231] on div "EDIT Boundary Mapped Area : 16.99 Ha Perimeter : 1.854 km View on map" at bounding box center [208, 266] width 356 height 85
click at [363, 241] on button "EDIT" at bounding box center [364, 242] width 20 height 13
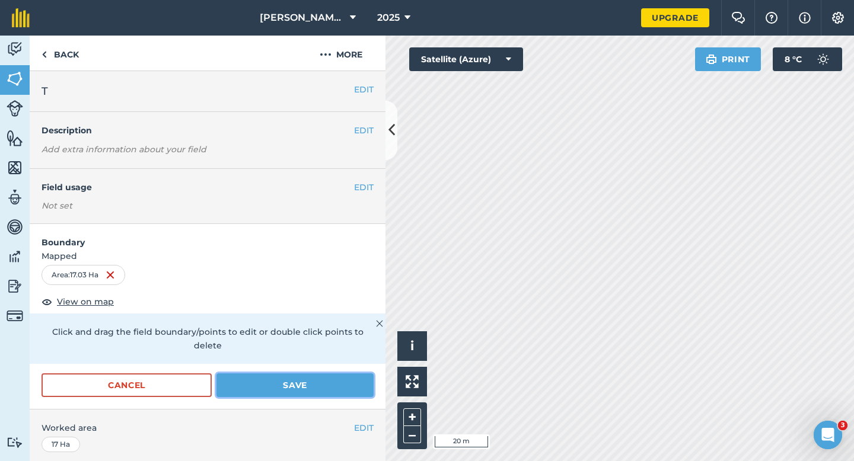
click at [371, 374] on button "Save" at bounding box center [295, 386] width 157 height 24
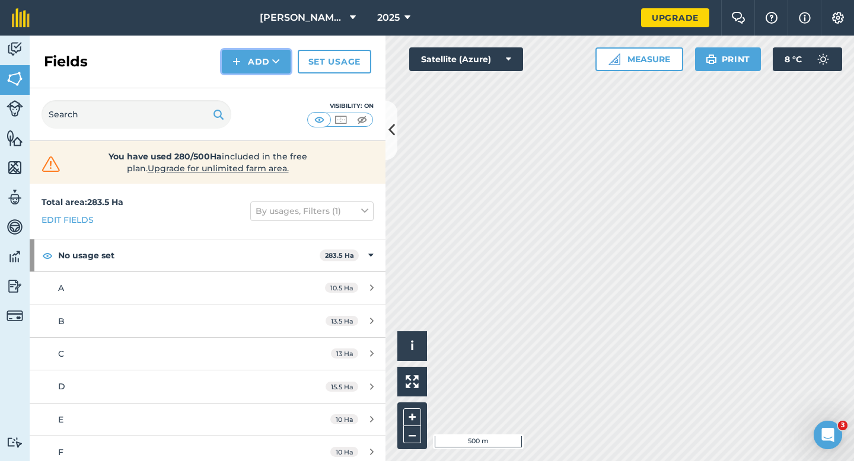
click at [228, 63] on button "Add" at bounding box center [256, 62] width 69 height 24
click at [231, 88] on link "Draw" at bounding box center [256, 88] width 65 height 26
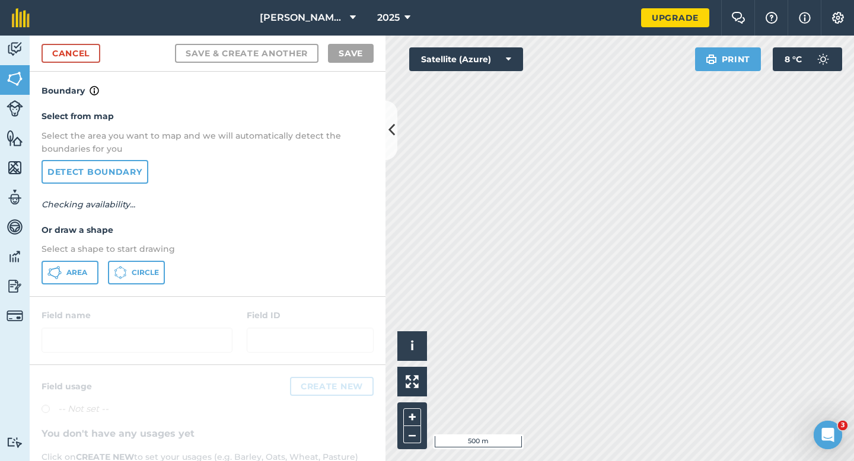
click at [76, 287] on div "Select from map Select the area you want to map and we will automatically detec…" at bounding box center [208, 197] width 356 height 198
click at [76, 285] on div "Select from map Select the area you want to map and we will automatically detec…" at bounding box center [208, 197] width 356 height 198
click at [84, 274] on span "Area" at bounding box center [76, 272] width 21 height 9
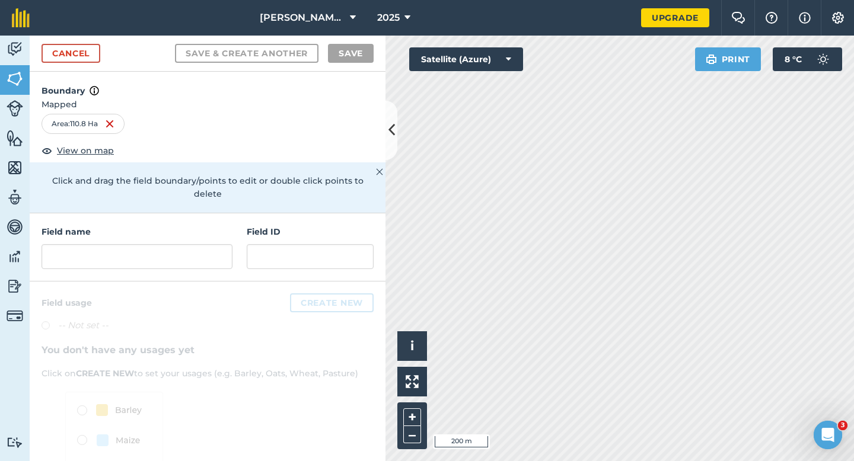
click at [87, 41] on div "Cancel Save & Create Another Save" at bounding box center [208, 54] width 356 height 36
click at [87, 59] on link "Cancel" at bounding box center [71, 53] width 59 height 19
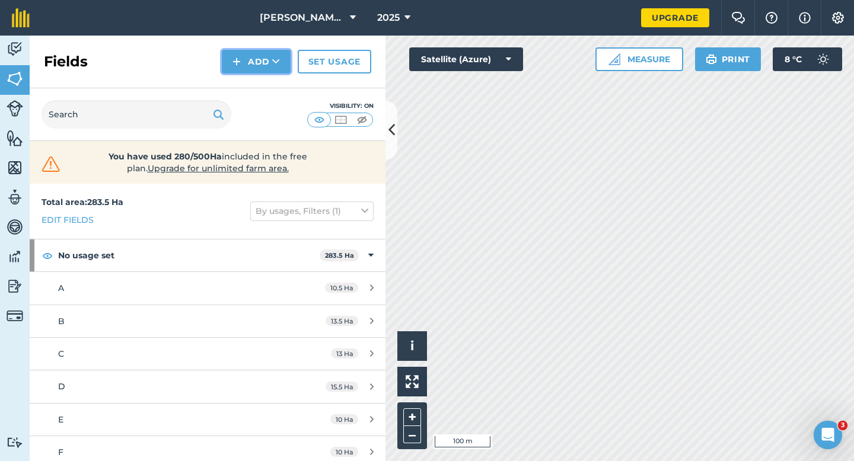
click at [242, 68] on button "Add" at bounding box center [256, 62] width 69 height 24
click at [243, 82] on link "Draw" at bounding box center [256, 88] width 65 height 26
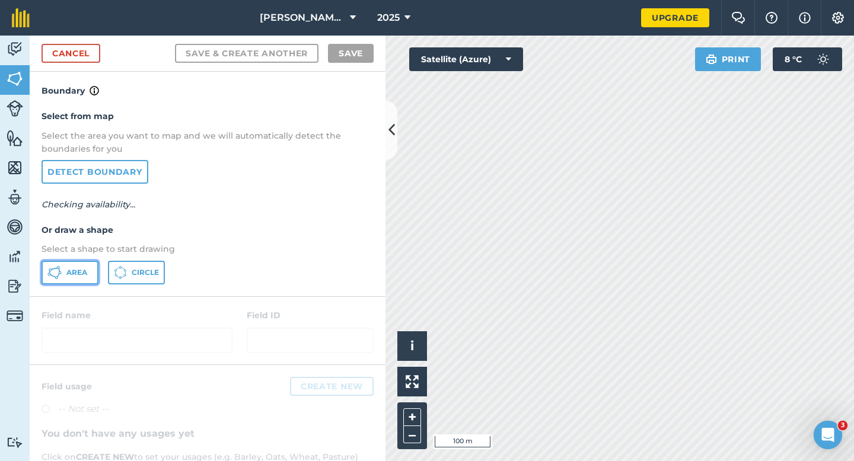
click at [78, 265] on button "Area" at bounding box center [70, 273] width 57 height 24
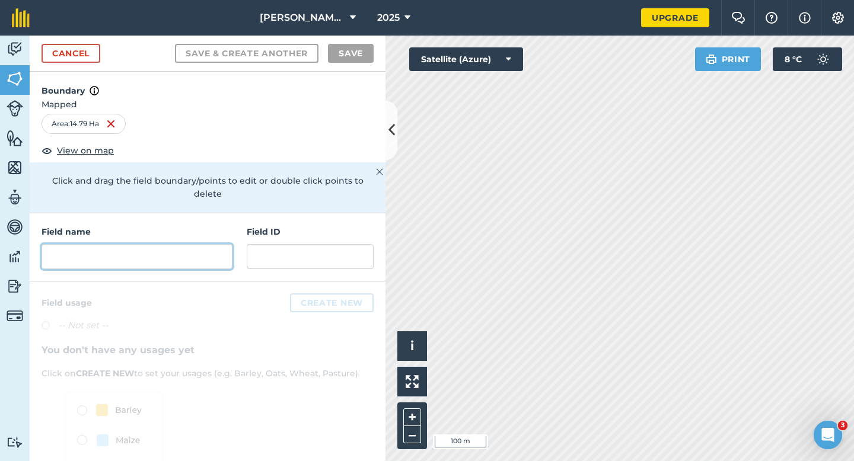
click at [171, 256] on input "text" at bounding box center [137, 256] width 191 height 25
click at [171, 250] on input "text" at bounding box center [137, 256] width 191 height 25
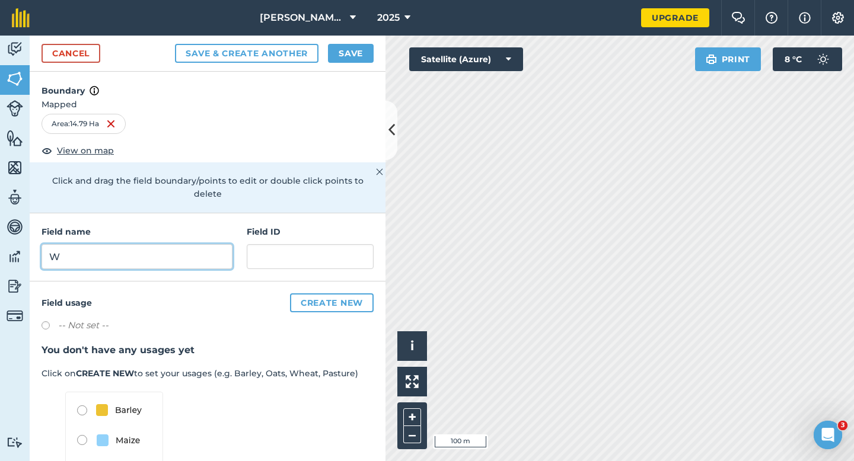
type input "W"
click at [361, 56] on button "Save" at bounding box center [351, 53] width 46 height 19
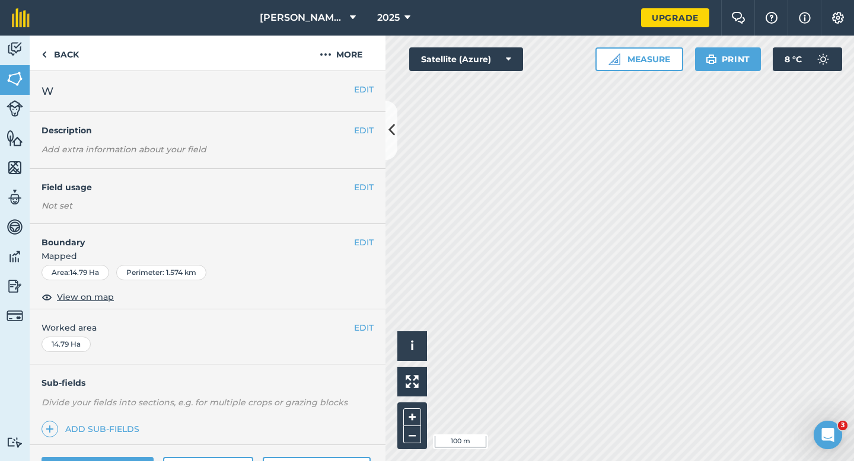
click at [369, 321] on div "EDIT Worked area 14.79 Ha" at bounding box center [208, 337] width 356 height 55
click at [356, 321] on div "EDIT Worked area 14.79 Ha" at bounding box center [208, 337] width 356 height 55
click at [356, 324] on button "EDIT" at bounding box center [364, 328] width 20 height 13
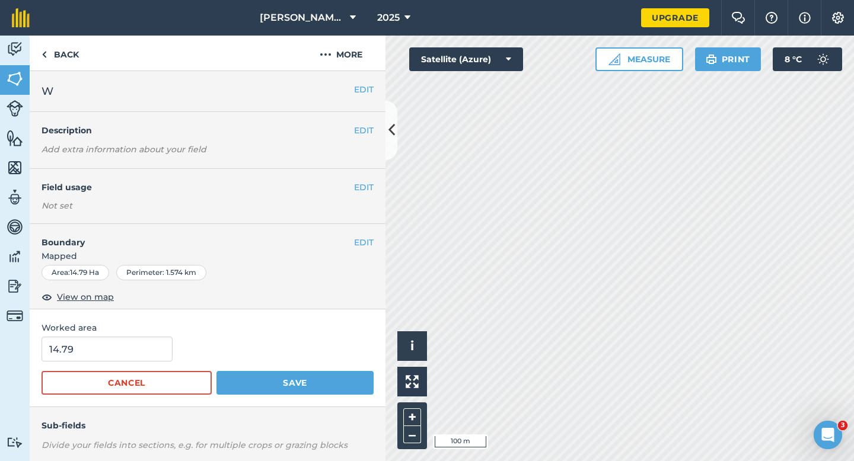
click at [78, 333] on span "Worked area" at bounding box center [208, 328] width 332 height 13
click at [82, 335] on div "Worked area 14.79 Cancel Save" at bounding box center [208, 359] width 356 height 98
click at [82, 343] on input "14.79" at bounding box center [107, 349] width 131 height 25
type input "15"
click at [217, 371] on button "Save" at bounding box center [295, 383] width 157 height 24
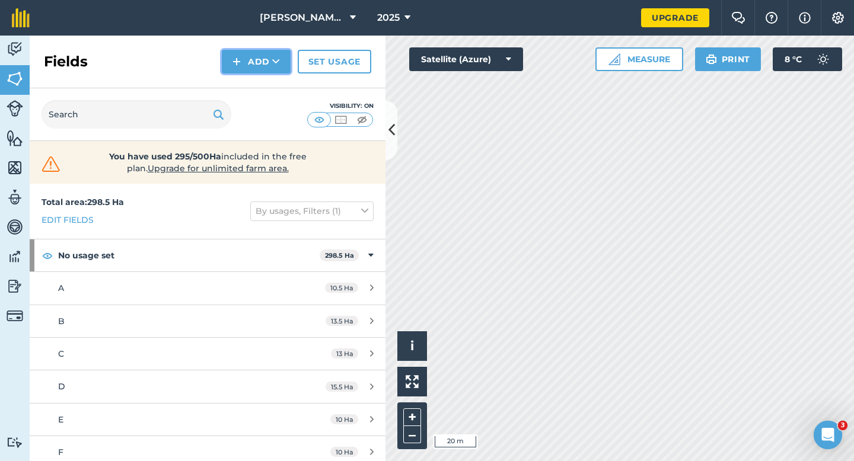
click at [250, 54] on button "Add" at bounding box center [256, 62] width 69 height 24
click at [251, 82] on link "Draw" at bounding box center [256, 88] width 65 height 26
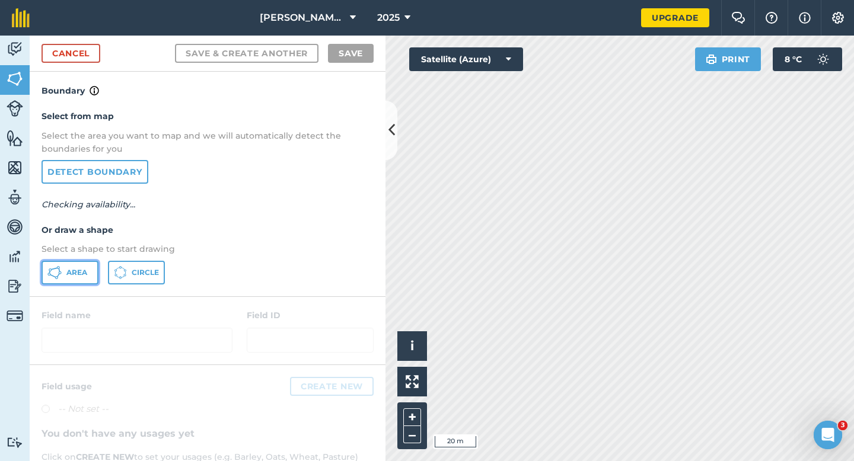
click at [88, 270] on button "Area" at bounding box center [70, 273] width 57 height 24
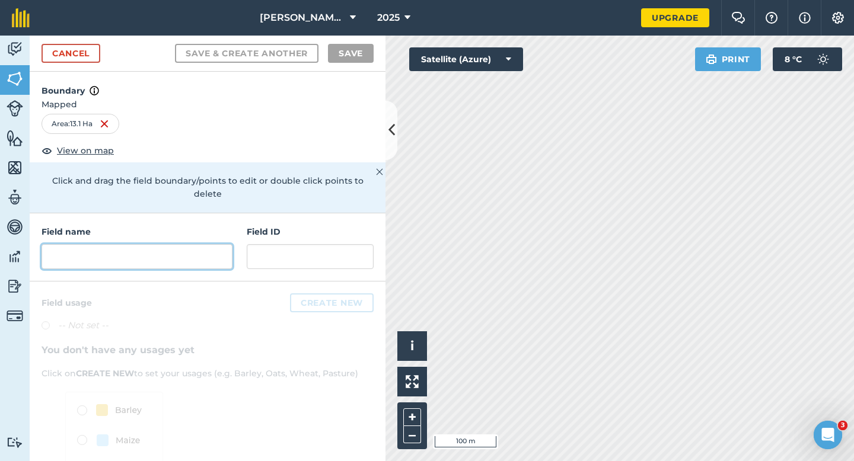
click at [197, 250] on input "text" at bounding box center [137, 256] width 191 height 25
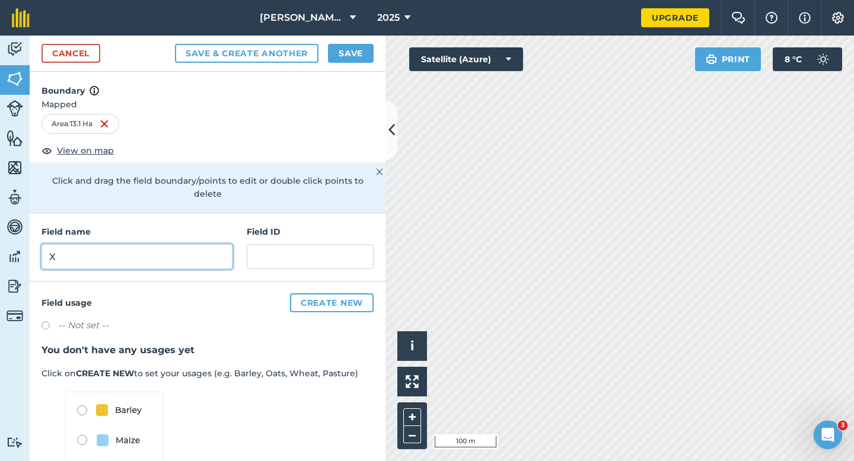
type input "X"
click at [348, 55] on button "Save" at bounding box center [351, 53] width 46 height 19
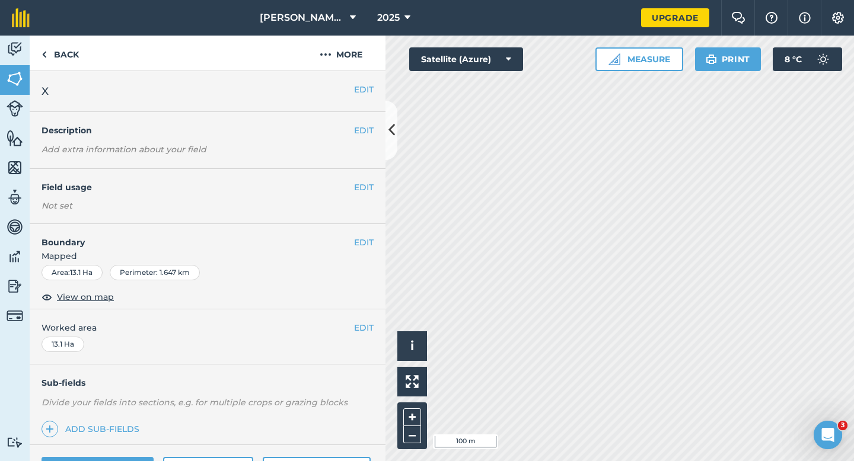
click at [363, 319] on div "EDIT Worked area 13.1 Ha" at bounding box center [208, 337] width 356 height 55
click at [363, 322] on button "EDIT" at bounding box center [364, 328] width 20 height 13
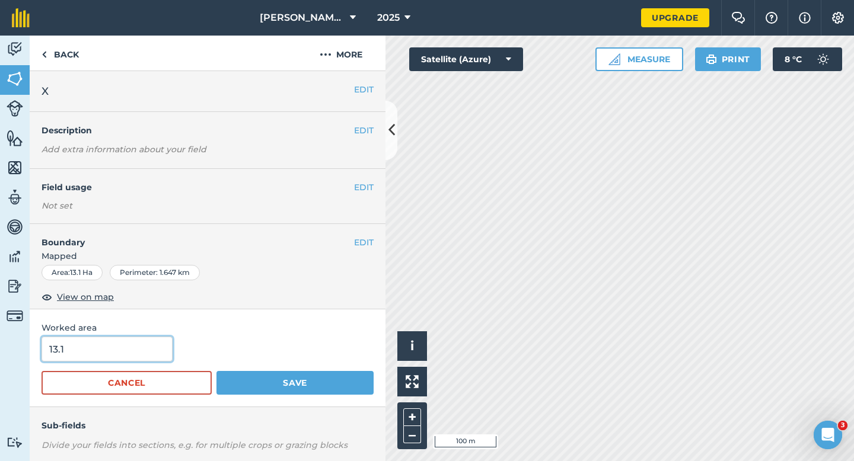
click at [107, 348] on input "13.1" at bounding box center [107, 349] width 131 height 25
type input "13"
click at [217, 371] on button "Save" at bounding box center [295, 383] width 157 height 24
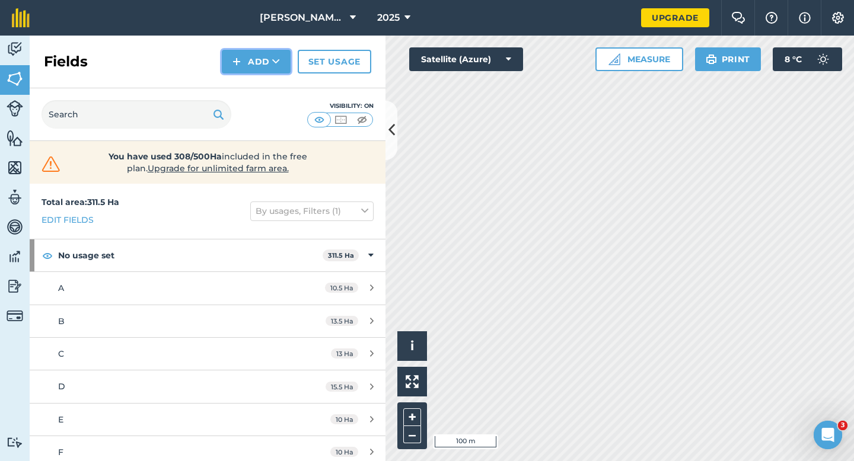
click at [256, 65] on button "Add" at bounding box center [256, 62] width 69 height 24
click at [256, 79] on link "Draw" at bounding box center [256, 88] width 65 height 26
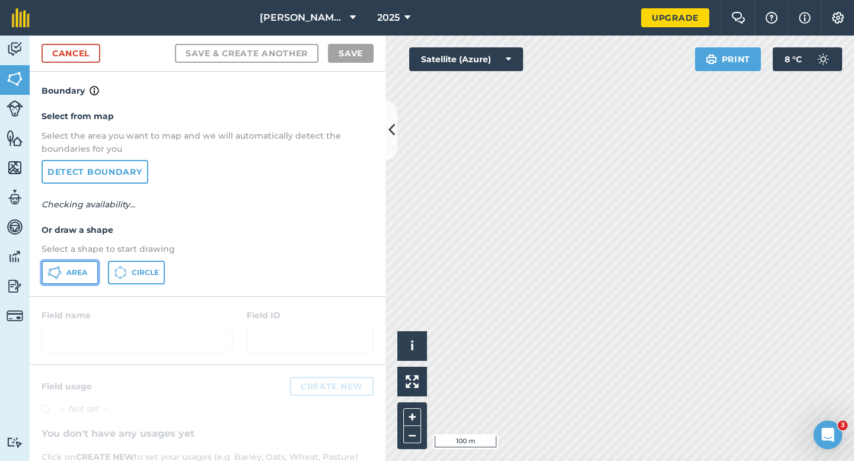
click at [87, 267] on button "Area" at bounding box center [70, 273] width 57 height 24
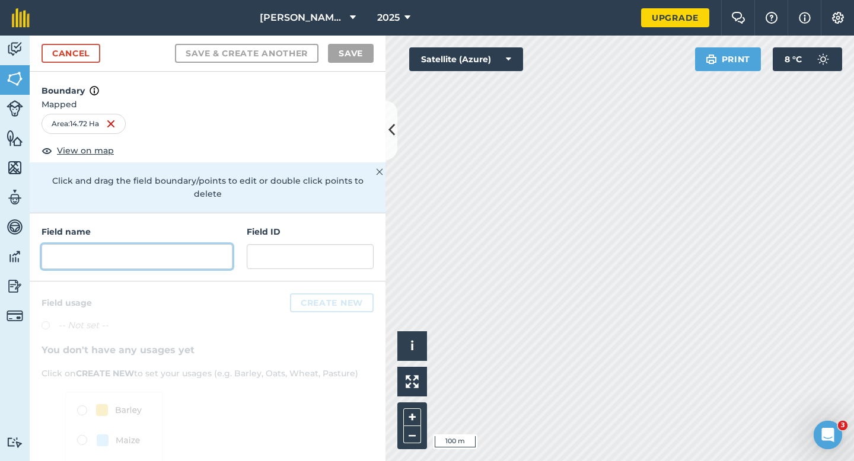
click at [162, 254] on input "text" at bounding box center [137, 256] width 191 height 25
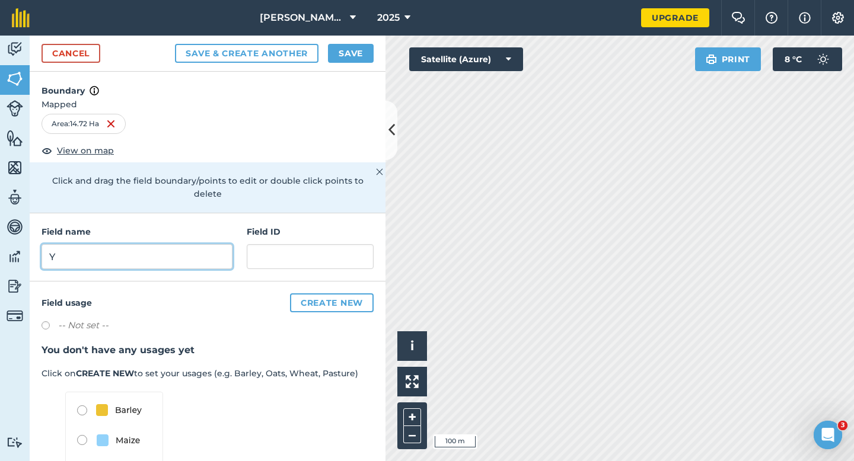
type input "Y"
click at [366, 54] on button "Save" at bounding box center [351, 53] width 46 height 19
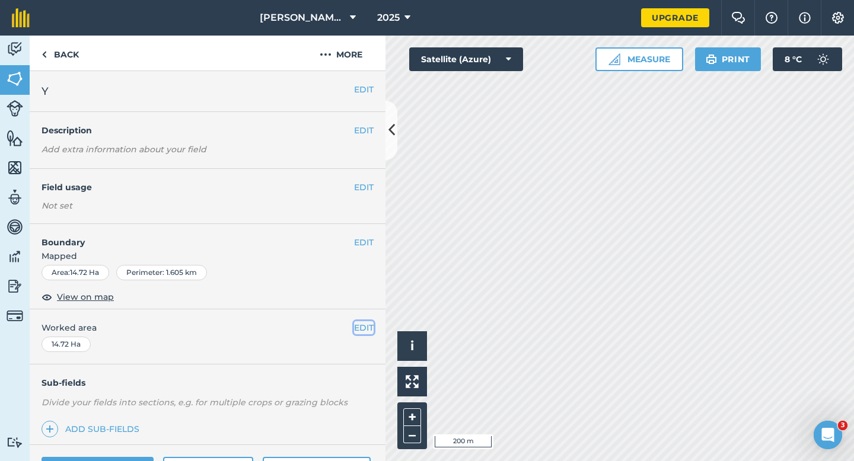
click at [362, 325] on button "EDIT" at bounding box center [364, 328] width 20 height 13
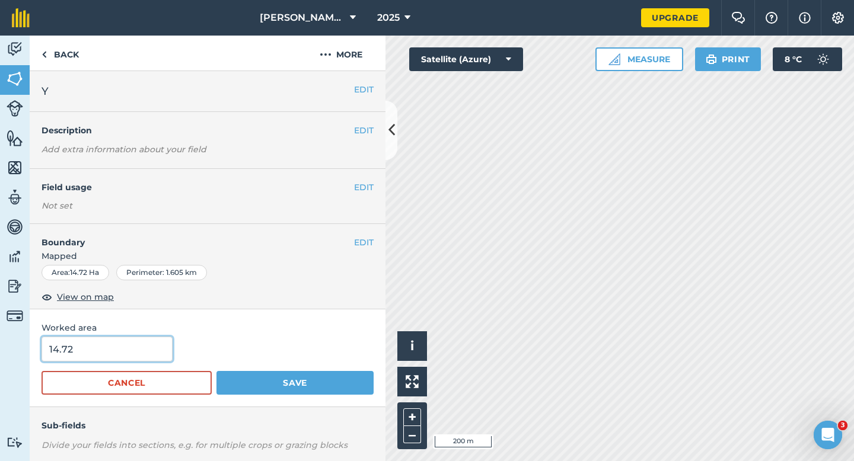
click at [135, 352] on input "14.72" at bounding box center [107, 349] width 131 height 25
type input "15"
click at [217, 371] on button "Save" at bounding box center [295, 383] width 157 height 24
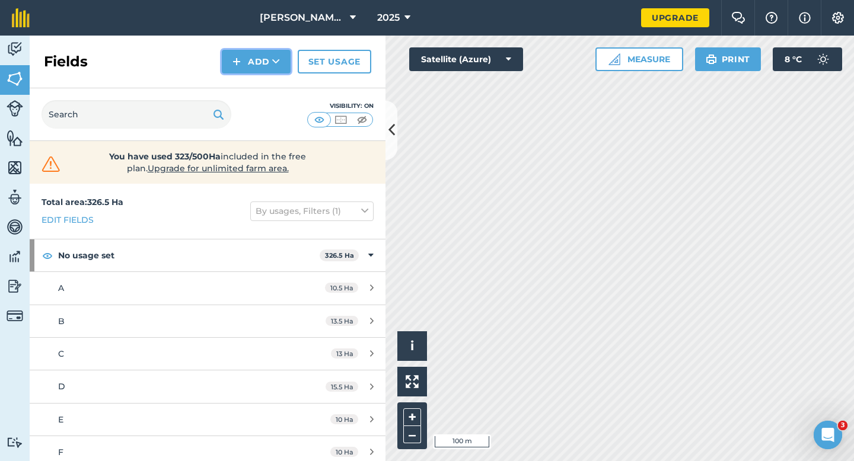
click at [238, 68] on img at bounding box center [237, 62] width 8 height 14
click at [239, 78] on link "Draw" at bounding box center [256, 88] width 65 height 26
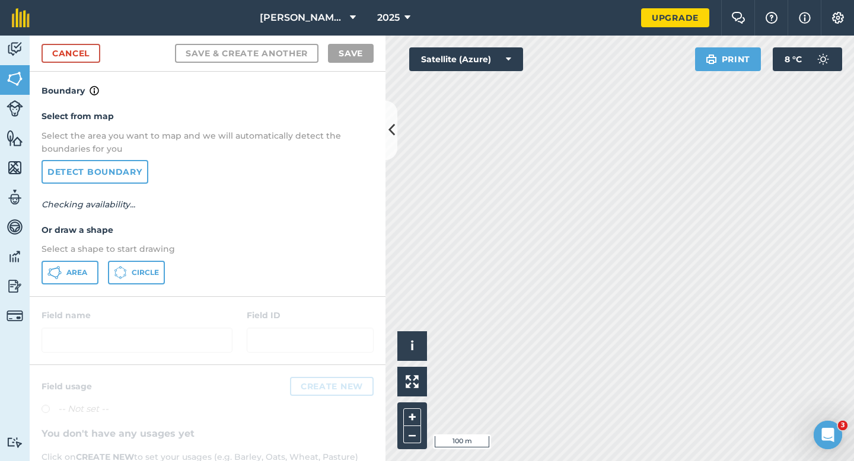
click at [82, 259] on div "Select from map Select the area you want to map and we will automatically detec…" at bounding box center [208, 197] width 356 height 198
click at [82, 265] on button "Area" at bounding box center [70, 273] width 57 height 24
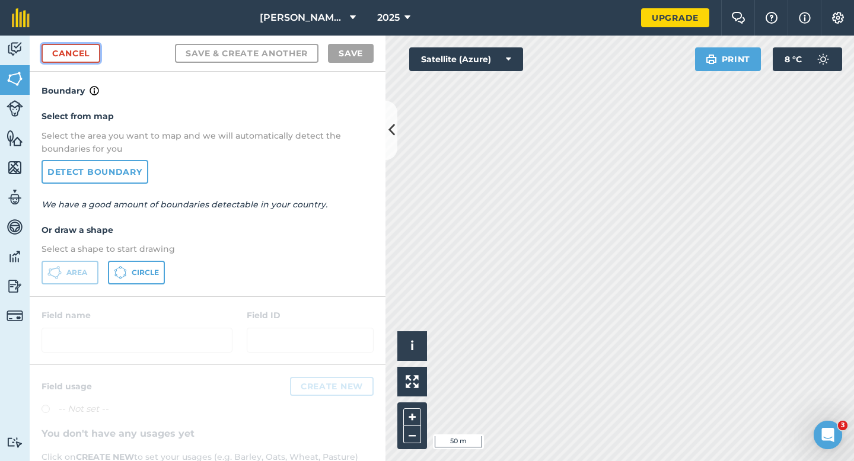
click at [73, 56] on link "Cancel" at bounding box center [71, 53] width 59 height 19
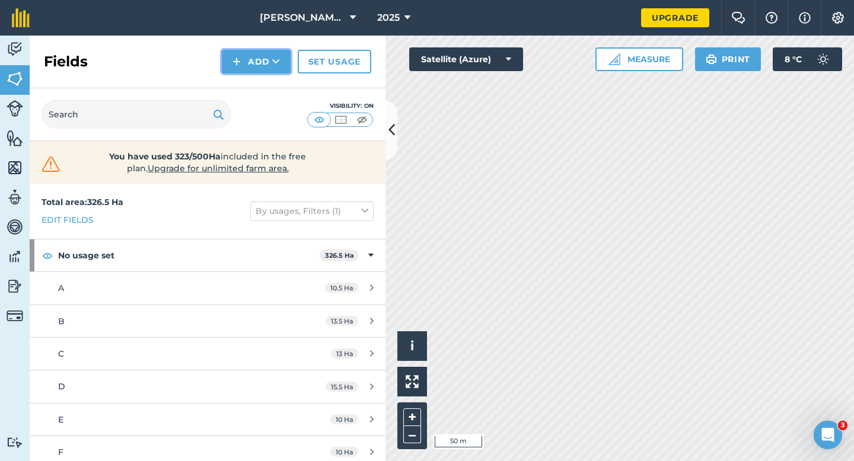
click at [243, 54] on button "Add" at bounding box center [256, 62] width 69 height 24
click at [249, 93] on link "Draw" at bounding box center [256, 88] width 65 height 26
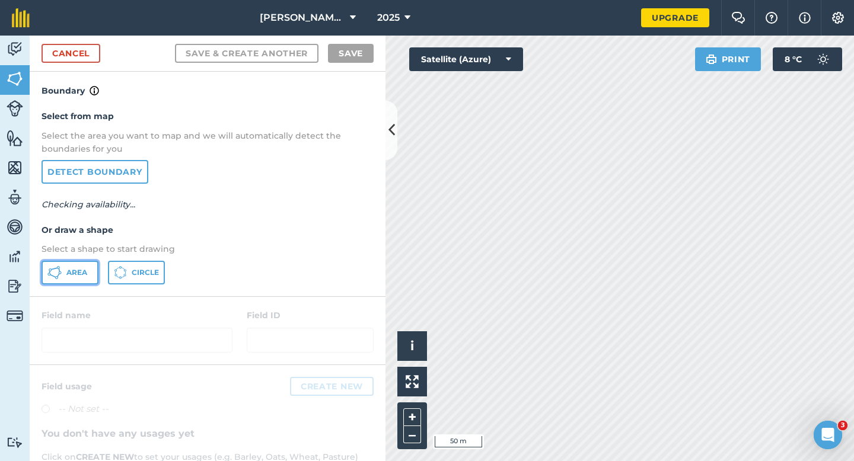
click at [88, 272] on button "Area" at bounding box center [70, 273] width 57 height 24
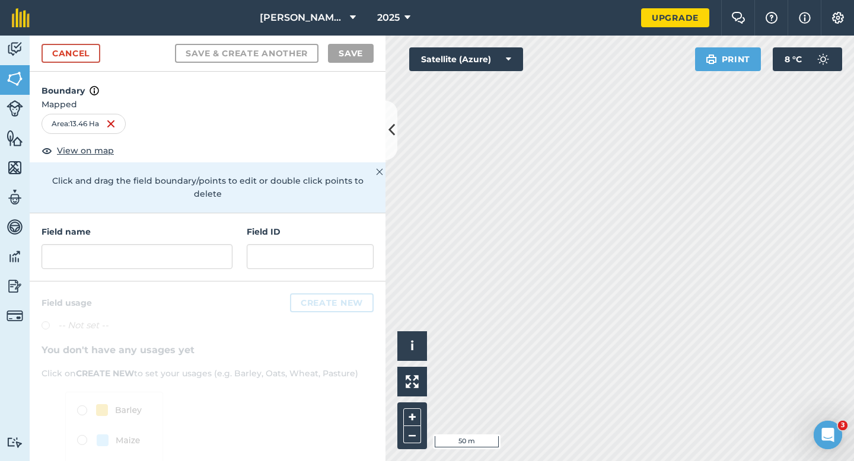
click at [198, 230] on div "Field name" at bounding box center [137, 247] width 191 height 44
click at [198, 244] on input "text" at bounding box center [137, 256] width 191 height 25
click at [200, 244] on input "text" at bounding box center [137, 256] width 191 height 25
drag, startPoint x: 200, startPoint y: 234, endPoint x: 234, endPoint y: 234, distance: 33.2
click at [212, 244] on input "text" at bounding box center [137, 256] width 191 height 25
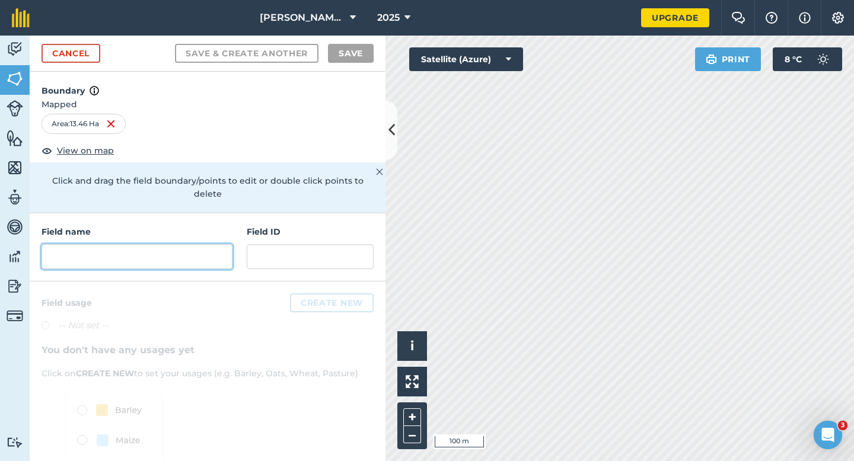
click at [165, 244] on input "text" at bounding box center [137, 256] width 191 height 25
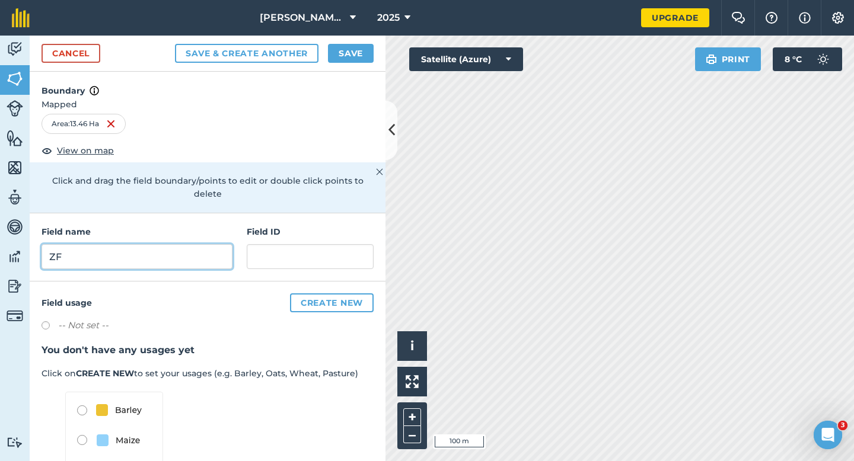
type input "ZF"
click at [342, 59] on button "Save" at bounding box center [351, 53] width 46 height 19
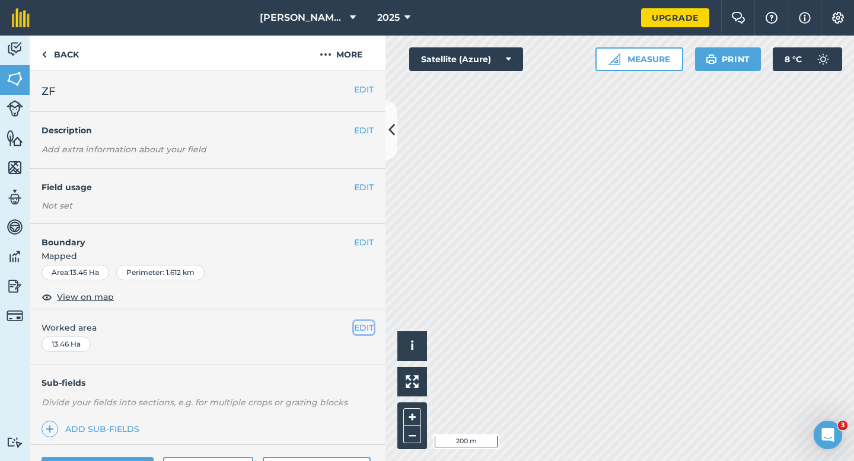
click at [367, 330] on button "EDIT" at bounding box center [364, 328] width 20 height 13
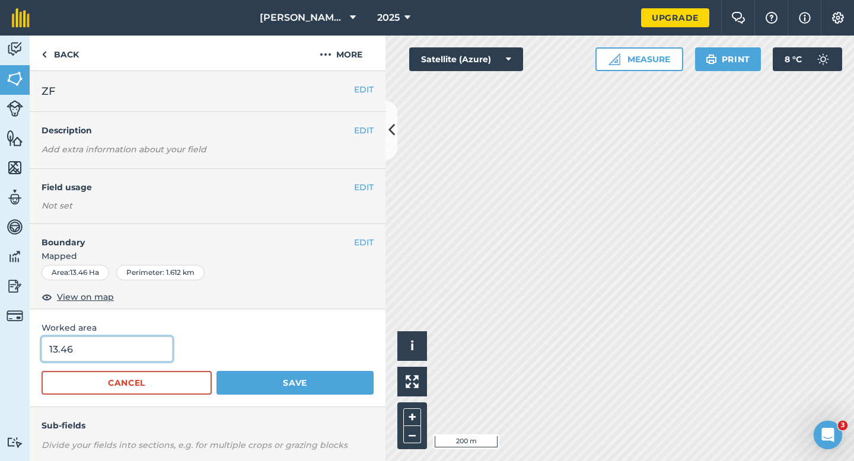
click at [154, 343] on input "13.46" at bounding box center [107, 349] width 131 height 25
type input "14"
click at [217, 371] on button "Save" at bounding box center [295, 383] width 157 height 24
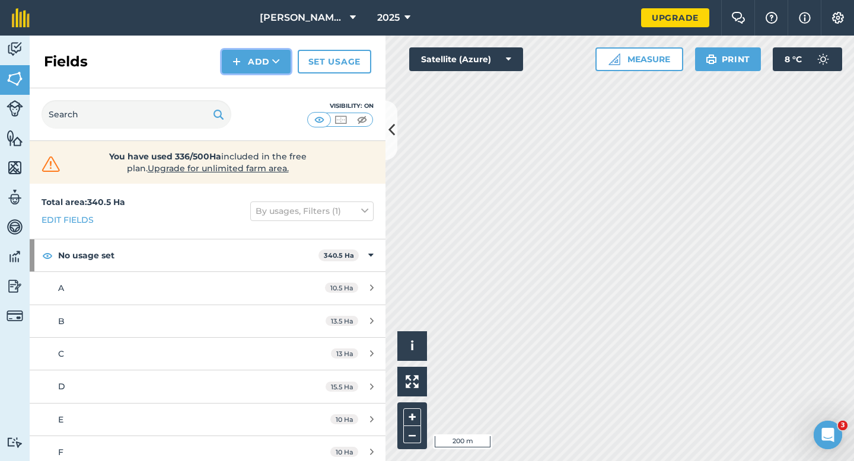
click at [251, 66] on button "Add" at bounding box center [256, 62] width 69 height 24
click at [251, 87] on link "Draw" at bounding box center [256, 88] width 65 height 26
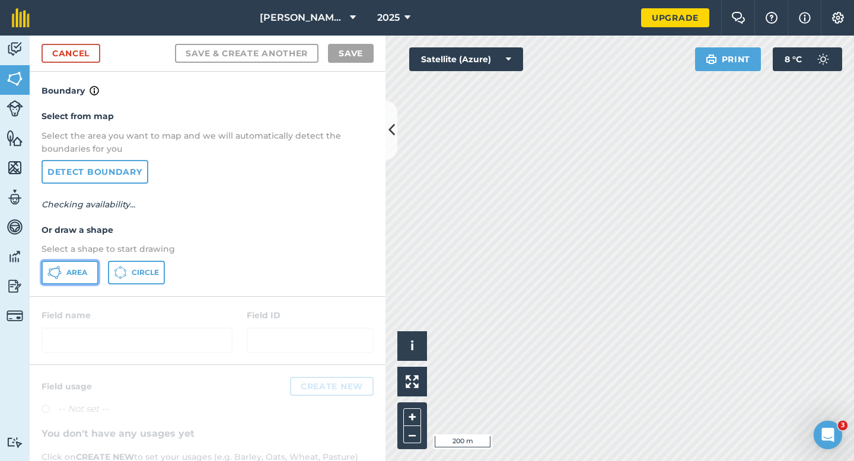
click at [95, 263] on button "Area" at bounding box center [70, 273] width 57 height 24
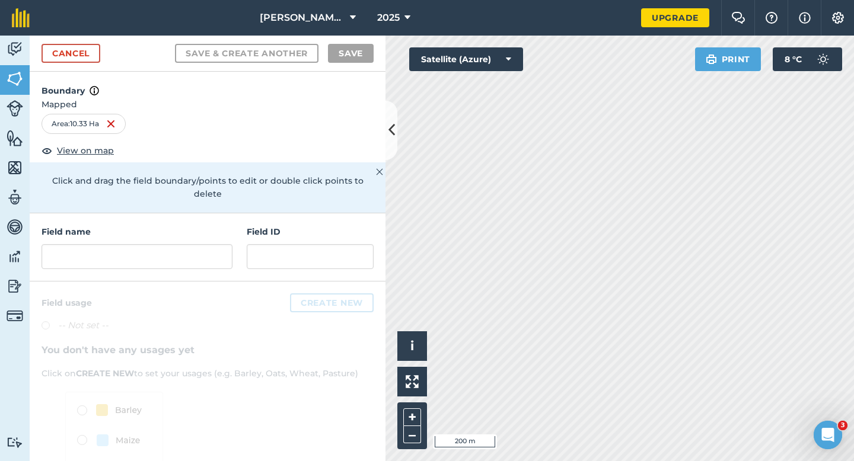
click at [202, 260] on div "Field name Field ID" at bounding box center [208, 248] width 356 height 68
click at [202, 252] on input "text" at bounding box center [137, 256] width 191 height 25
click at [203, 253] on input "text" at bounding box center [137, 256] width 191 height 25
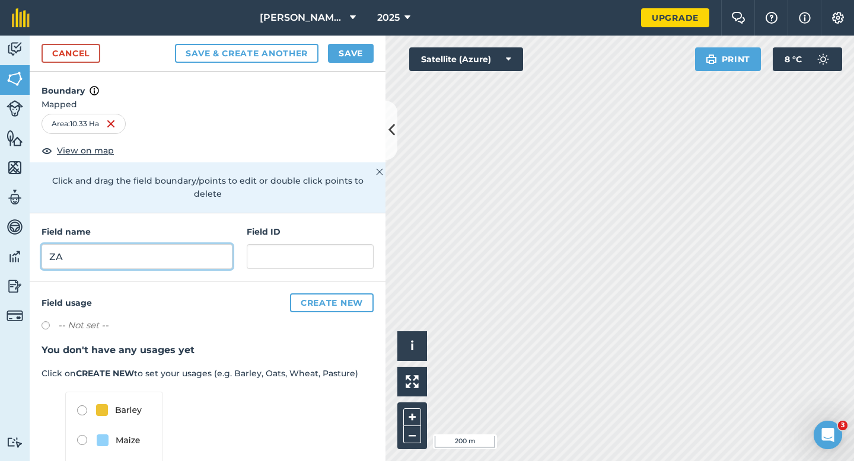
type input "ZA"
click at [361, 56] on button "Save" at bounding box center [351, 53] width 46 height 19
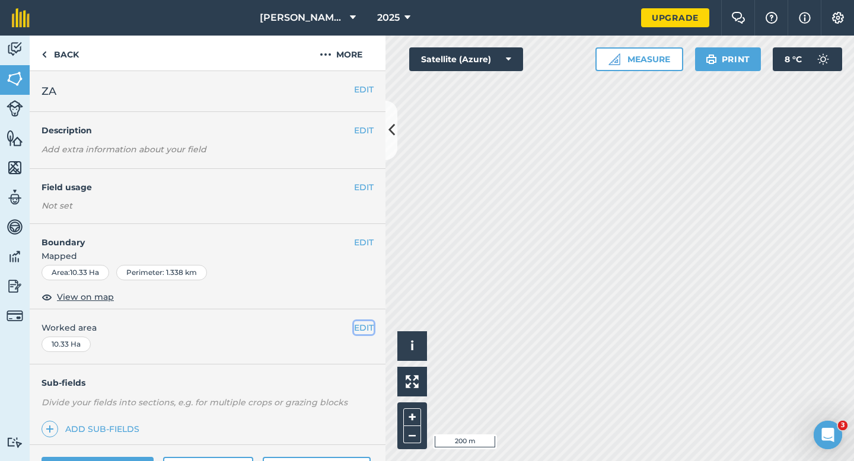
click at [362, 327] on button "EDIT" at bounding box center [364, 328] width 20 height 13
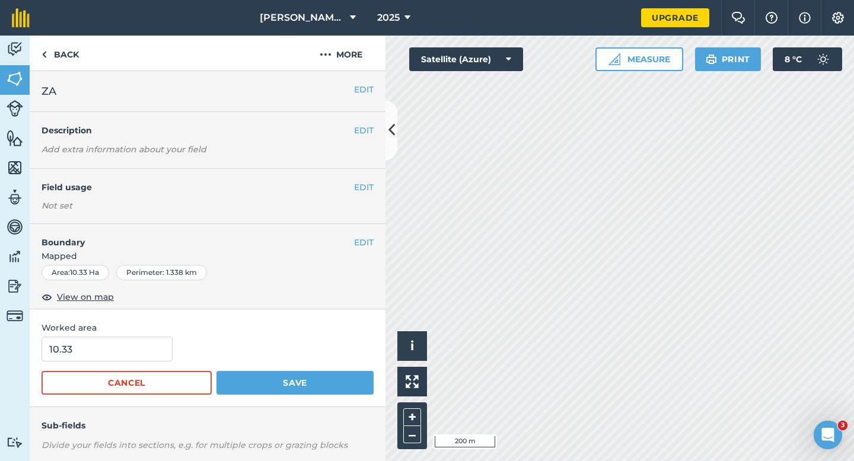
click at [174, 347] on div "10.33" at bounding box center [208, 349] width 332 height 25
click at [149, 347] on input "10.33" at bounding box center [107, 349] width 131 height 25
type input "10"
click at [217, 371] on button "Save" at bounding box center [295, 383] width 157 height 24
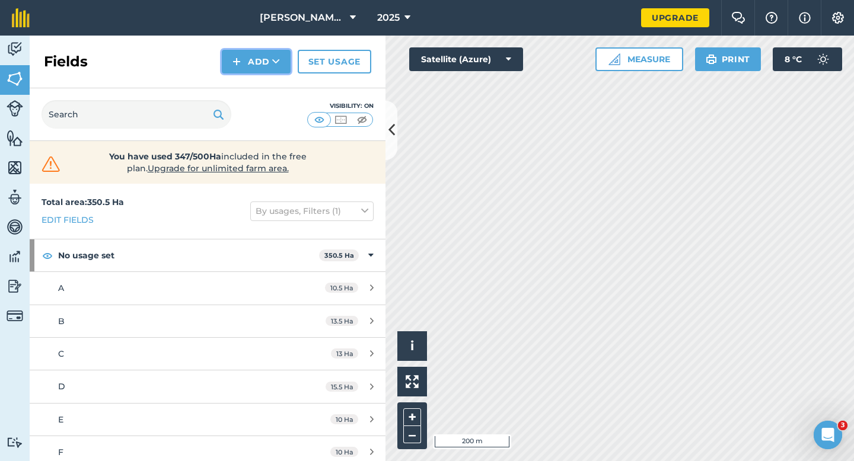
click at [256, 56] on button "Add" at bounding box center [256, 62] width 69 height 24
click at [256, 90] on link "Draw" at bounding box center [256, 88] width 65 height 26
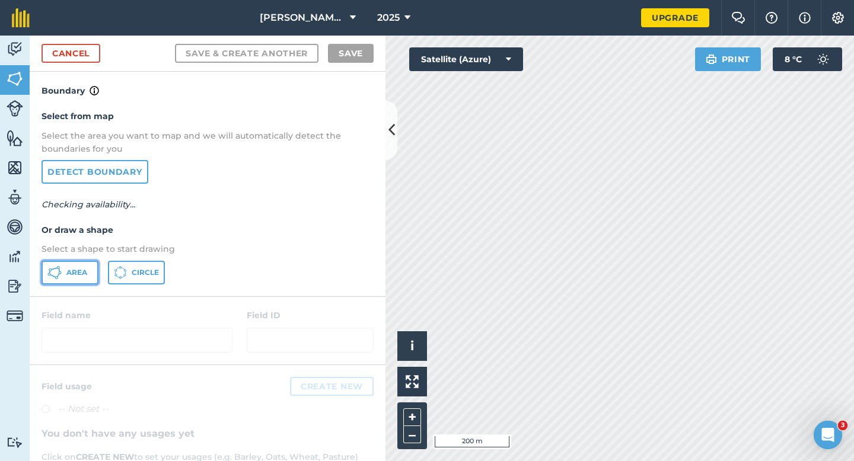
click at [72, 272] on span "Area" at bounding box center [76, 272] width 21 height 9
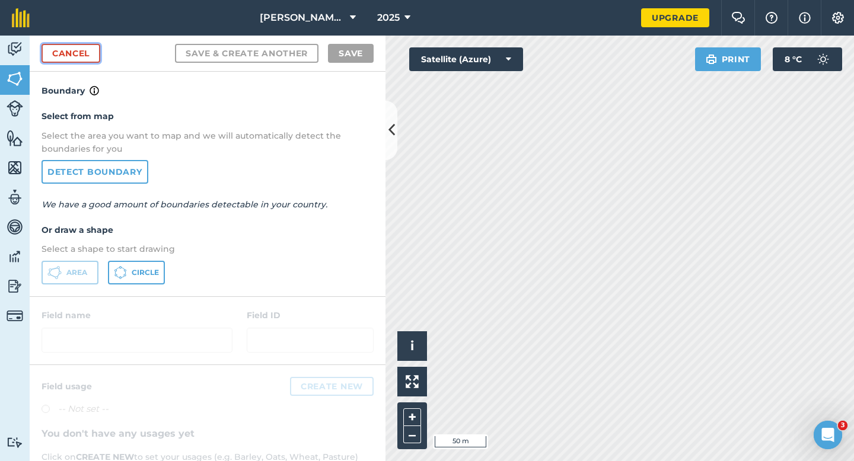
click at [98, 62] on link "Cancel" at bounding box center [71, 53] width 59 height 19
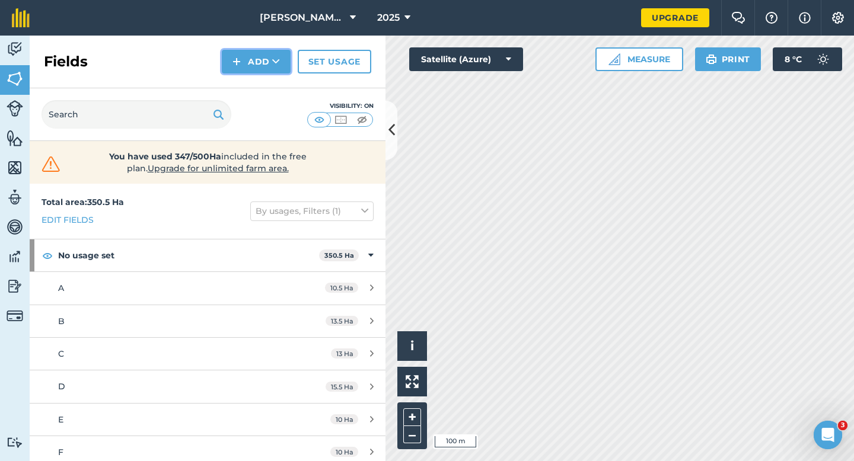
click at [266, 55] on button "Add" at bounding box center [256, 62] width 69 height 24
click at [266, 82] on link "Draw" at bounding box center [256, 88] width 65 height 26
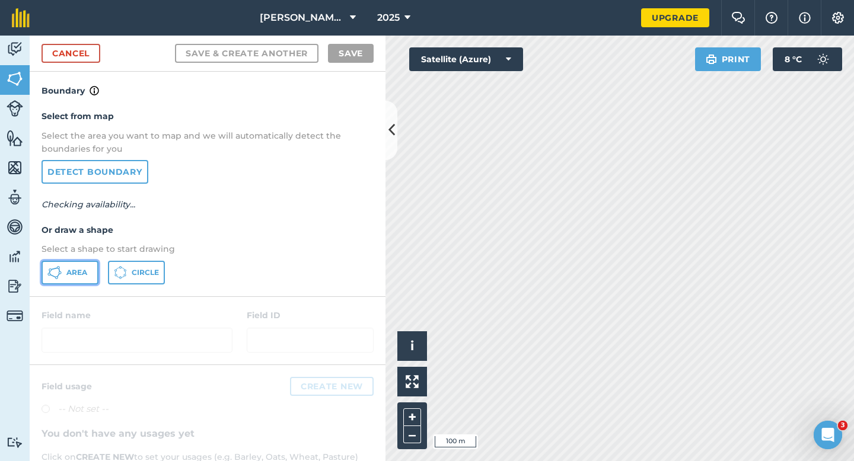
click at [84, 277] on button "Area" at bounding box center [70, 273] width 57 height 24
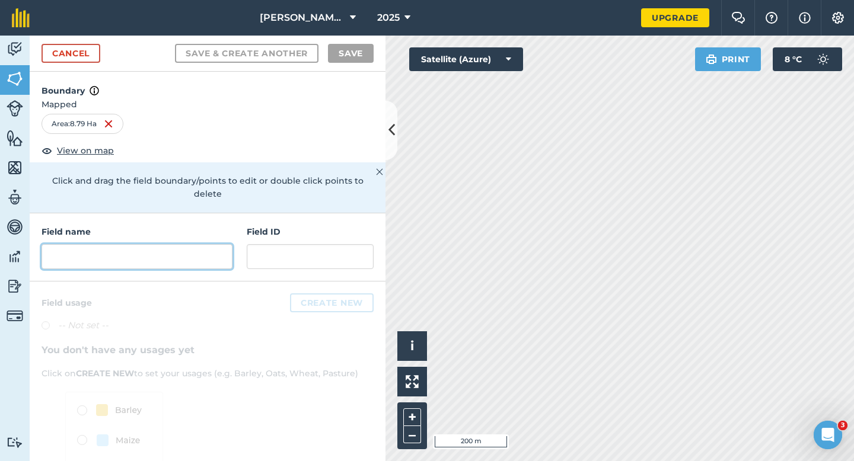
click at [215, 244] on input "text" at bounding box center [137, 256] width 191 height 25
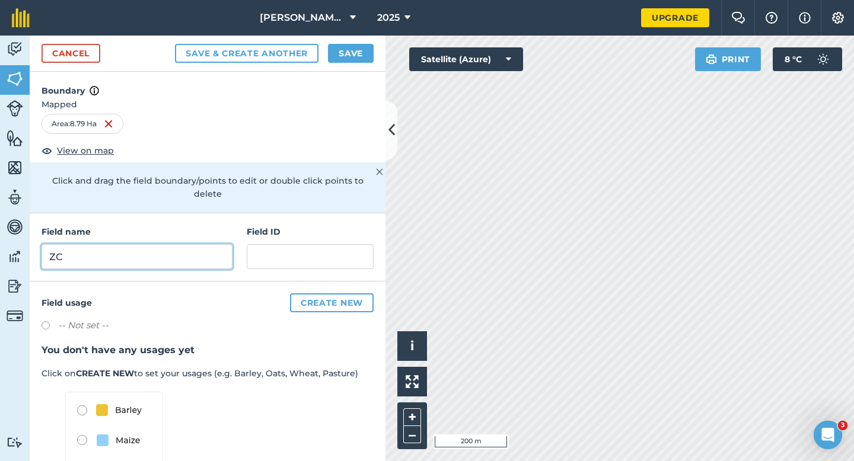
type input "ZC"
click at [352, 65] on div "Cancel Save & Create Another Save" at bounding box center [208, 54] width 356 height 36
click at [357, 63] on div "Cancel Save & Create Another Save" at bounding box center [208, 54] width 356 height 36
click at [366, 49] on button "Save" at bounding box center [351, 53] width 46 height 19
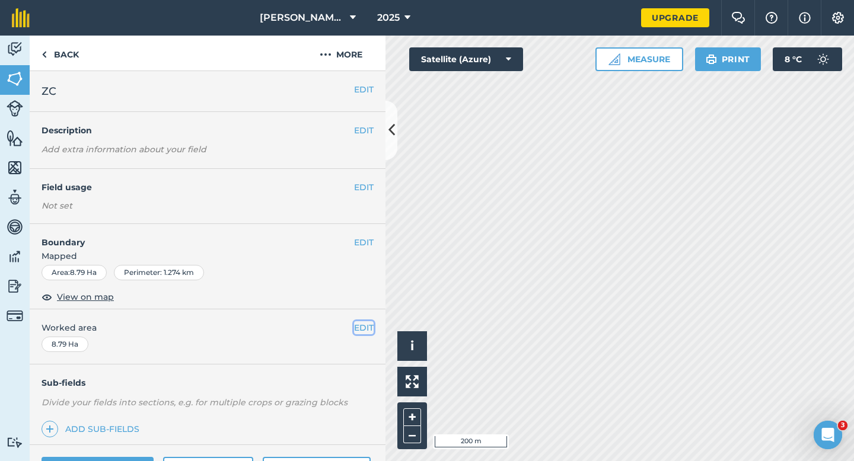
click at [363, 329] on button "EDIT" at bounding box center [364, 328] width 20 height 13
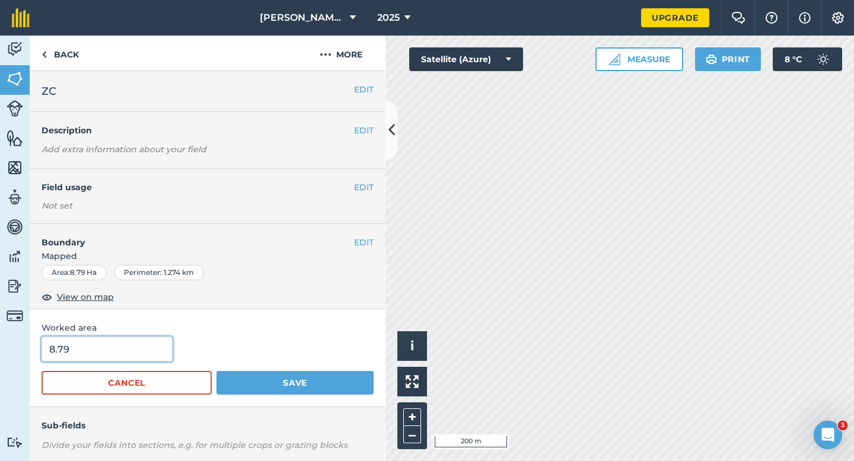
click at [134, 359] on input "8.79" at bounding box center [107, 349] width 131 height 25
type input "9"
click at [217, 371] on button "Save" at bounding box center [295, 383] width 157 height 24
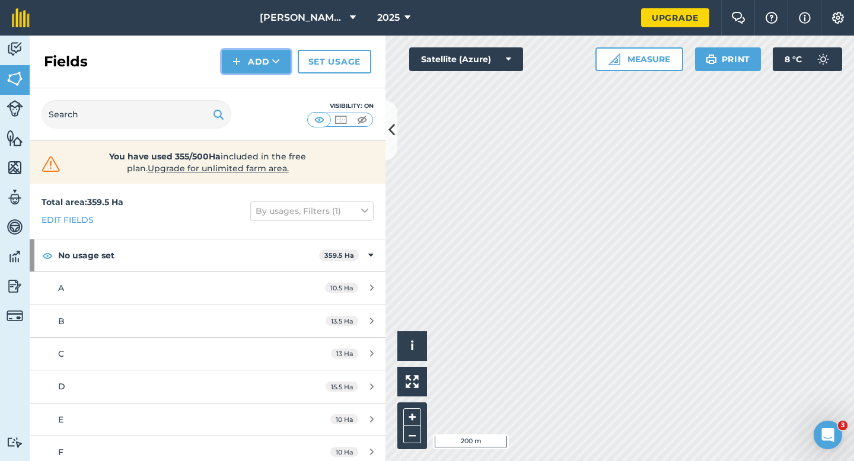
click at [253, 55] on button "Add" at bounding box center [256, 62] width 69 height 24
click at [253, 87] on link "Draw" at bounding box center [256, 88] width 65 height 26
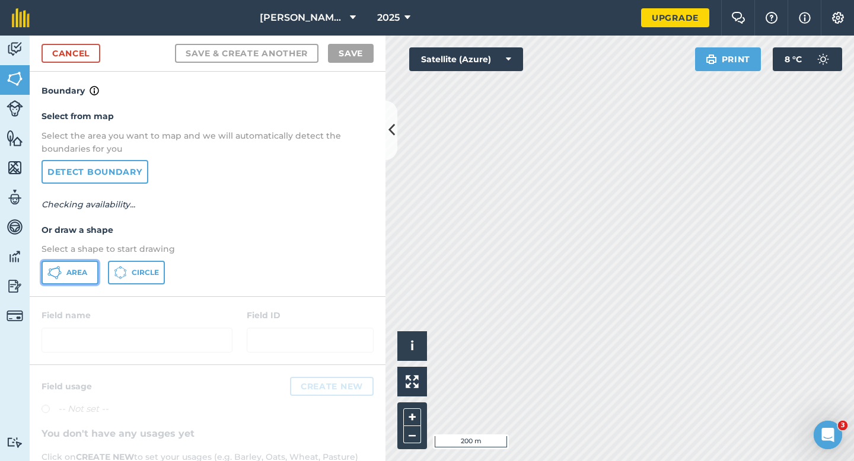
click at [75, 275] on span "Area" at bounding box center [76, 272] width 21 height 9
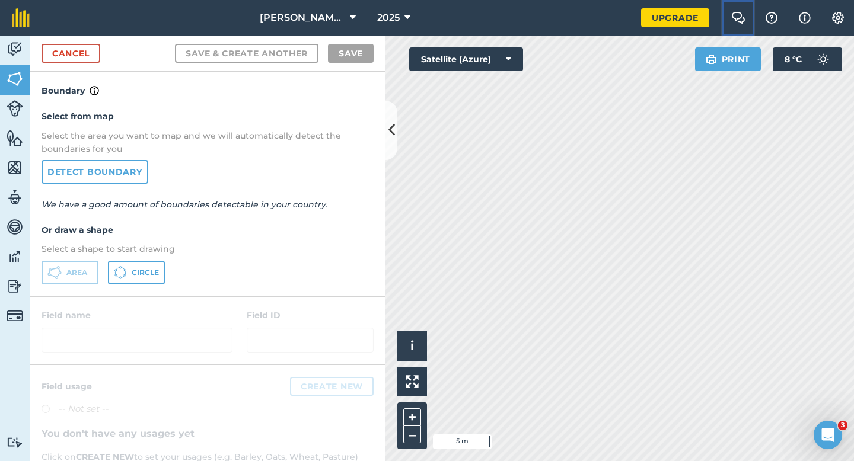
click at [587, 200] on div "[PERSON_NAME] & Sons 2025 Upgrade Farm Chat Help Info Settings Map printing is …" at bounding box center [427, 230] width 854 height 461
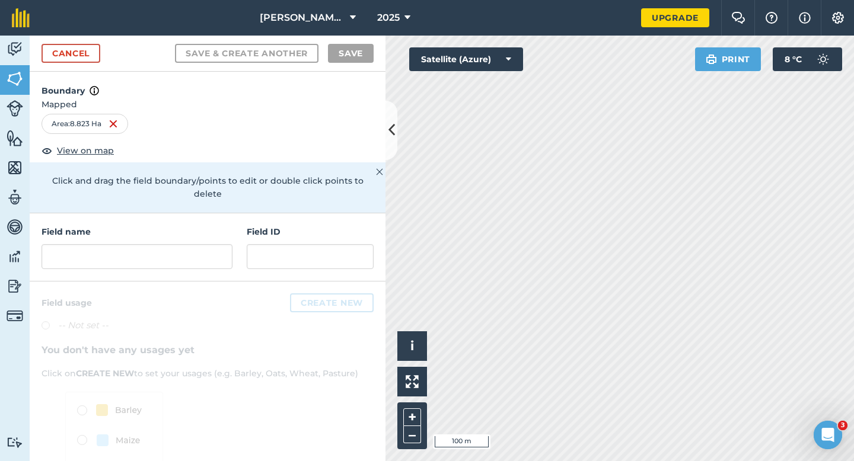
click at [142, 259] on div "Field name Field ID" at bounding box center [208, 248] width 356 height 68
click at [142, 245] on input "text" at bounding box center [137, 256] width 191 height 25
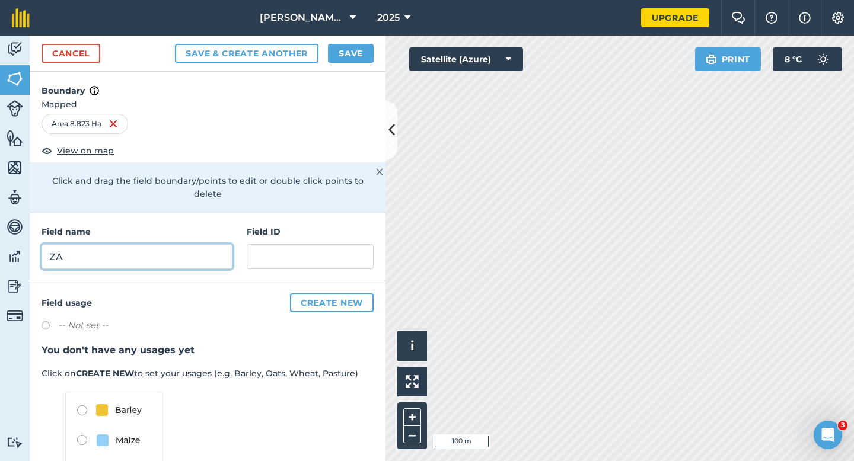
type input "ZA"
click at [330, 49] on button "Save" at bounding box center [351, 53] width 46 height 19
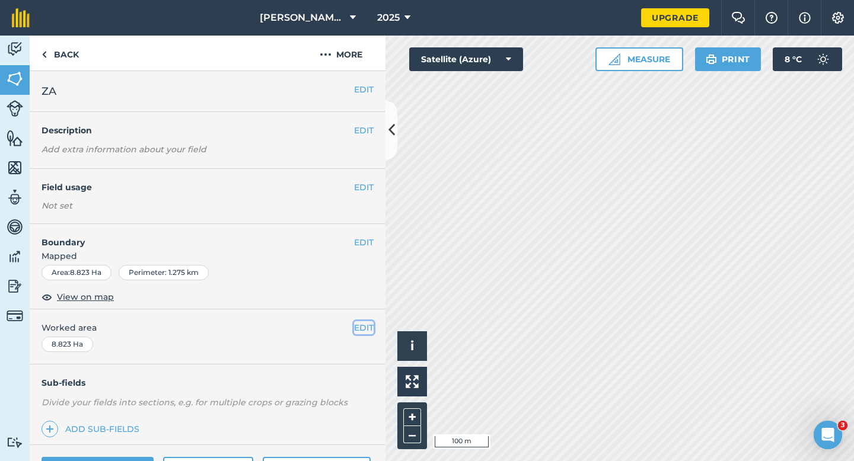
click at [358, 322] on button "EDIT" at bounding box center [364, 328] width 20 height 13
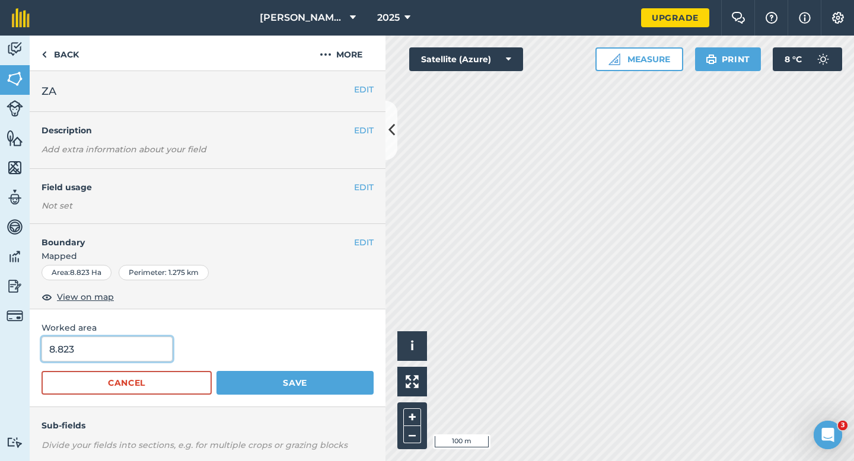
click at [158, 356] on input "8.823" at bounding box center [107, 349] width 131 height 25
type input "9"
click at [217, 371] on button "Save" at bounding box center [295, 383] width 157 height 24
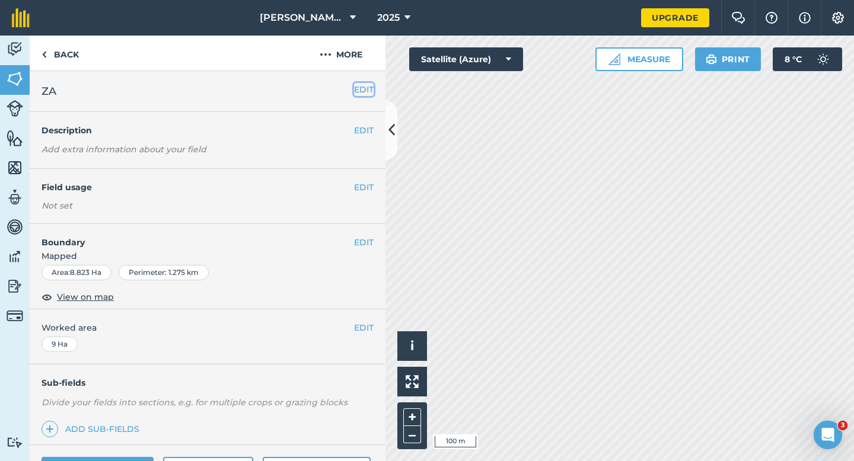
click at [360, 86] on button "EDIT" at bounding box center [364, 89] width 20 height 13
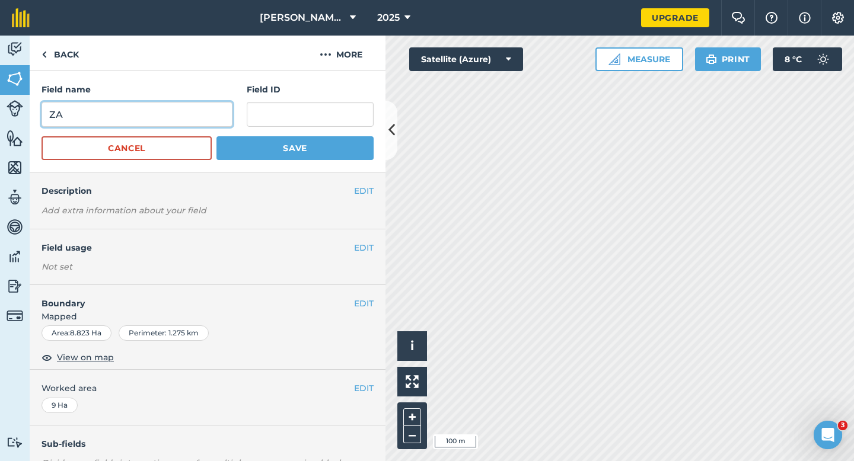
click at [208, 116] on input "ZA" at bounding box center [137, 114] width 191 height 25
type input "ZB"
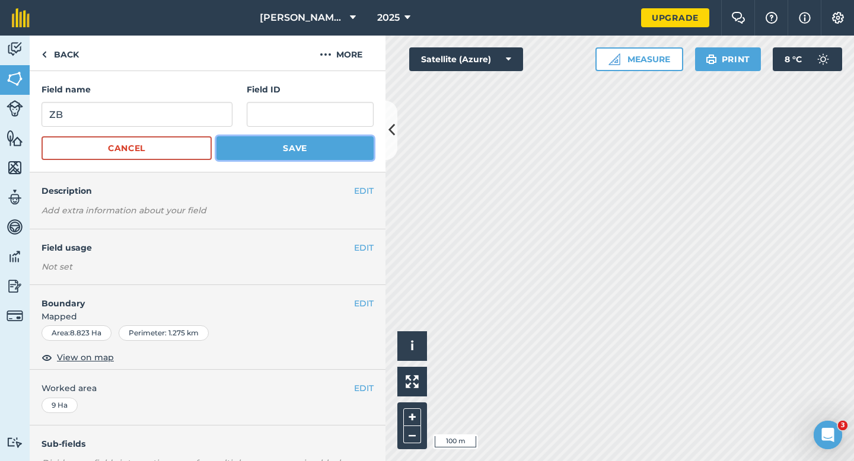
click at [257, 154] on button "Save" at bounding box center [295, 148] width 157 height 24
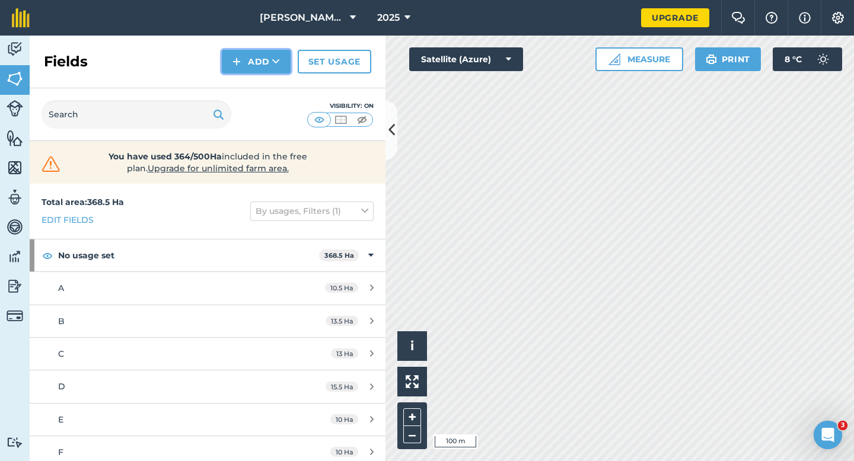
click at [253, 65] on button "Add" at bounding box center [256, 62] width 69 height 24
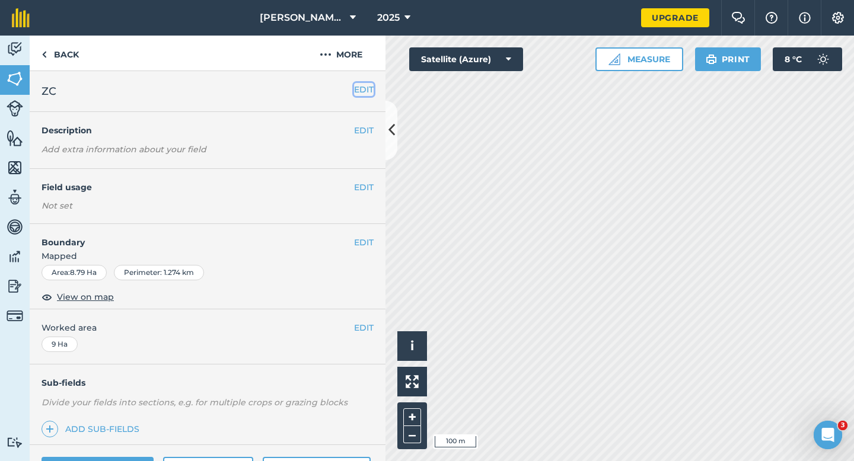
click at [362, 88] on button "EDIT" at bounding box center [364, 89] width 20 height 13
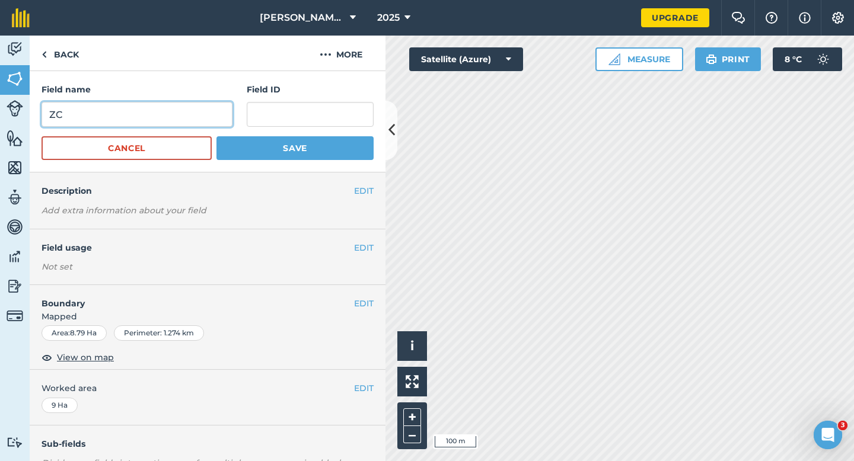
click at [209, 111] on input "ZC" at bounding box center [137, 114] width 191 height 25
type input "ZD"
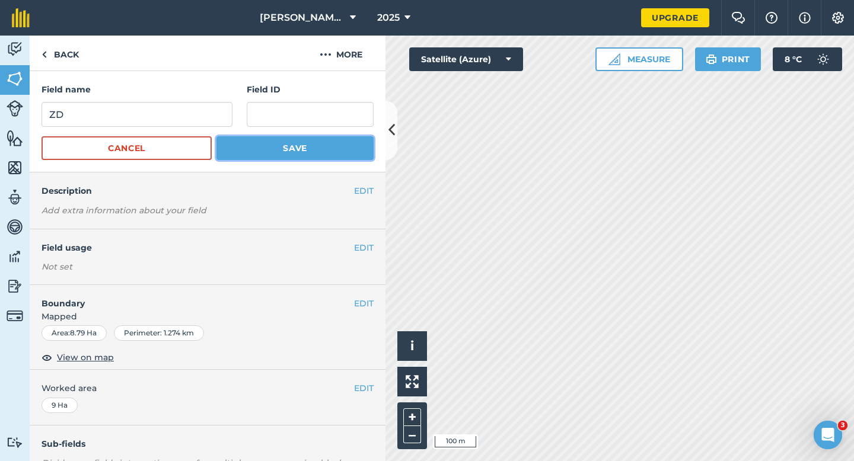
click at [284, 149] on button "Save" at bounding box center [295, 148] width 157 height 24
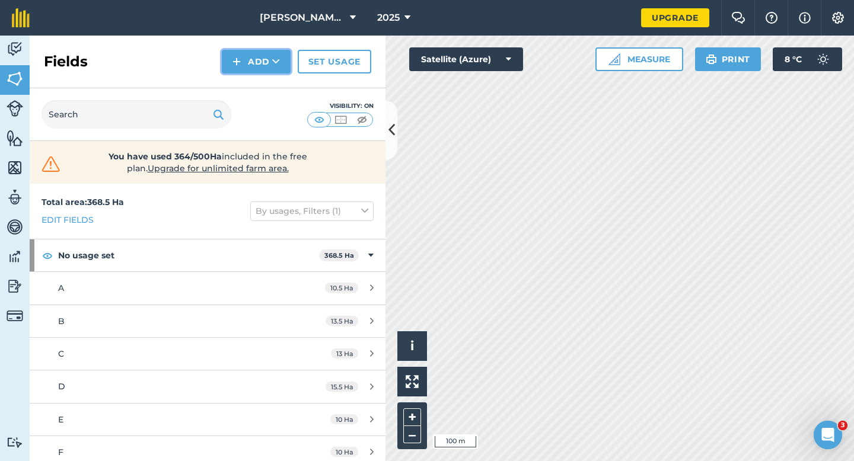
click at [266, 69] on button "Add" at bounding box center [256, 62] width 69 height 24
click at [266, 87] on link "Draw" at bounding box center [256, 88] width 65 height 26
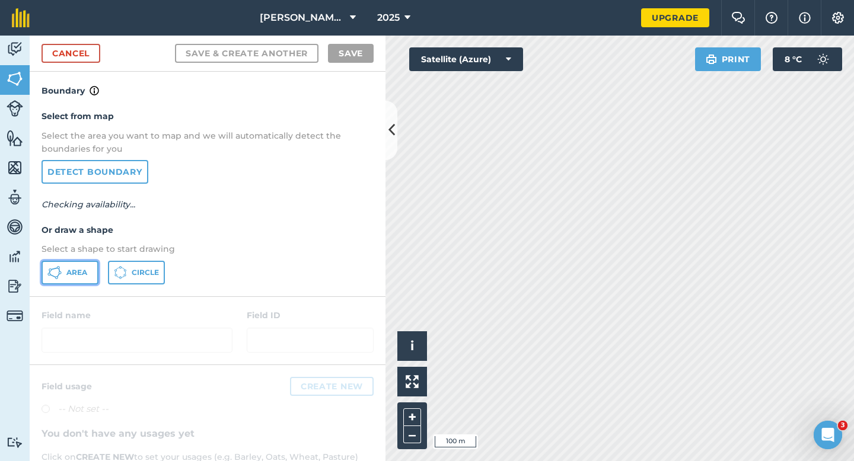
click at [47, 278] on icon at bounding box center [54, 273] width 14 height 14
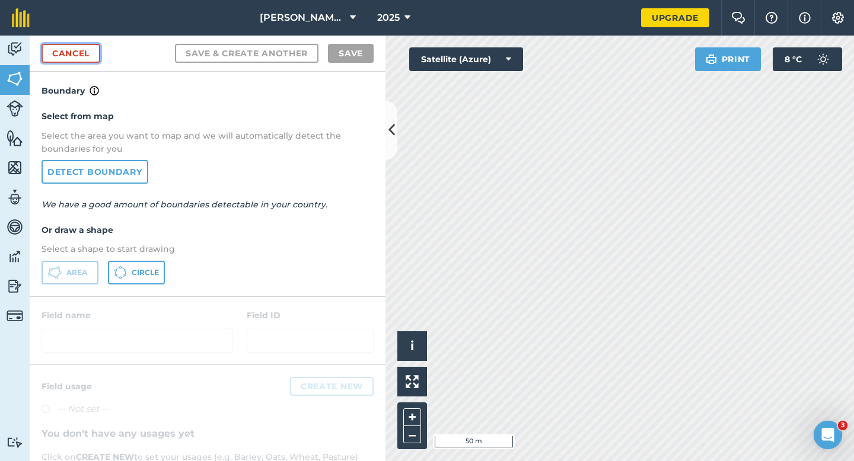
click at [70, 51] on link "Cancel" at bounding box center [71, 53] width 59 height 19
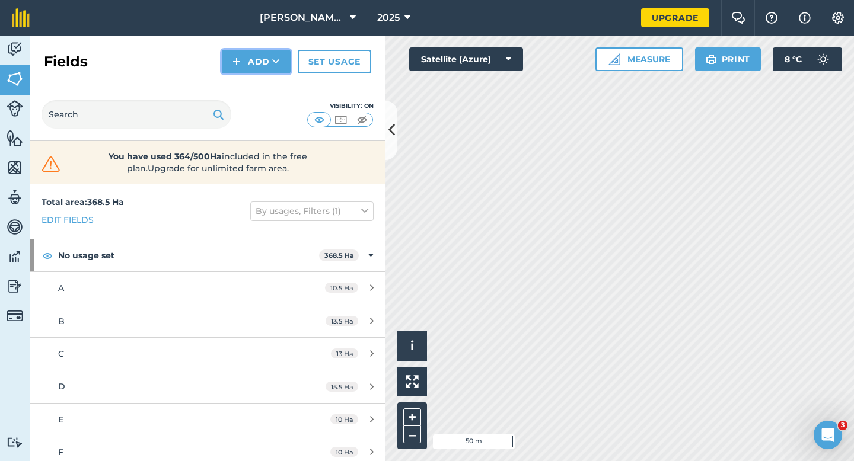
click at [259, 50] on button "Add" at bounding box center [256, 62] width 69 height 24
click at [259, 79] on link "Draw" at bounding box center [256, 88] width 65 height 26
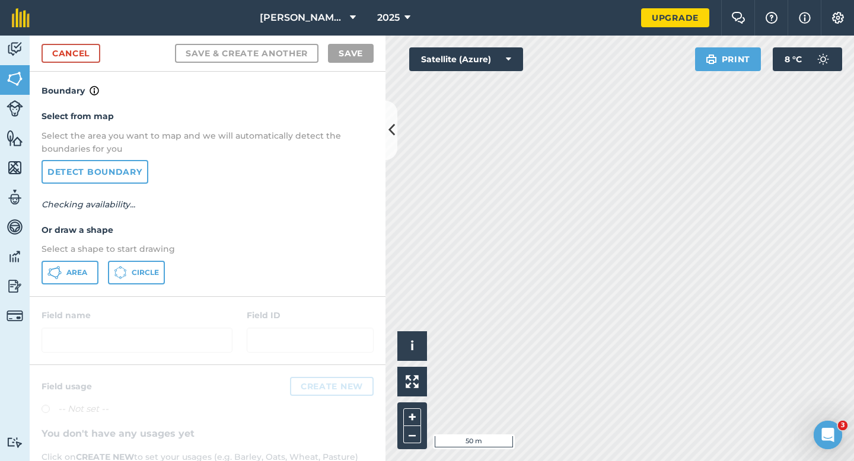
click at [39, 269] on div "Select from map Select the area you want to map and we will automatically detec…" at bounding box center [208, 197] width 356 height 198
click at [52, 269] on icon at bounding box center [54, 269] width 7 height 2
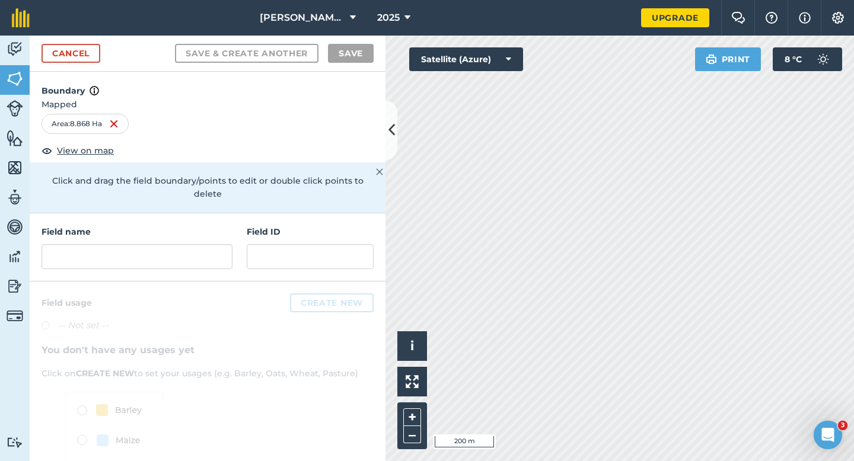
click at [170, 225] on h4 "Field name" at bounding box center [137, 231] width 191 height 13
click at [173, 244] on input "text" at bounding box center [137, 256] width 191 height 25
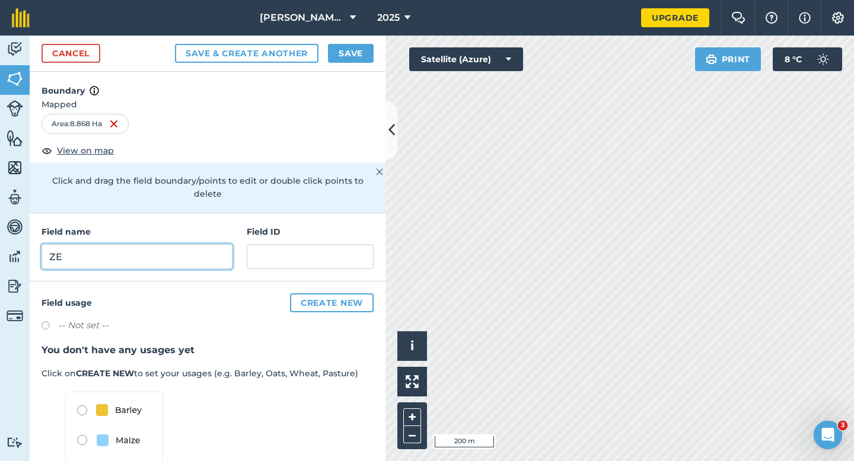
type input "ZE"
click at [367, 55] on button "Save" at bounding box center [351, 53] width 46 height 19
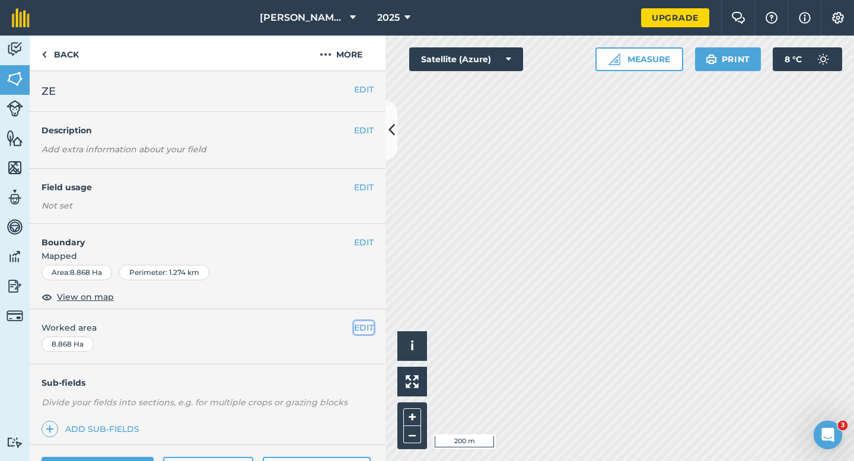
click at [367, 325] on button "EDIT" at bounding box center [364, 328] width 20 height 13
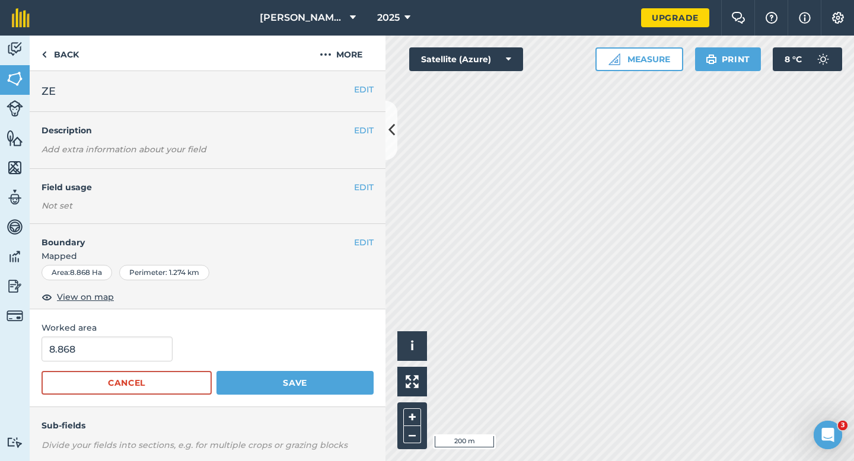
click at [171, 345] on div "8.868" at bounding box center [208, 349] width 332 height 25
click at [157, 345] on input "8.868" at bounding box center [107, 349] width 131 height 25
type input "9"
click at [217, 371] on button "Save" at bounding box center [295, 383] width 157 height 24
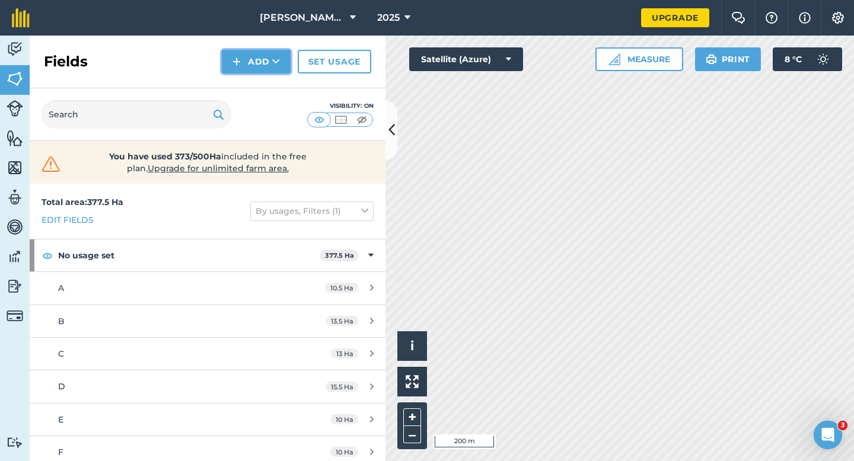
click at [241, 66] on button "Add" at bounding box center [256, 62] width 69 height 24
click at [250, 91] on link "Draw" at bounding box center [256, 88] width 65 height 26
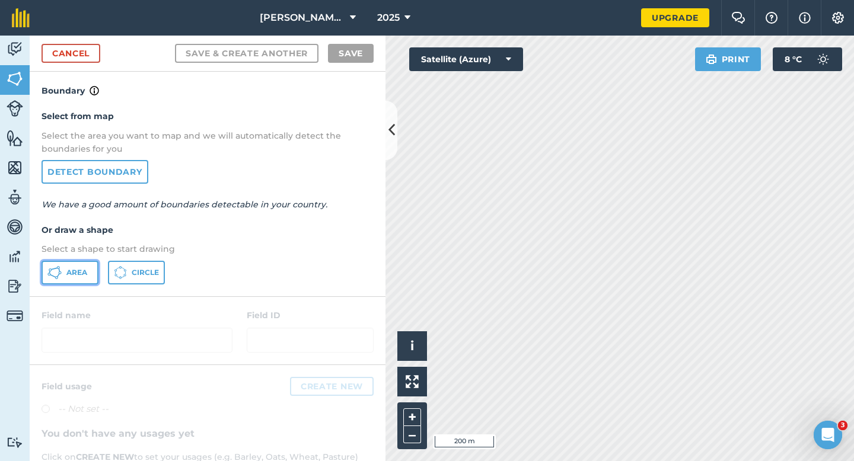
click at [89, 266] on button "Area" at bounding box center [70, 273] width 57 height 24
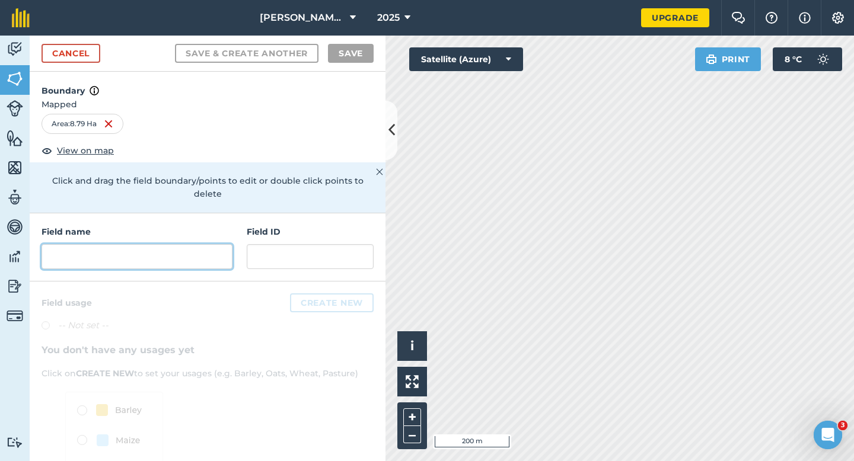
click at [176, 244] on input "text" at bounding box center [137, 256] width 191 height 25
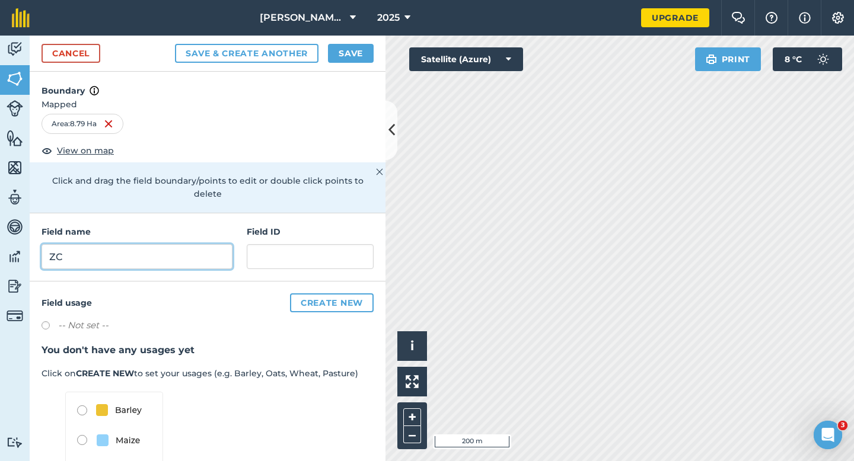
type input "ZC"
click at [335, 64] on div "Cancel Save & Create Another Save" at bounding box center [208, 54] width 356 height 36
click at [338, 53] on button "Save" at bounding box center [351, 53] width 46 height 19
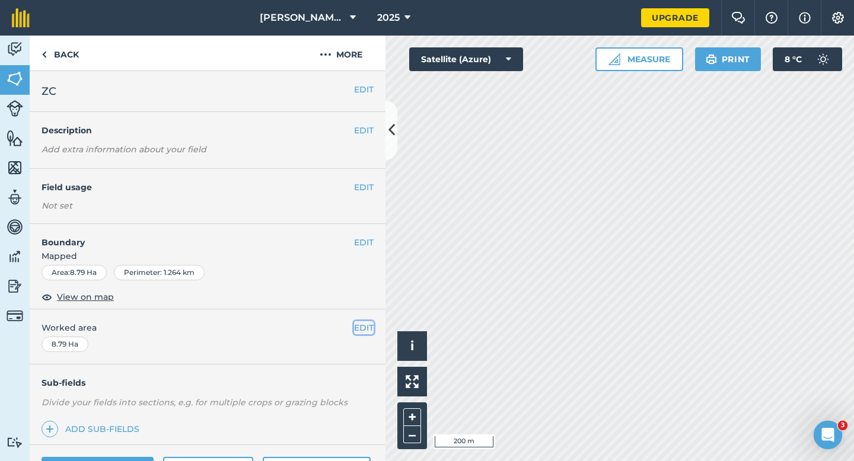
click at [365, 331] on button "EDIT" at bounding box center [364, 328] width 20 height 13
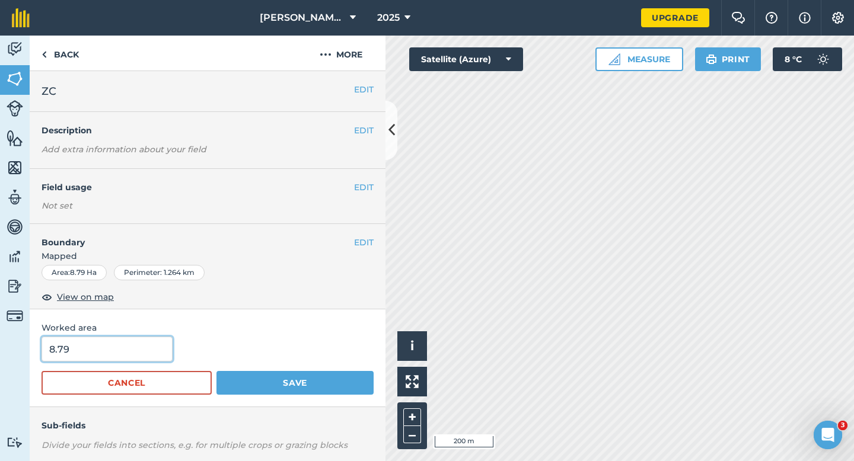
click at [122, 358] on input "8.79" at bounding box center [107, 349] width 131 height 25
type input "9"
click at [217, 371] on button "Save" at bounding box center [295, 383] width 157 height 24
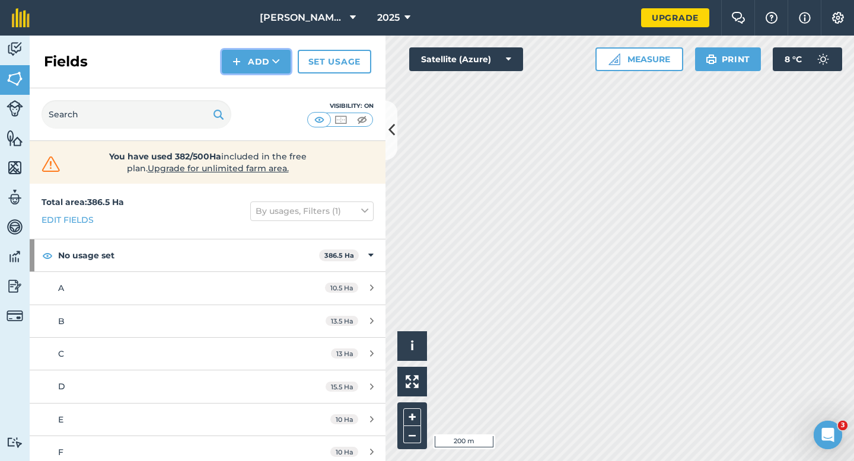
click at [233, 69] on button "Add" at bounding box center [256, 62] width 69 height 24
click at [237, 89] on link "Draw" at bounding box center [256, 88] width 65 height 26
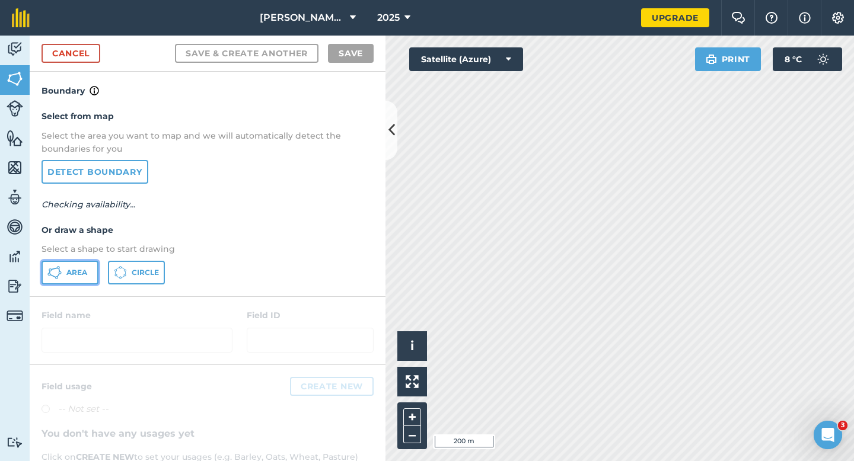
click at [77, 275] on span "Area" at bounding box center [76, 272] width 21 height 9
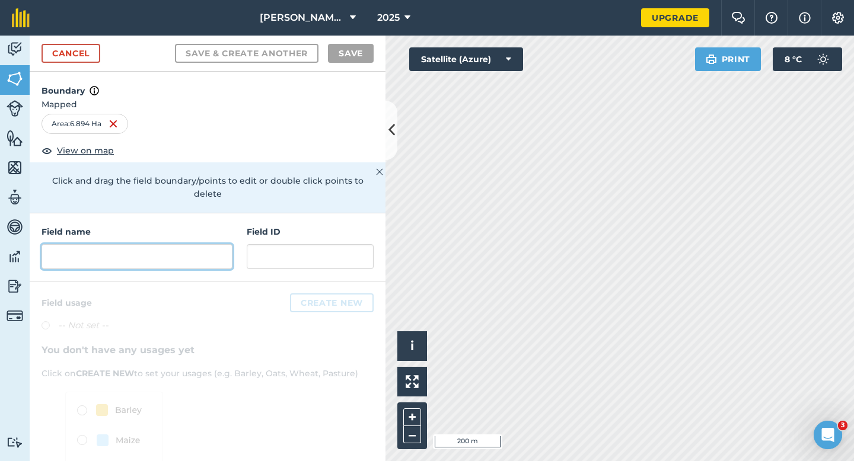
click at [198, 253] on input "text" at bounding box center [137, 256] width 191 height 25
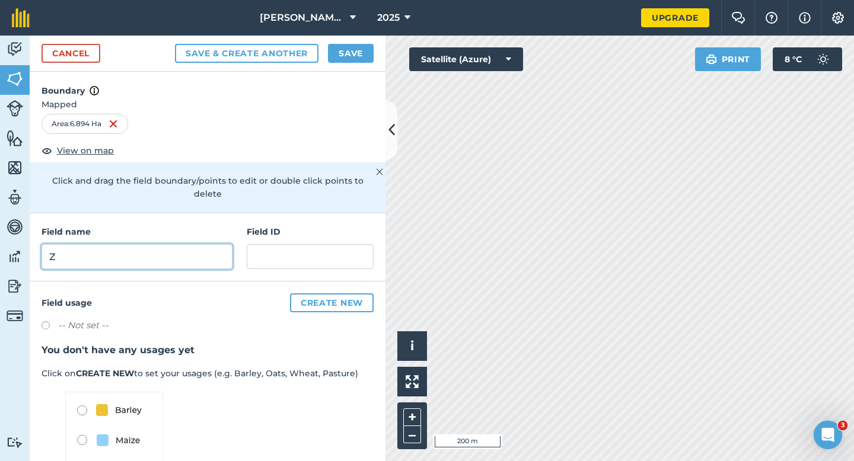
type input "Z"
click at [373, 55] on button "Save" at bounding box center [351, 53] width 46 height 19
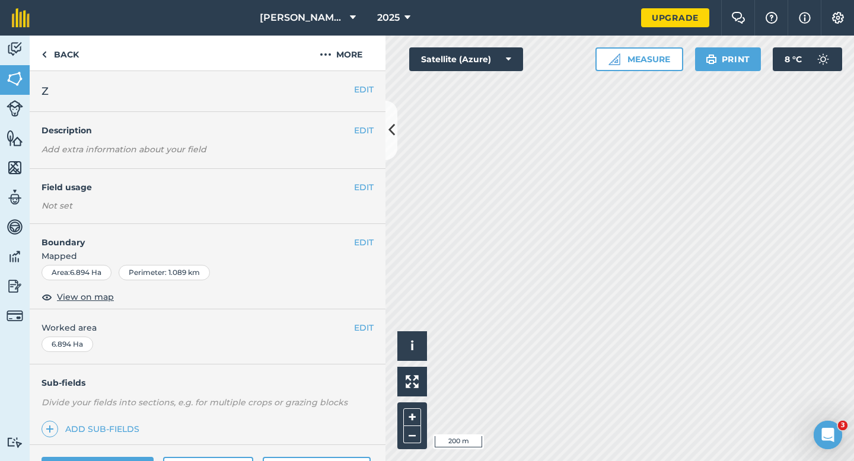
click at [362, 335] on div "EDIT Worked area 6.894 Ha" at bounding box center [208, 337] width 356 height 55
click at [351, 330] on span "Worked area" at bounding box center [208, 328] width 332 height 13
click at [358, 330] on button "EDIT" at bounding box center [364, 328] width 20 height 13
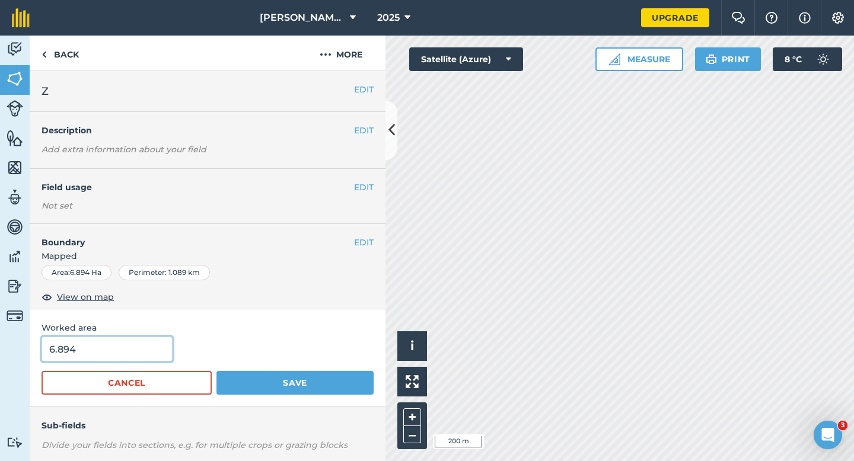
click at [152, 350] on input "6.894" at bounding box center [107, 349] width 131 height 25
type input "7"
click at [217, 371] on button "Save" at bounding box center [295, 383] width 157 height 24
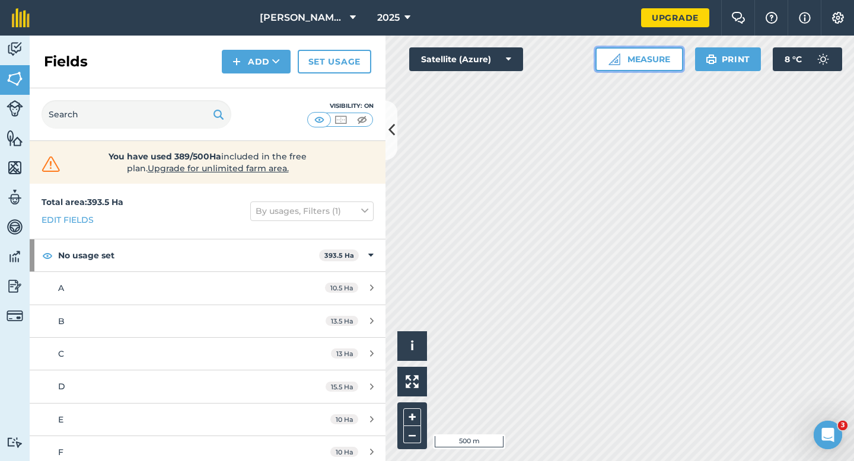
click at [653, 63] on button "Measure" at bounding box center [640, 59] width 88 height 24
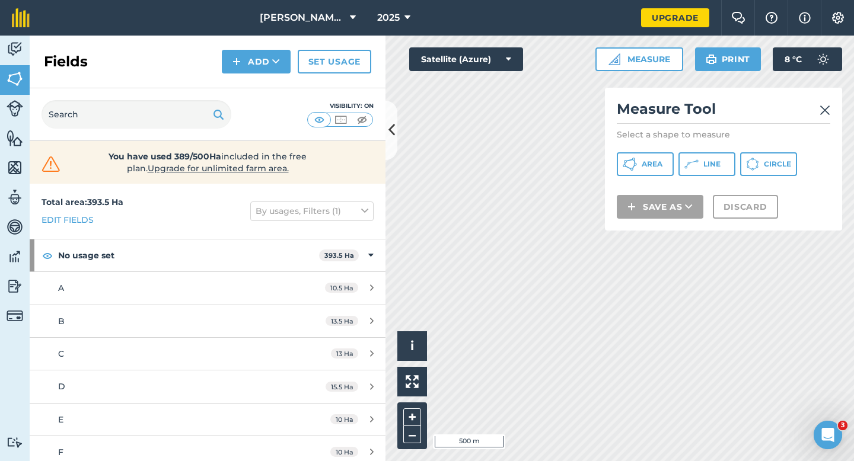
click at [654, 152] on div "Measure Tool Select a shape to measure Area Line Circle Save as Discard" at bounding box center [723, 159] width 237 height 143
click at [654, 153] on button "Area" at bounding box center [645, 164] width 57 height 24
click at [508, 80] on div "Click to start drawing i © 2025 TomTom, Microsoft 500 m + – Satellite (Azure) M…" at bounding box center [620, 249] width 469 height 426
drag, startPoint x: 595, startPoint y: 65, endPoint x: 473, endPoint y: 70, distance: 121.7
click at [476, 70] on div "Click to start drawing i © 2025 TomTom, Microsoft 500 m + – Satellite (Azure) M…" at bounding box center [620, 249] width 469 height 426
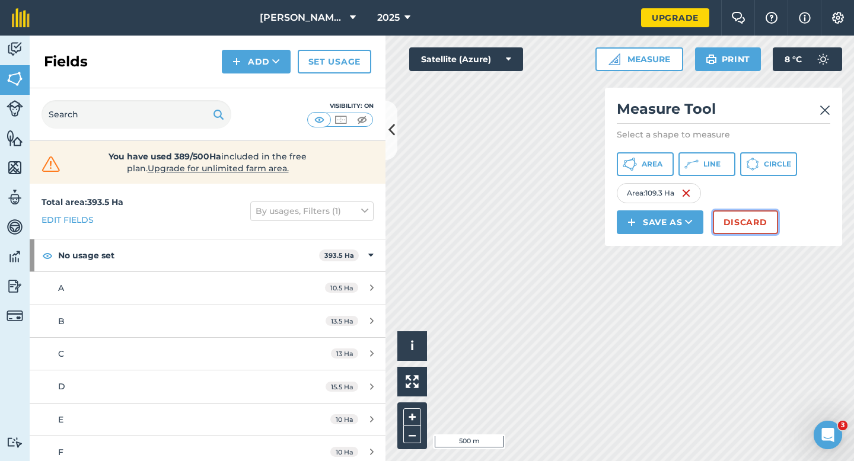
click at [731, 222] on button "Discard" at bounding box center [745, 223] width 65 height 24
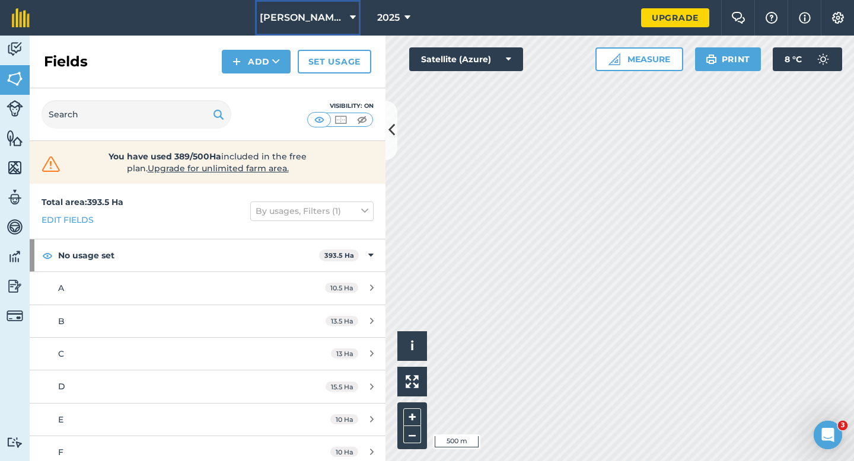
click at [329, 23] on span "[PERSON_NAME] & Sons" at bounding box center [302, 18] width 85 height 14
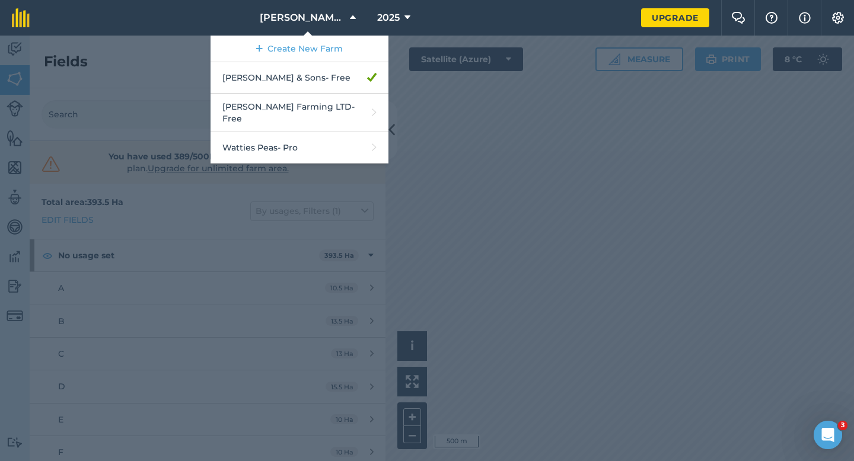
click at [486, 155] on div at bounding box center [427, 249] width 854 height 426
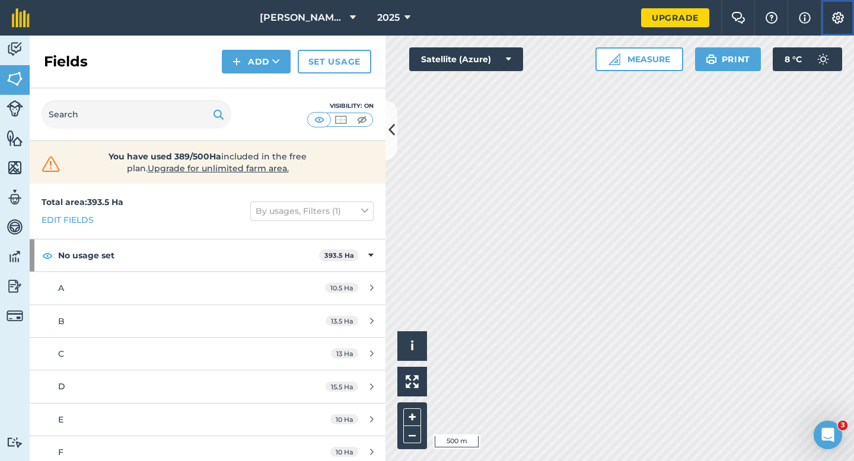
click at [841, 21] on img at bounding box center [838, 18] width 14 height 12
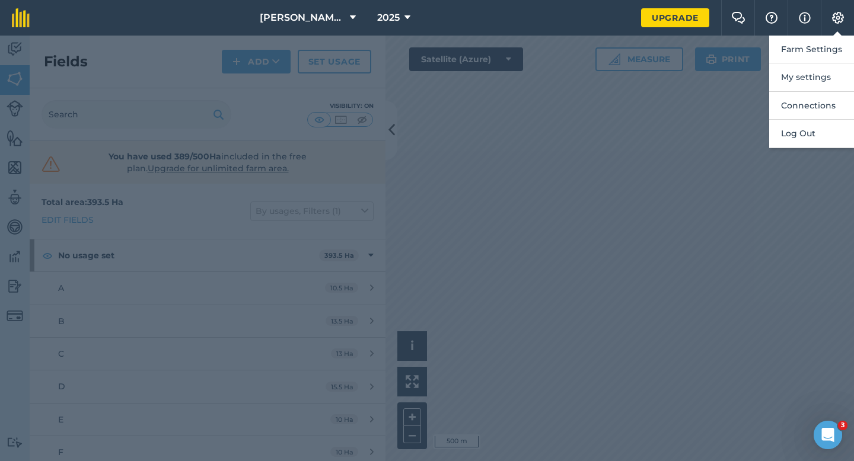
click at [725, 147] on div at bounding box center [427, 249] width 854 height 426
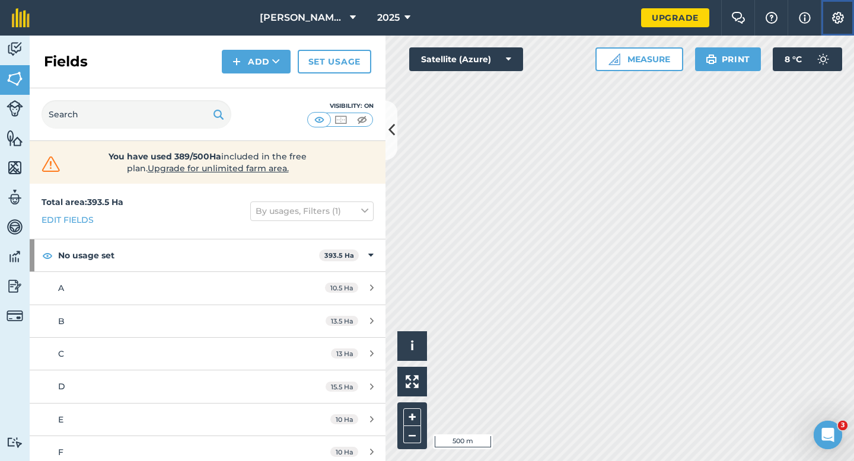
click at [839, 30] on button "Settings" at bounding box center [837, 18] width 33 height 36
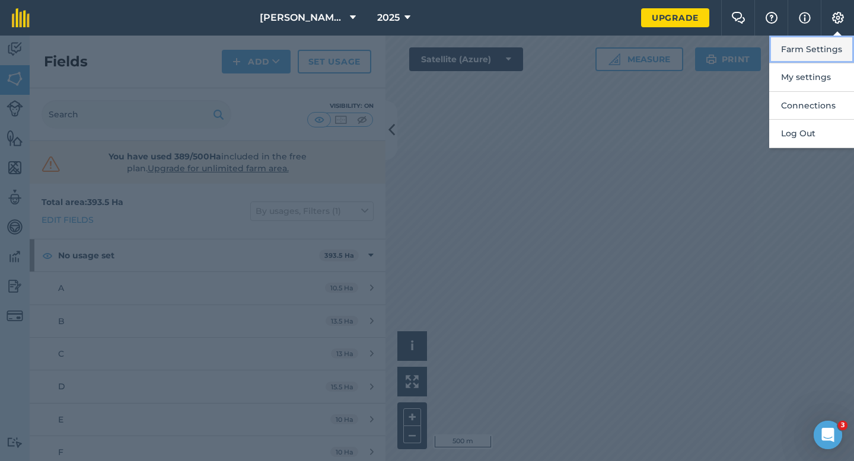
click at [837, 42] on button "Farm Settings" at bounding box center [811, 50] width 85 height 28
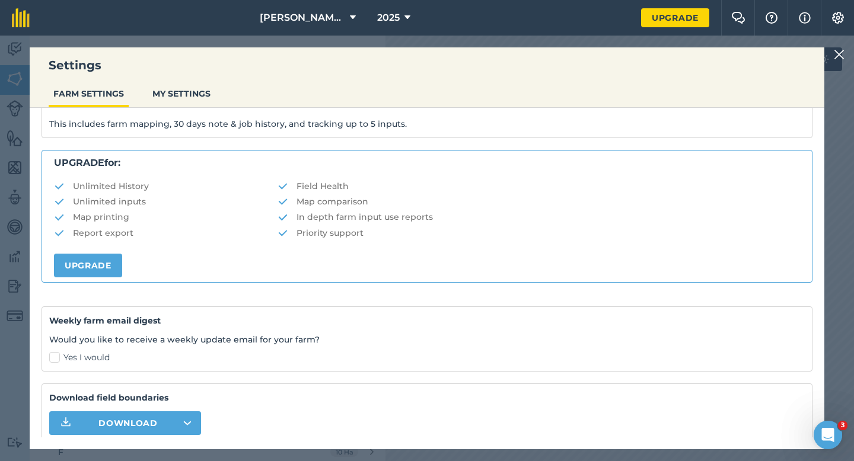
scroll to position [228, 0]
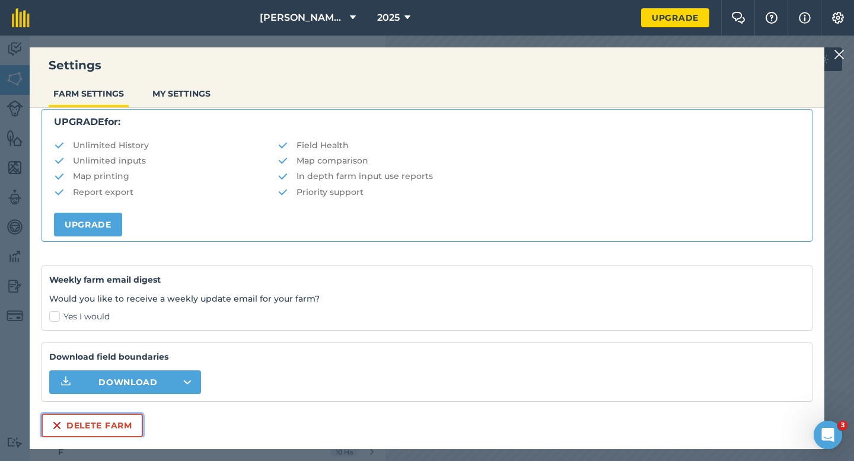
click at [104, 417] on button "Delete farm" at bounding box center [92, 426] width 101 height 24
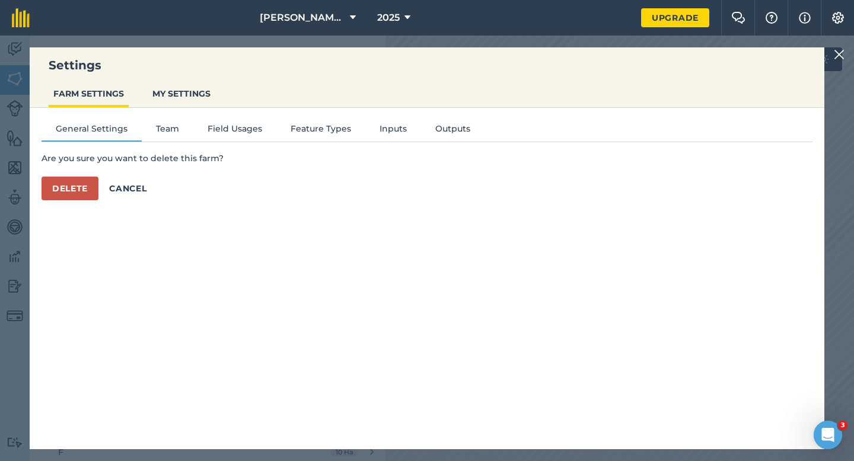
scroll to position [0, 0]
click at [85, 195] on button "Delete" at bounding box center [70, 189] width 57 height 24
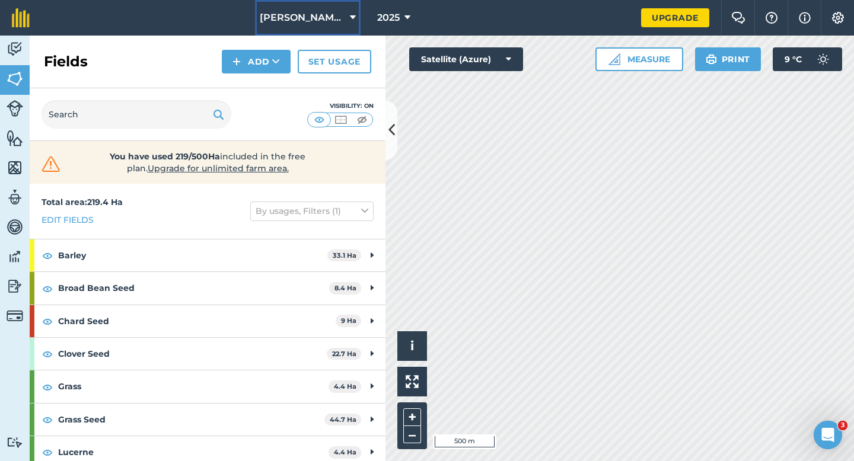
click at [280, 31] on button "[PERSON_NAME] Farming LTD" at bounding box center [308, 18] width 106 height 36
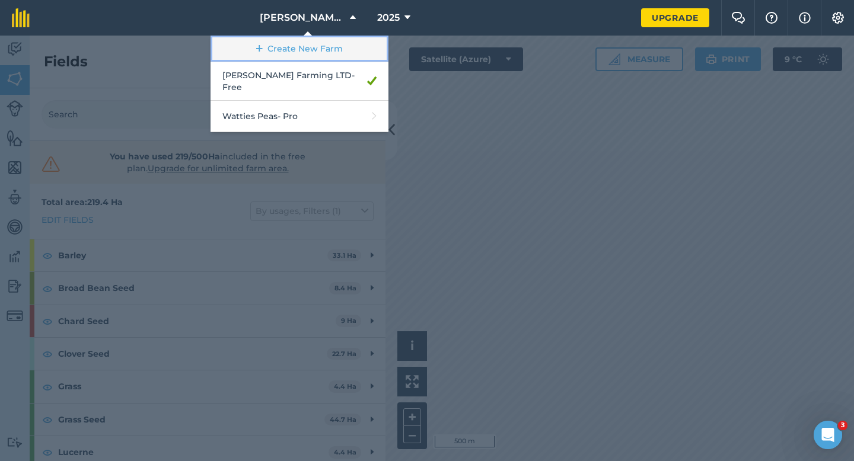
click at [280, 56] on link "Create New Farm" at bounding box center [300, 49] width 178 height 27
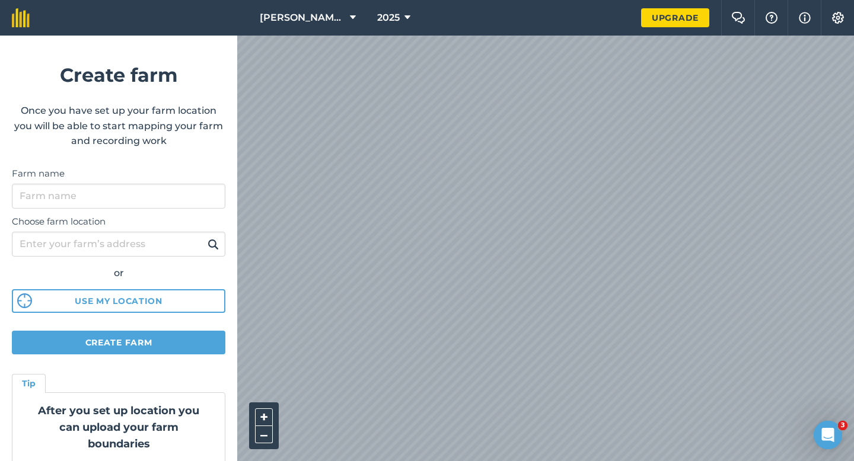
click at [154, 212] on div "Choose farm location or Use my location" at bounding box center [119, 261] width 214 height 105
click at [154, 204] on input "Farm name" at bounding box center [119, 196] width 214 height 25
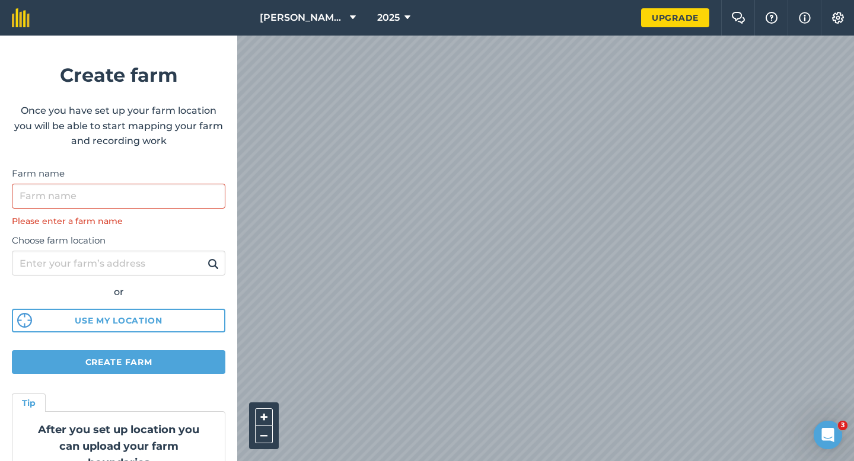
click at [431, 1] on div "[PERSON_NAME] Farming LTD 2025 Upgrade Farm Chat Help Info Settings Create farm…" at bounding box center [427, 18] width 854 height 36
